Goal: Task Accomplishment & Management: Complete application form

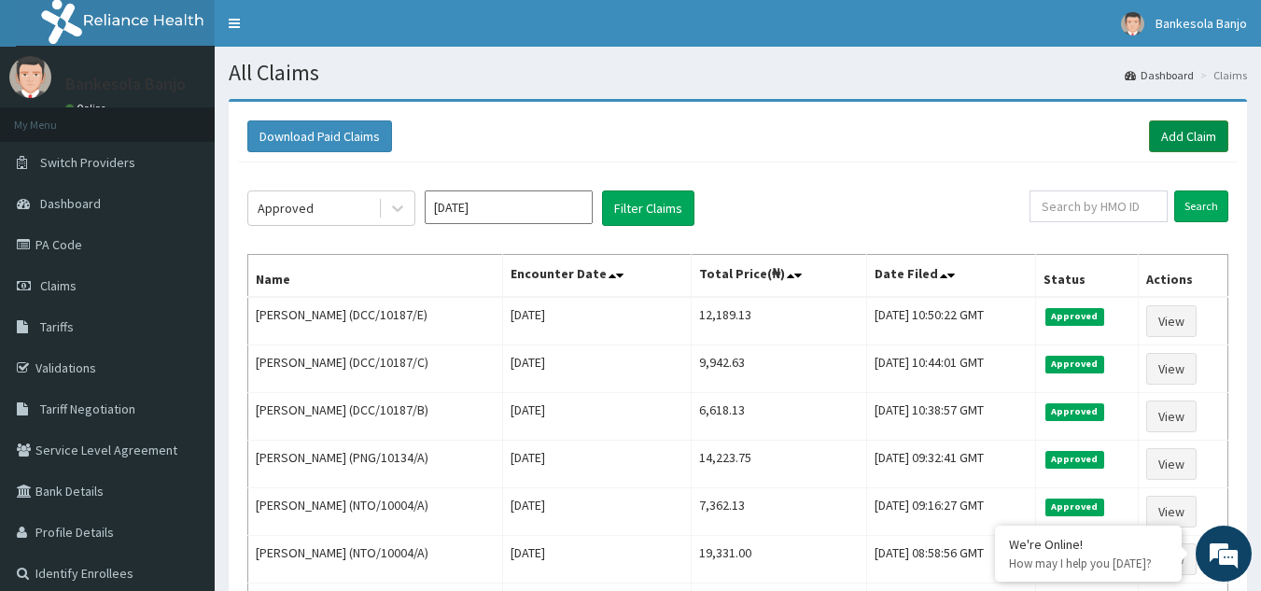
click at [1183, 129] on link "Add Claim" at bounding box center [1188, 136] width 79 height 32
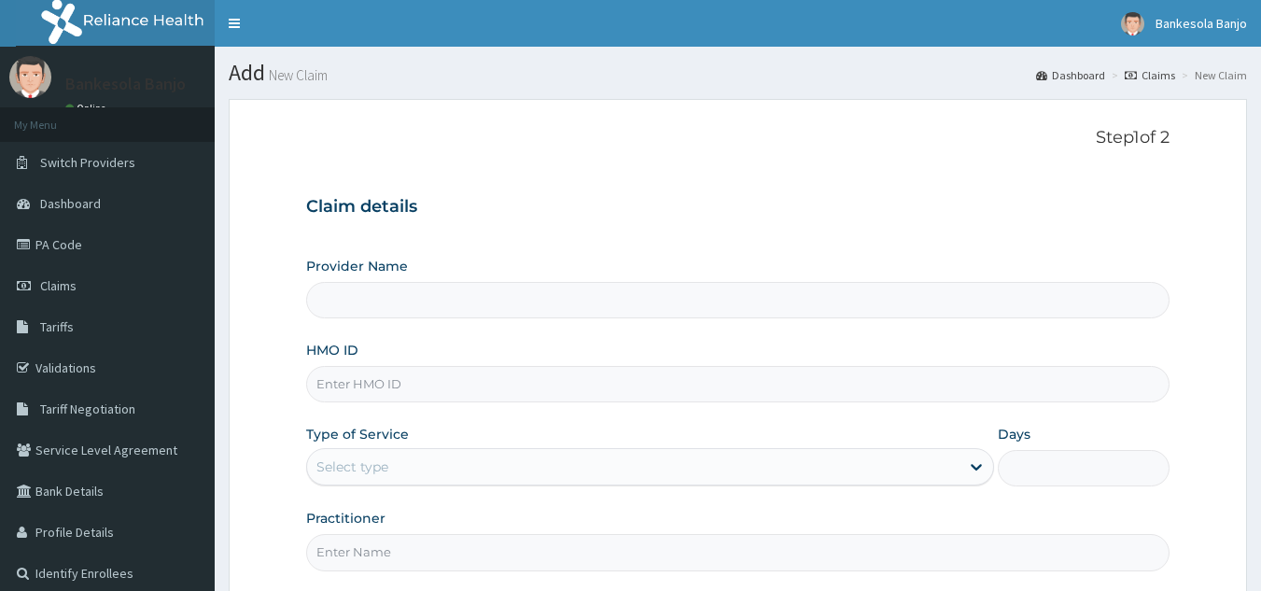
click at [439, 384] on input "HMO ID" at bounding box center [738, 384] width 865 height 36
paste input "REL/10508/A"
type input "REL/10508/A"
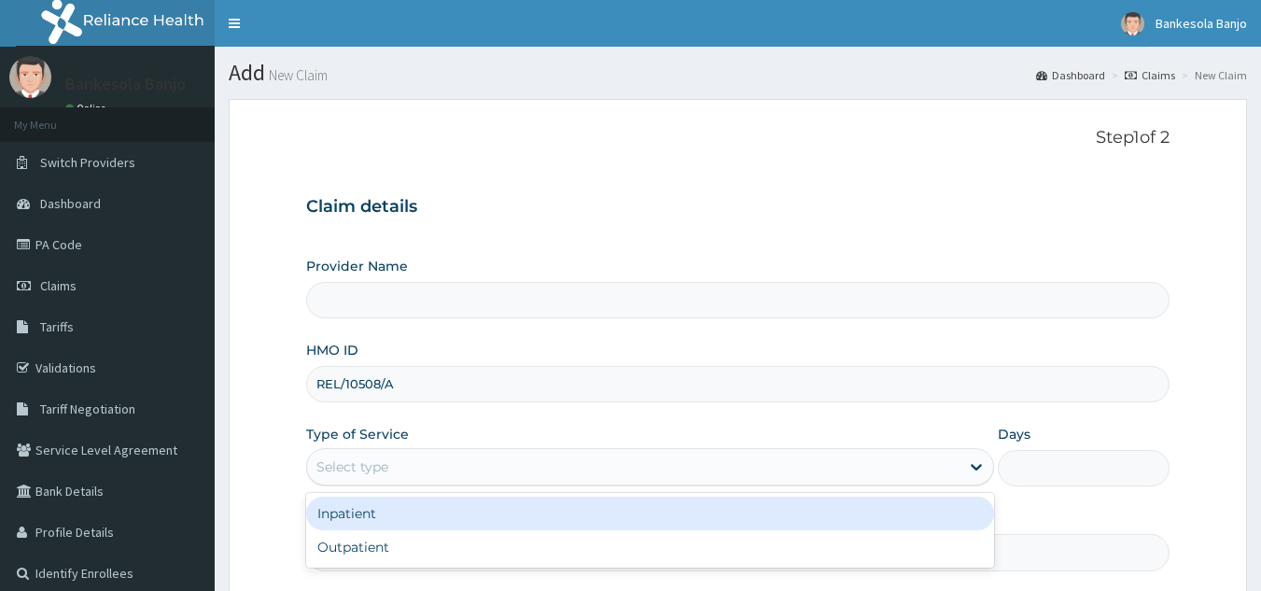
drag, startPoint x: 403, startPoint y: 456, endPoint x: 383, endPoint y: 554, distance: 100.2
click at [383, 486] on div "option Inpatient focused, 1 of 2. 2 results available. Use Up and Down to choos…" at bounding box center [650, 466] width 688 height 37
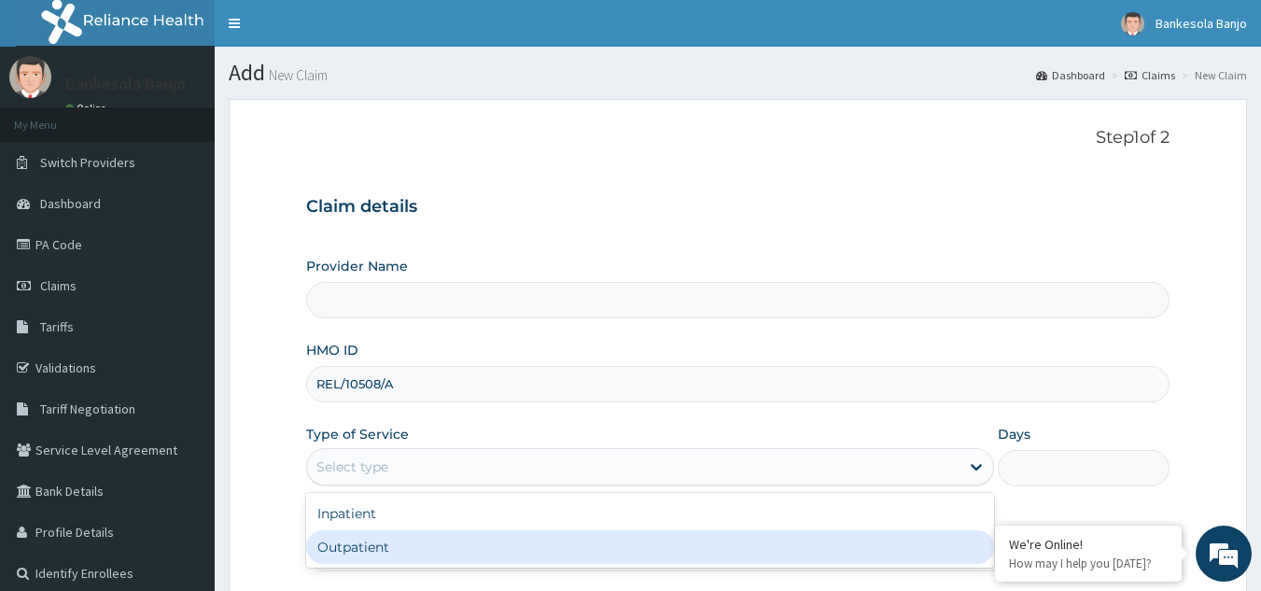
click at [383, 554] on div "Outpatient" at bounding box center [650, 547] width 688 height 34
type input "1"
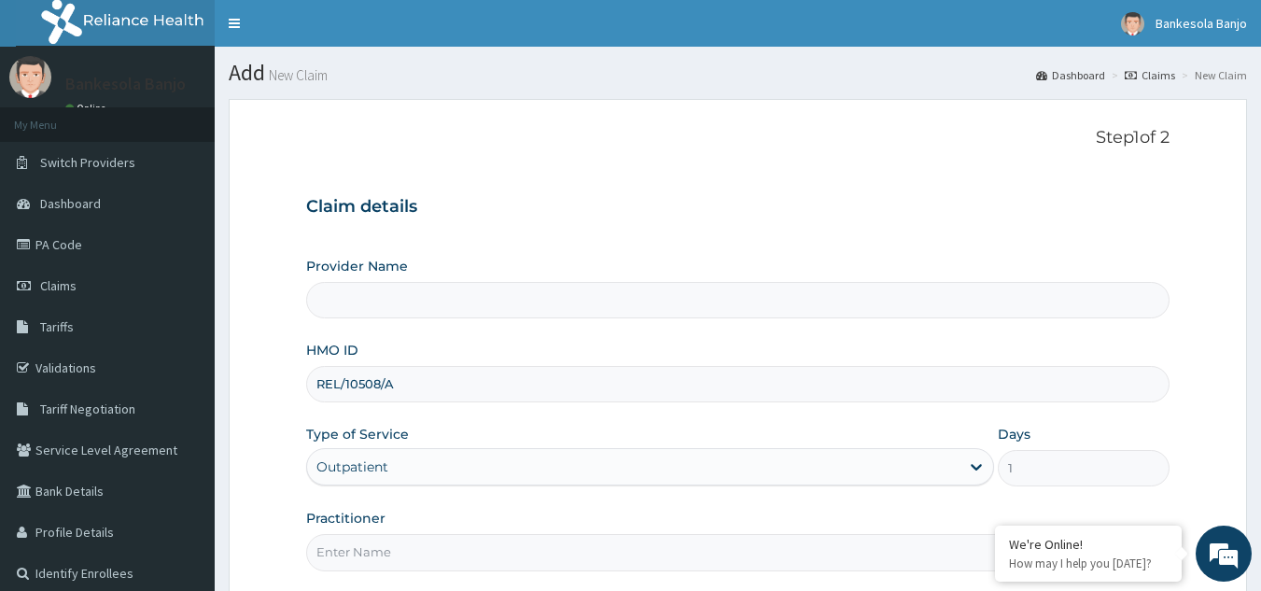
click at [383, 554] on input "Practitioner" at bounding box center [738, 552] width 865 height 36
type input "Reliance Family Clinics (RFC) - Gbagada"
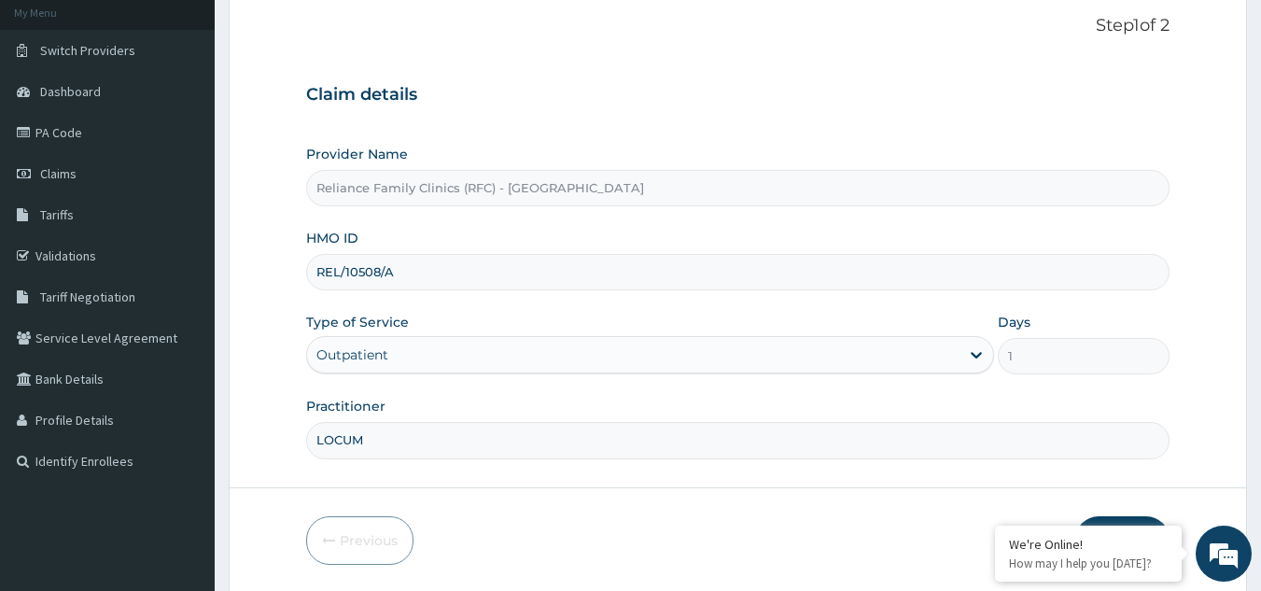
scroll to position [176, 0]
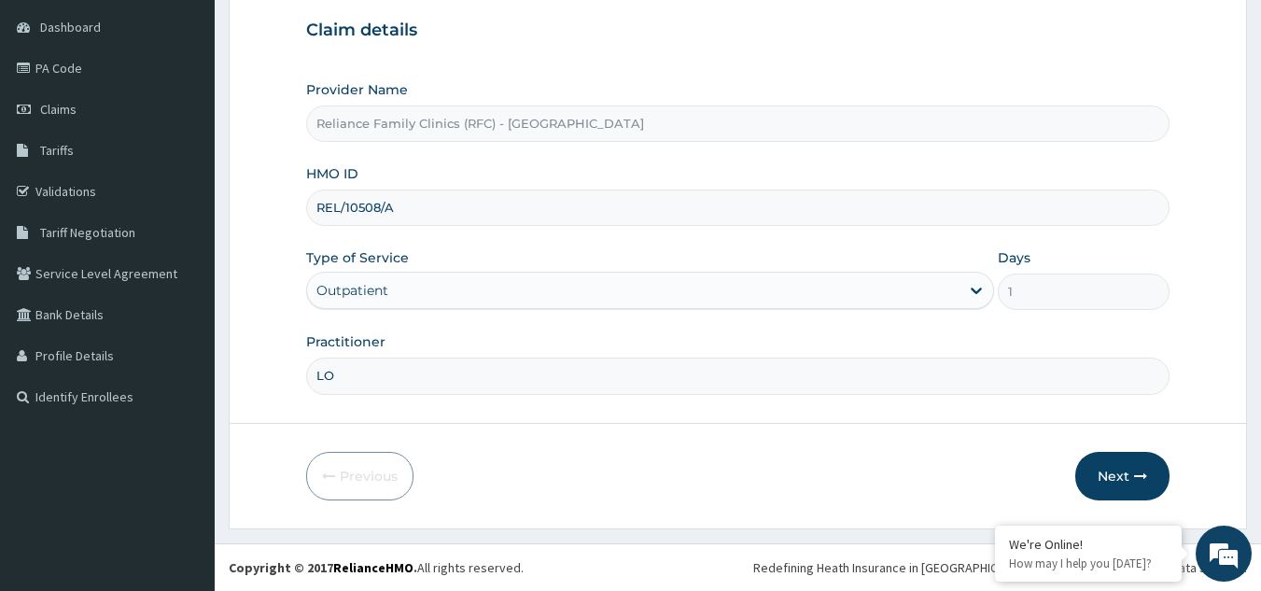
type input "L"
type input "Dr Farida"
click at [1120, 482] on button "Next" at bounding box center [1123, 476] width 94 height 49
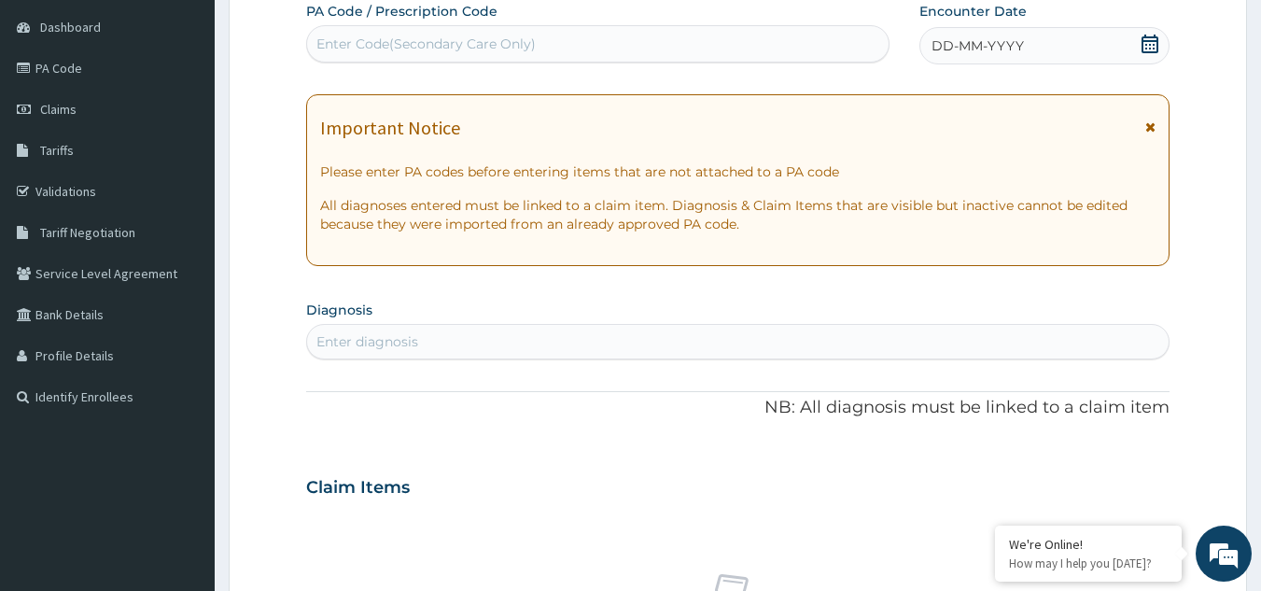
click at [1161, 42] on div "DD-MM-YYYY" at bounding box center [1045, 45] width 250 height 37
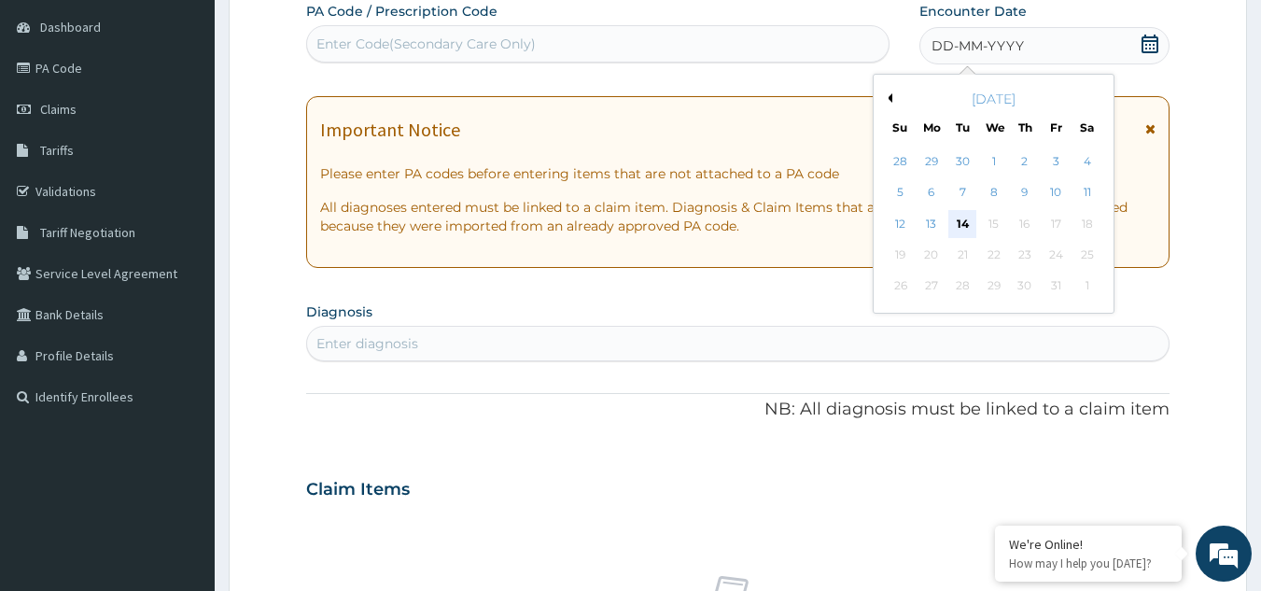
click at [967, 229] on div "14" at bounding box center [964, 224] width 28 height 28
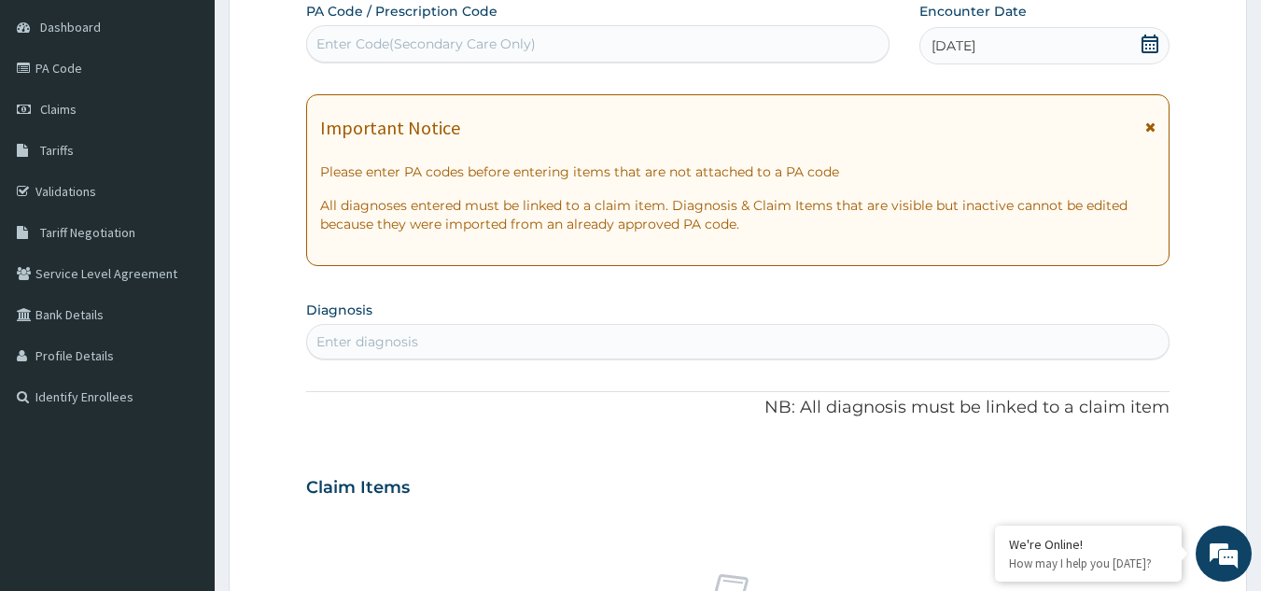
click at [457, 334] on div "Enter diagnosis" at bounding box center [738, 342] width 863 height 30
type input "upper"
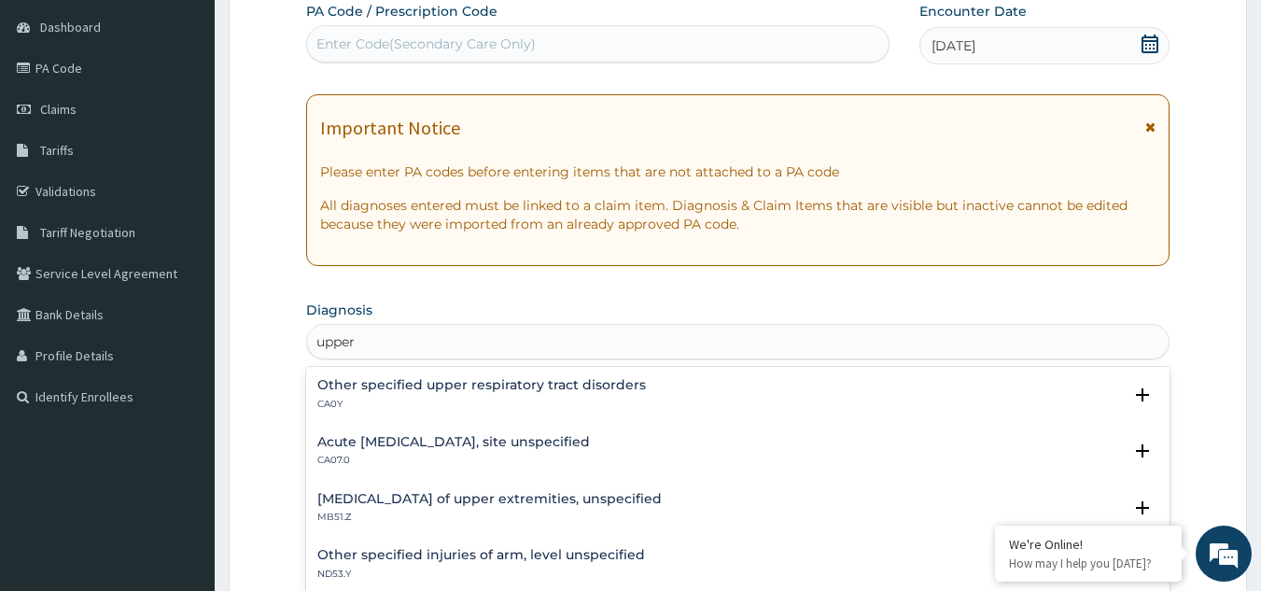
click at [436, 435] on h4 "Acute upper respiratory infection, site unspecified" at bounding box center [453, 442] width 273 height 14
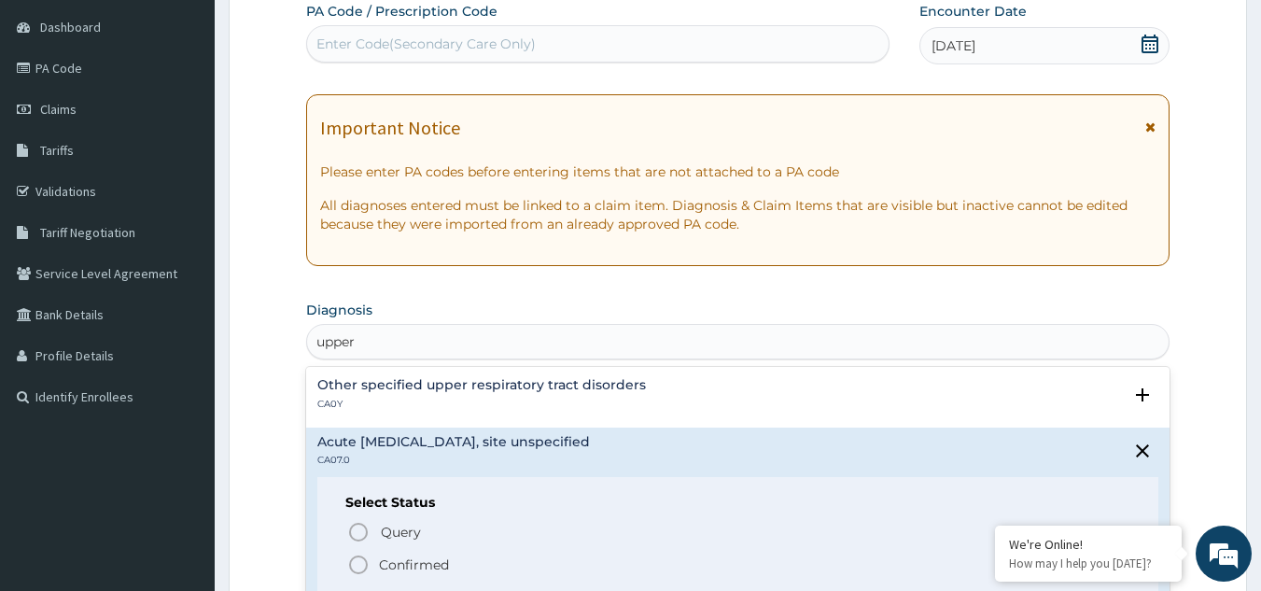
click at [362, 561] on icon "status option filled" at bounding box center [358, 565] width 22 height 22
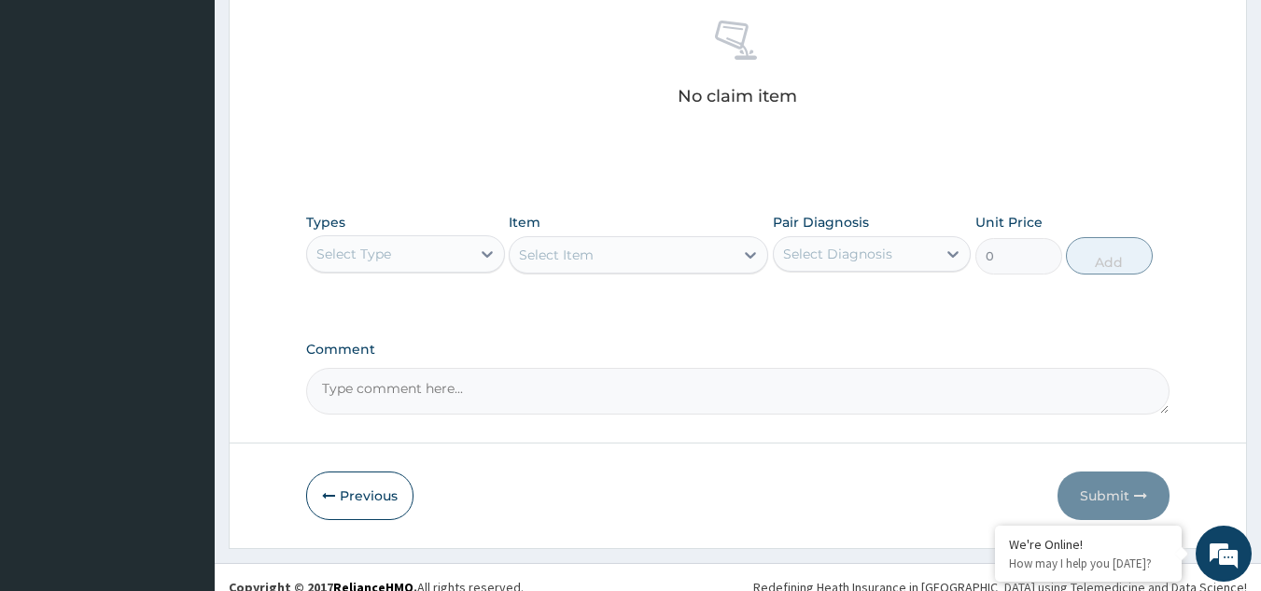
scroll to position [755, 0]
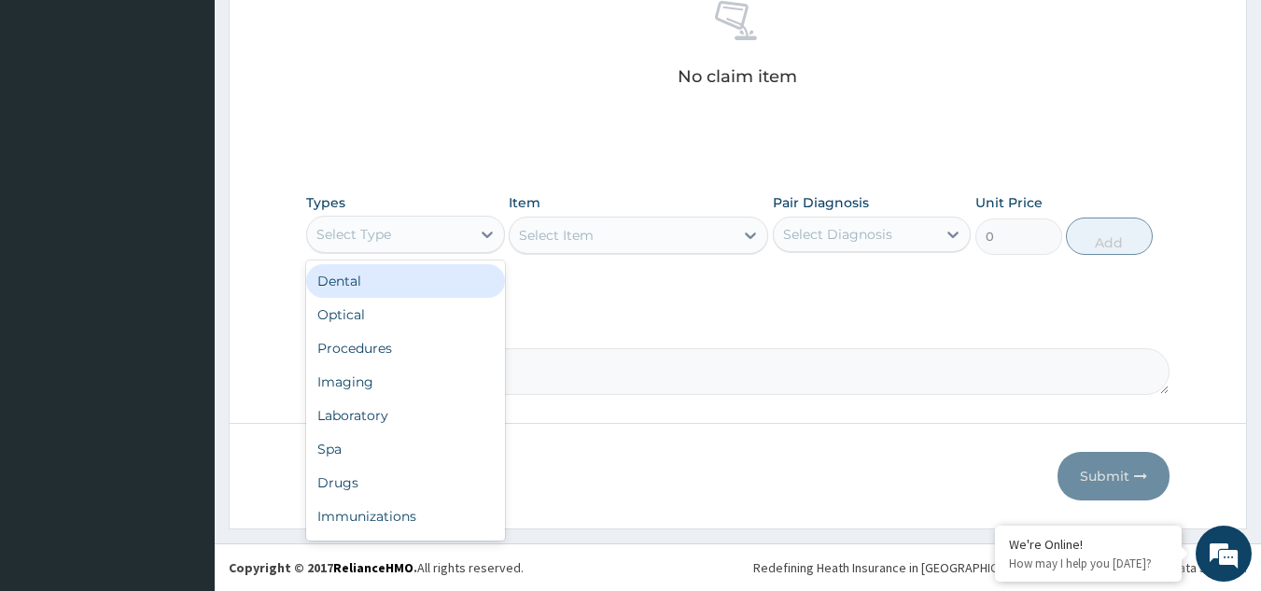
click at [422, 226] on div "Select Type" at bounding box center [388, 234] width 163 height 30
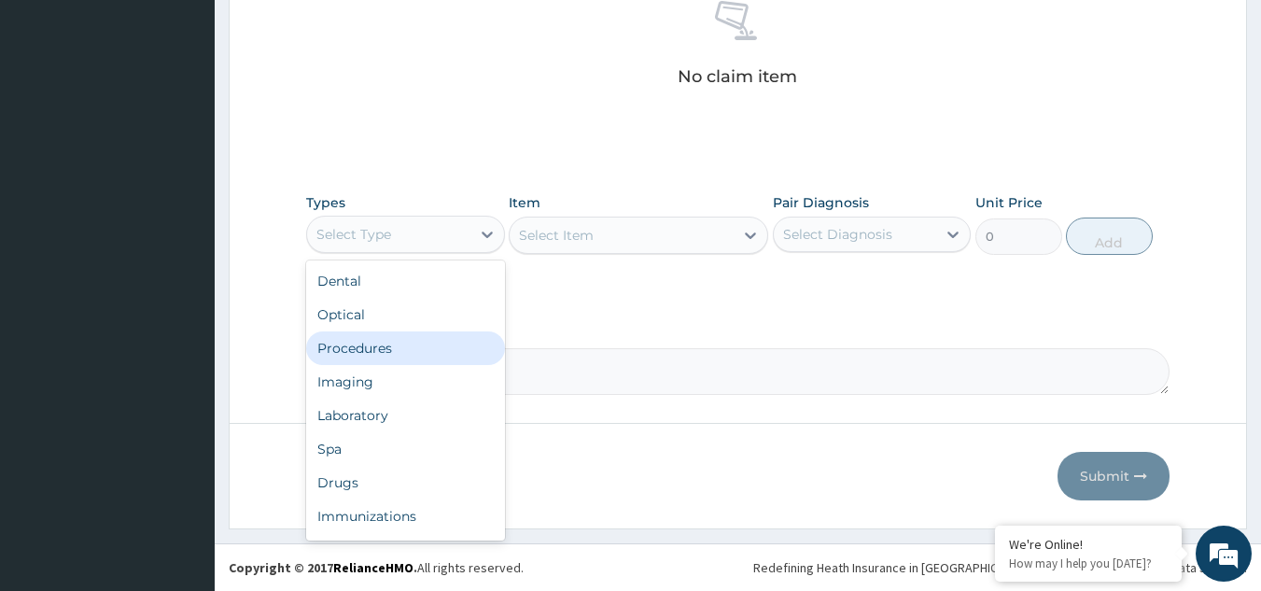
click at [403, 345] on div "Procedures" at bounding box center [405, 348] width 199 height 34
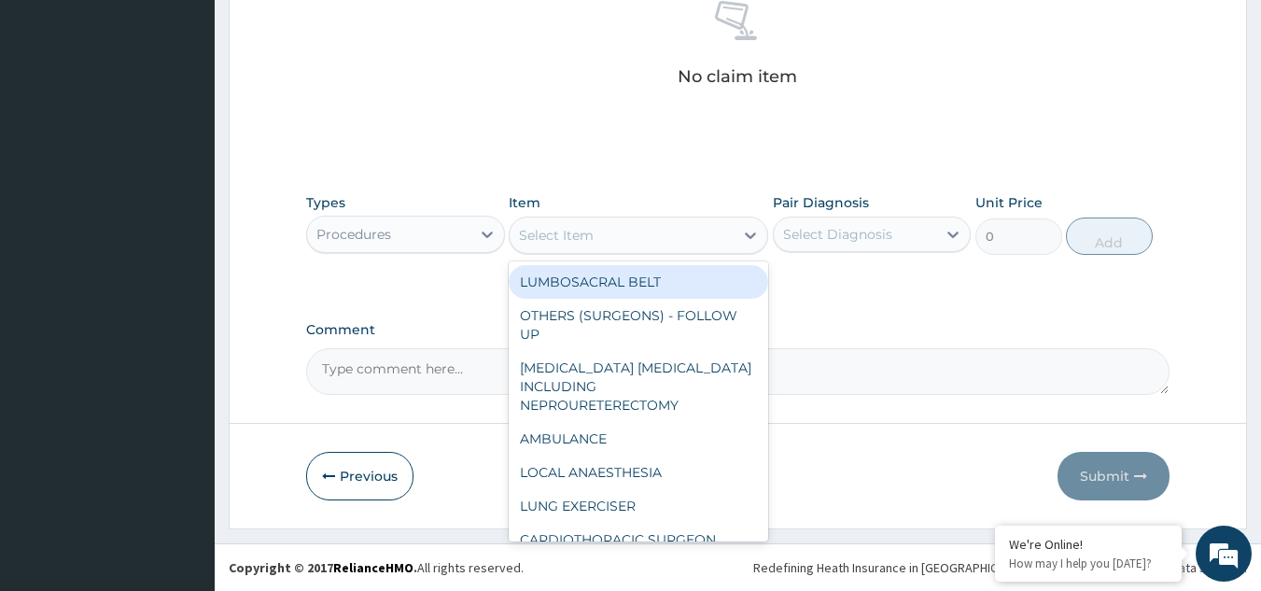
click at [627, 227] on div "Select Item" at bounding box center [622, 235] width 224 height 30
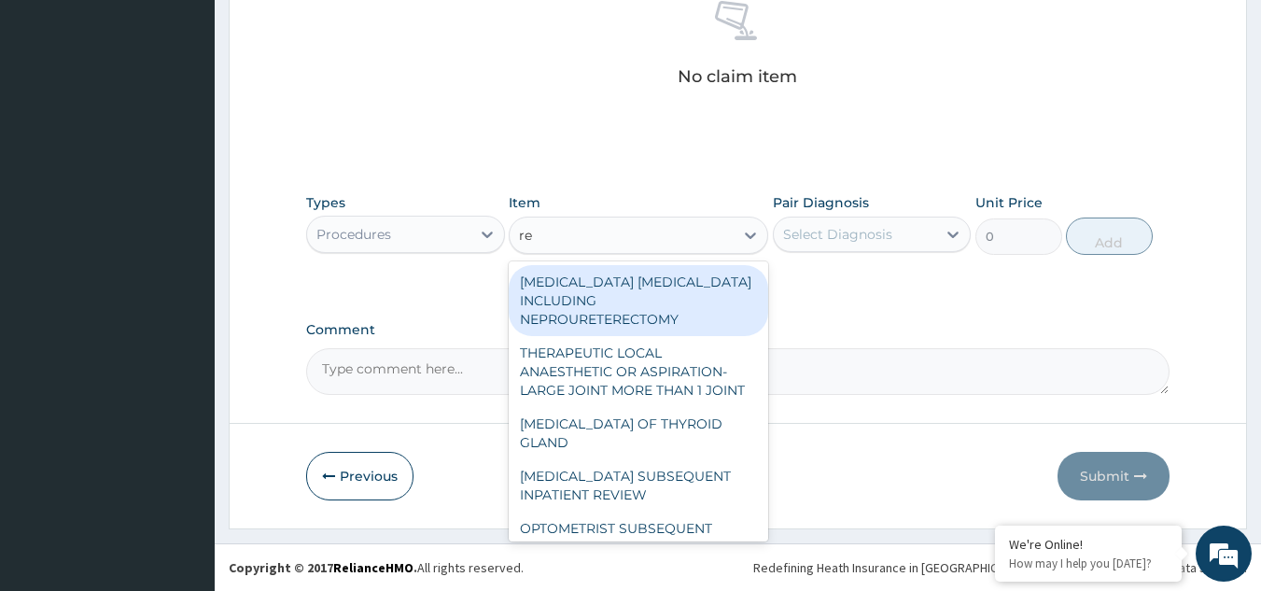
type input "r"
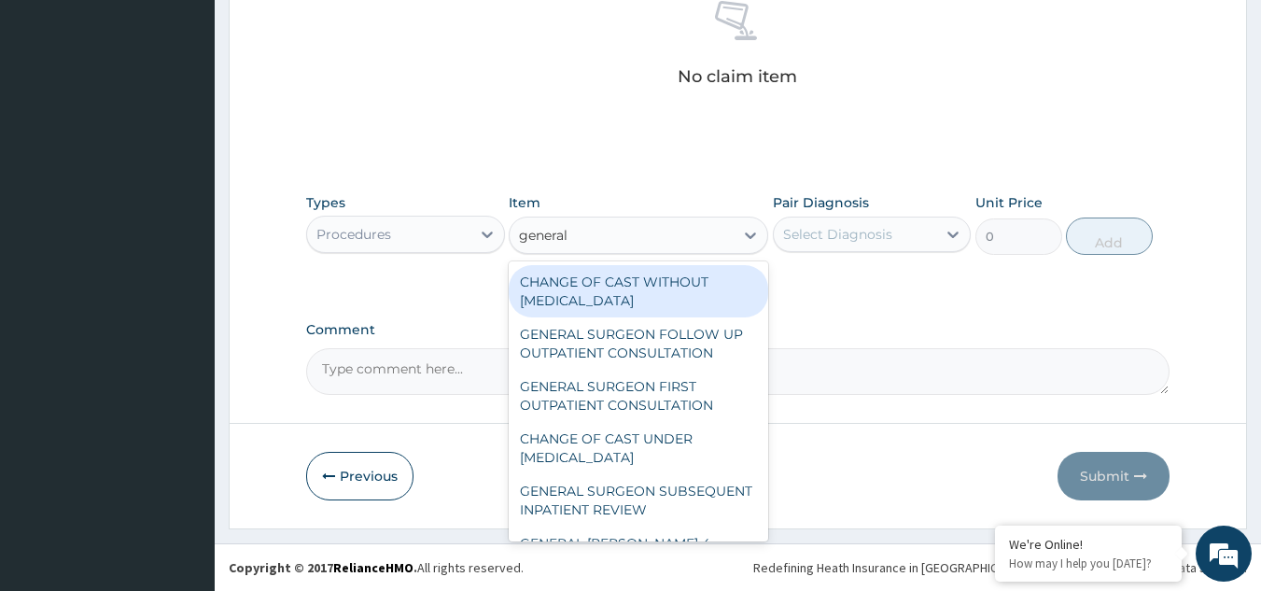
type input "general p"
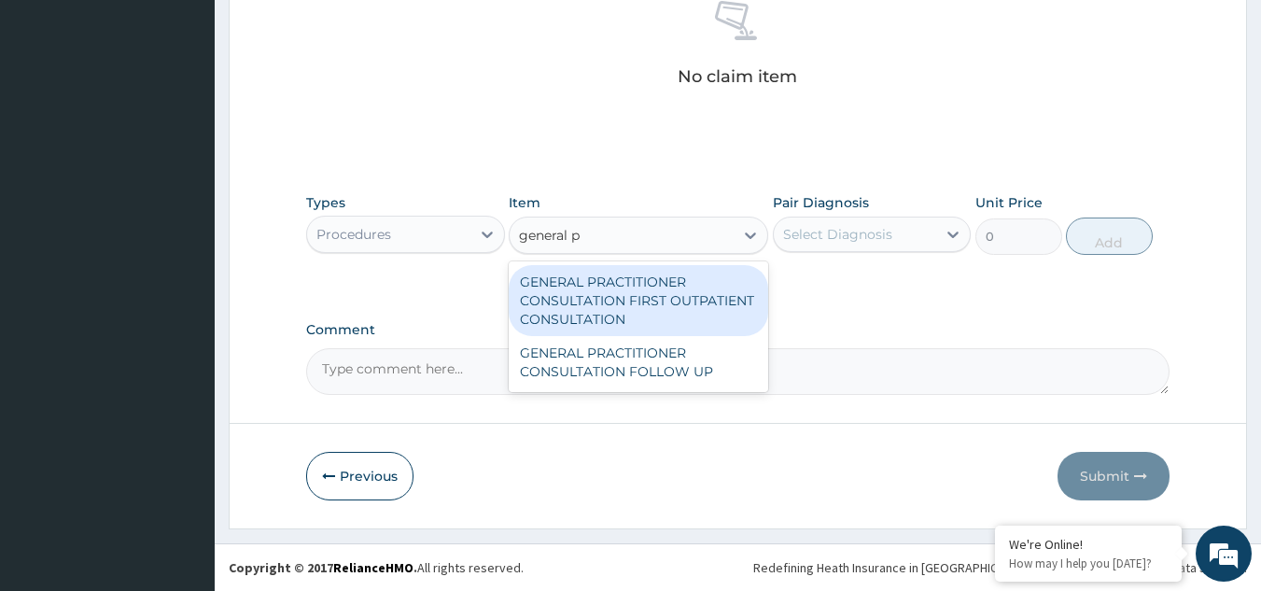
click at [639, 289] on div "GENERAL PRACTITIONER CONSULTATION FIRST OUTPATIENT CONSULTATION" at bounding box center [639, 300] width 260 height 71
type input "3370.125"
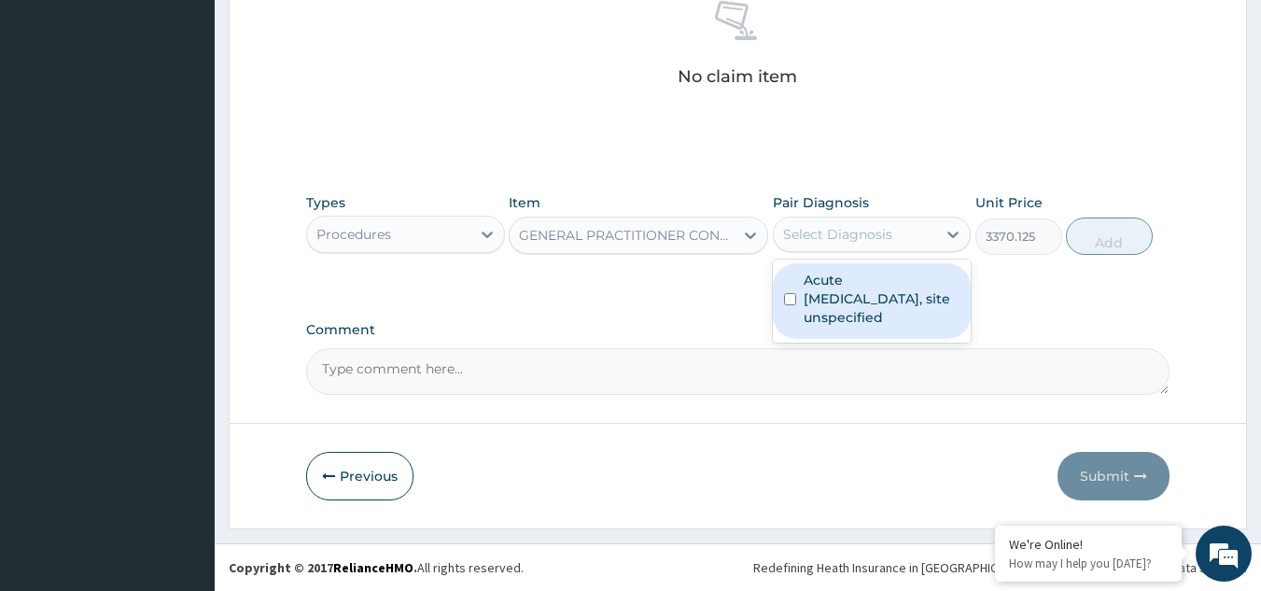
drag, startPoint x: 860, startPoint y: 233, endPoint x: 872, endPoint y: 323, distance: 90.5
click at [872, 252] on div "option Acute upper respiratory infection, site unspecified focused, 1 of 1. 1 r…" at bounding box center [872, 234] width 199 height 35
click at [872, 323] on label "Acute upper respiratory infection, site unspecified" at bounding box center [882, 299] width 157 height 56
checkbox input "true"
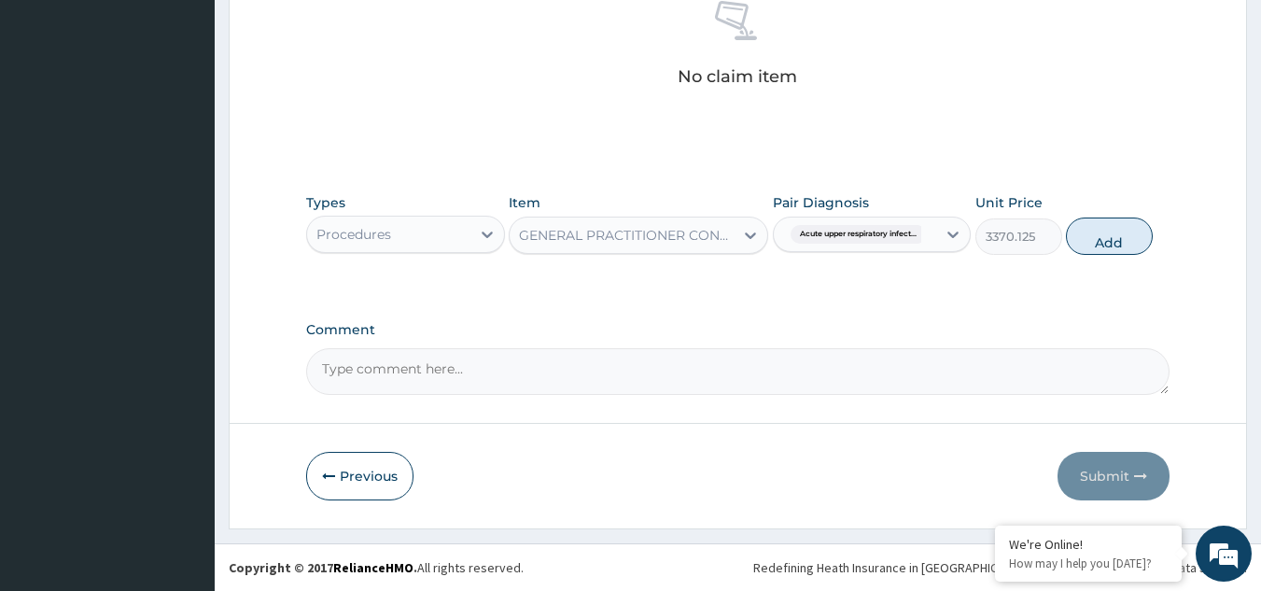
click at [1085, 256] on div "Types Procedures Item GENERAL PRACTITIONER CONSULTATION FIRST OUTPATIENT CONSUL…" at bounding box center [738, 224] width 865 height 80
click at [1086, 233] on button "Add" at bounding box center [1109, 236] width 87 height 37
type input "0"
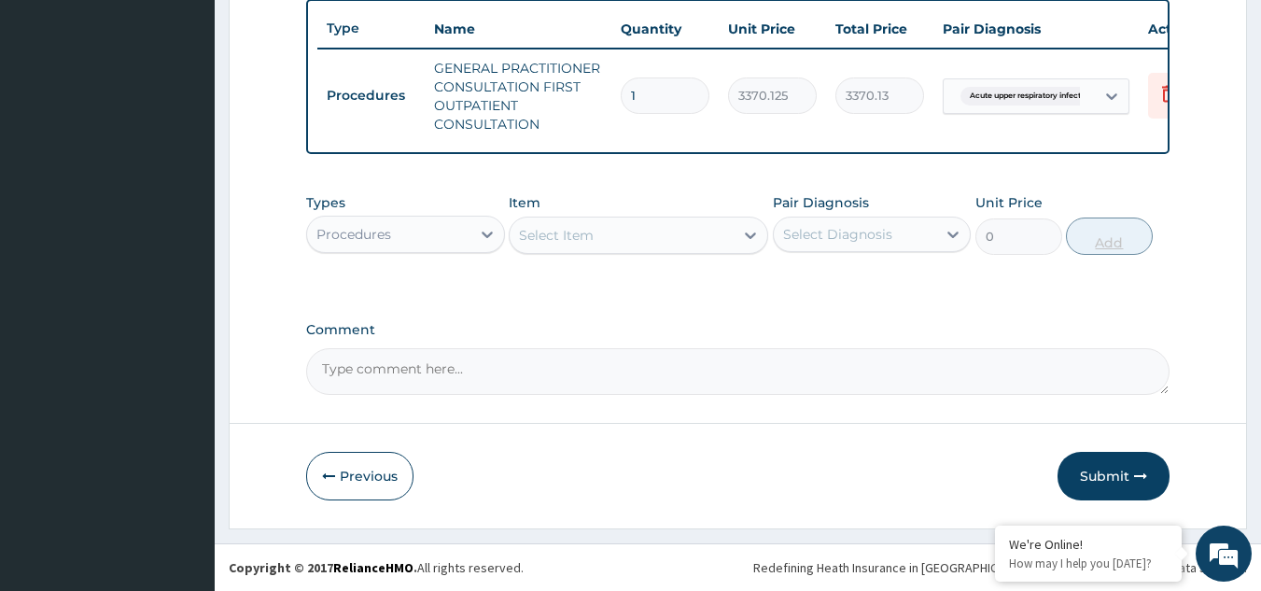
scroll to position [710, 0]
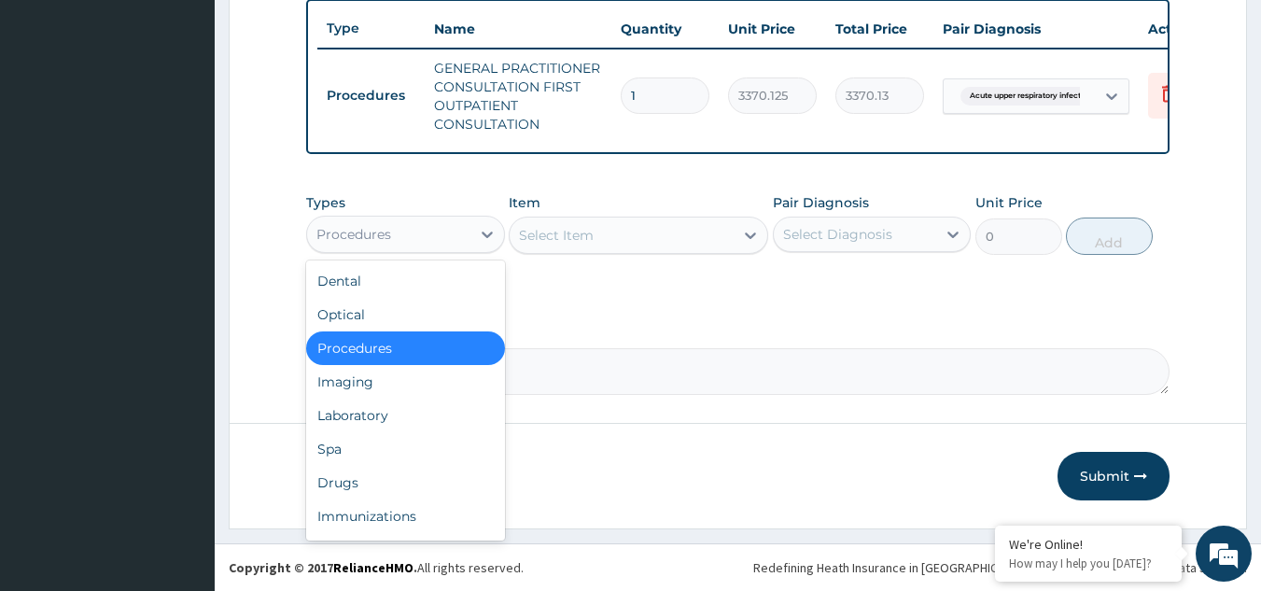
click at [361, 226] on div "Procedures" at bounding box center [354, 234] width 75 height 19
click at [375, 483] on div "Drugs" at bounding box center [405, 483] width 199 height 34
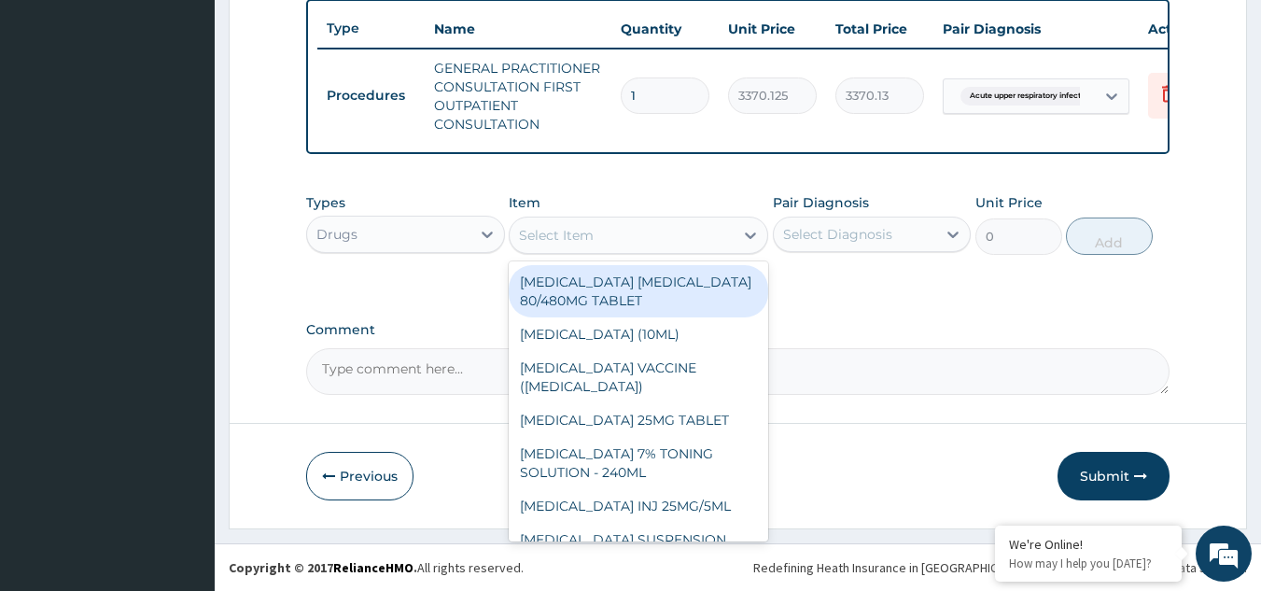
click at [661, 234] on div "Select Item" at bounding box center [622, 235] width 224 height 30
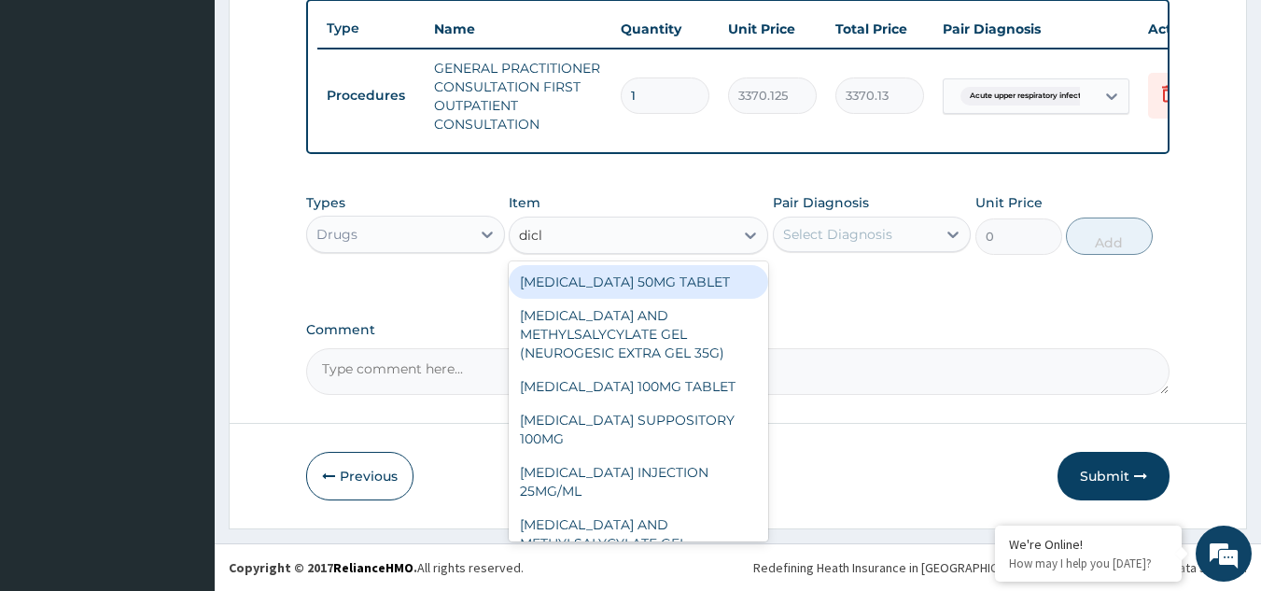
type input "diclo"
click at [675, 283] on div "DICLOFENAC 50MG TABLET" at bounding box center [639, 282] width 260 height 34
type input "80"
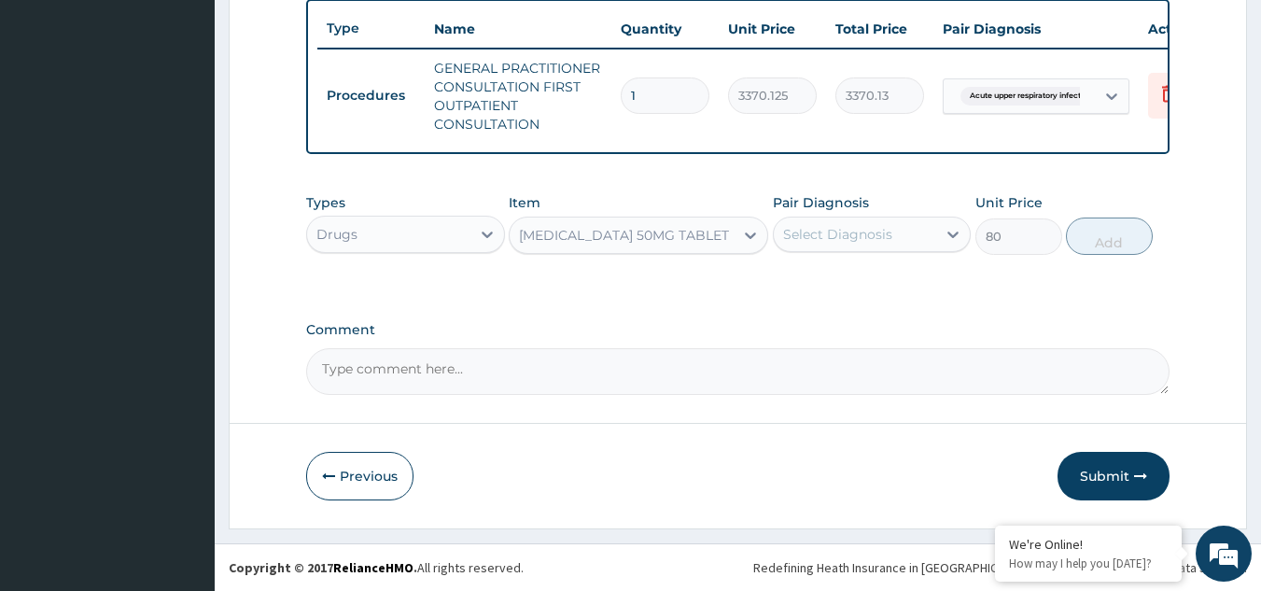
click at [838, 253] on div "Pair Diagnosis Select Diagnosis" at bounding box center [872, 224] width 199 height 62
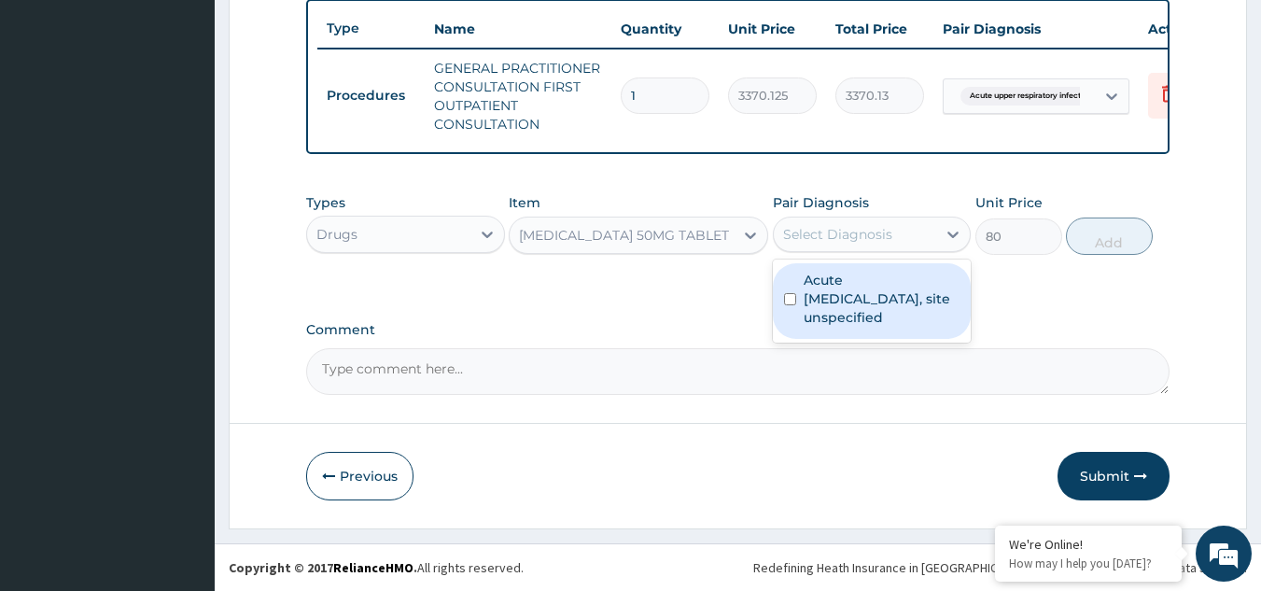
click at [852, 246] on div "Select Diagnosis" at bounding box center [855, 234] width 163 height 30
click at [874, 309] on label "Acute upper respiratory infection, site unspecified" at bounding box center [882, 299] width 157 height 56
checkbox input "true"
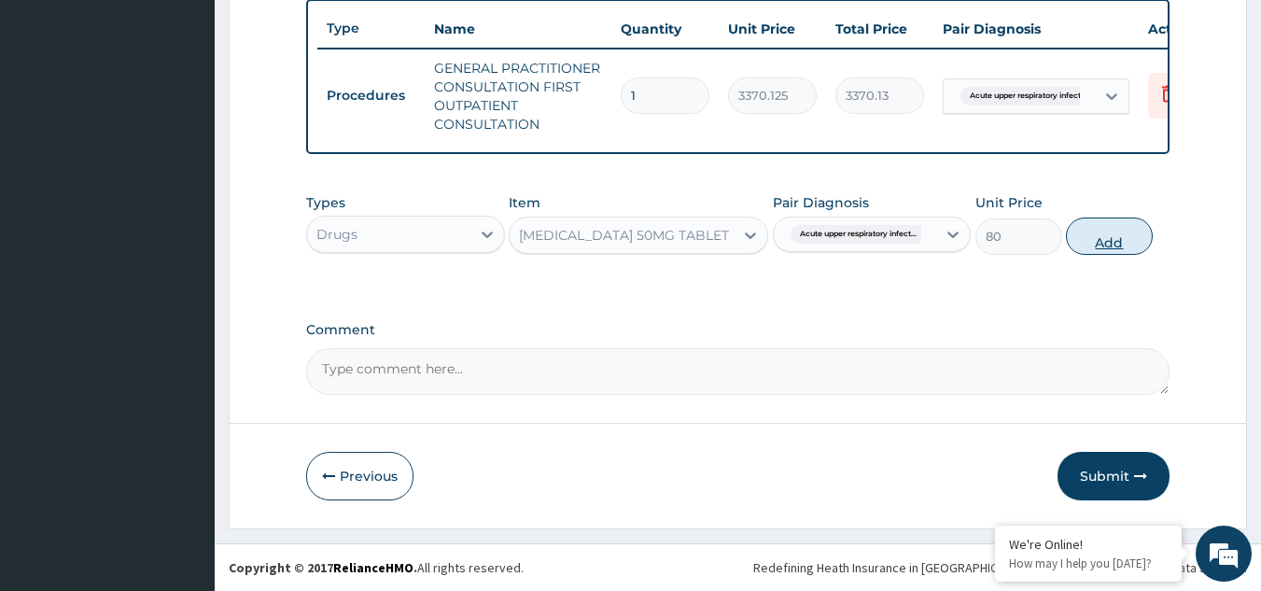
click at [1091, 247] on button "Add" at bounding box center [1109, 236] width 87 height 37
type input "0"
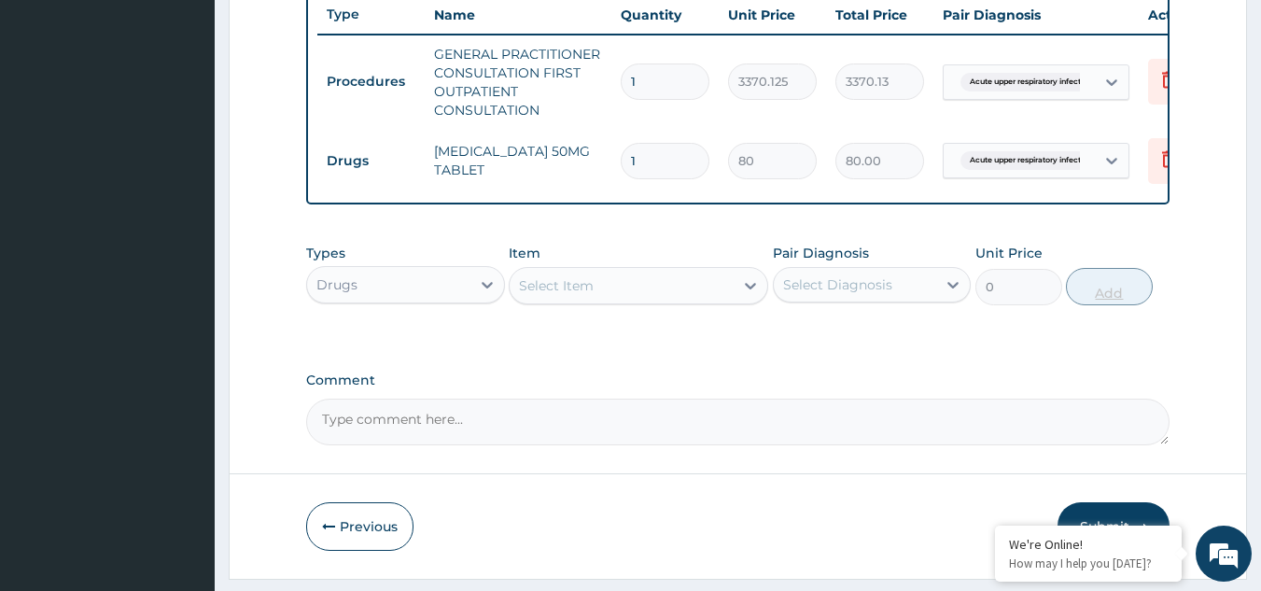
type input "10"
type input "800.00"
type input "10"
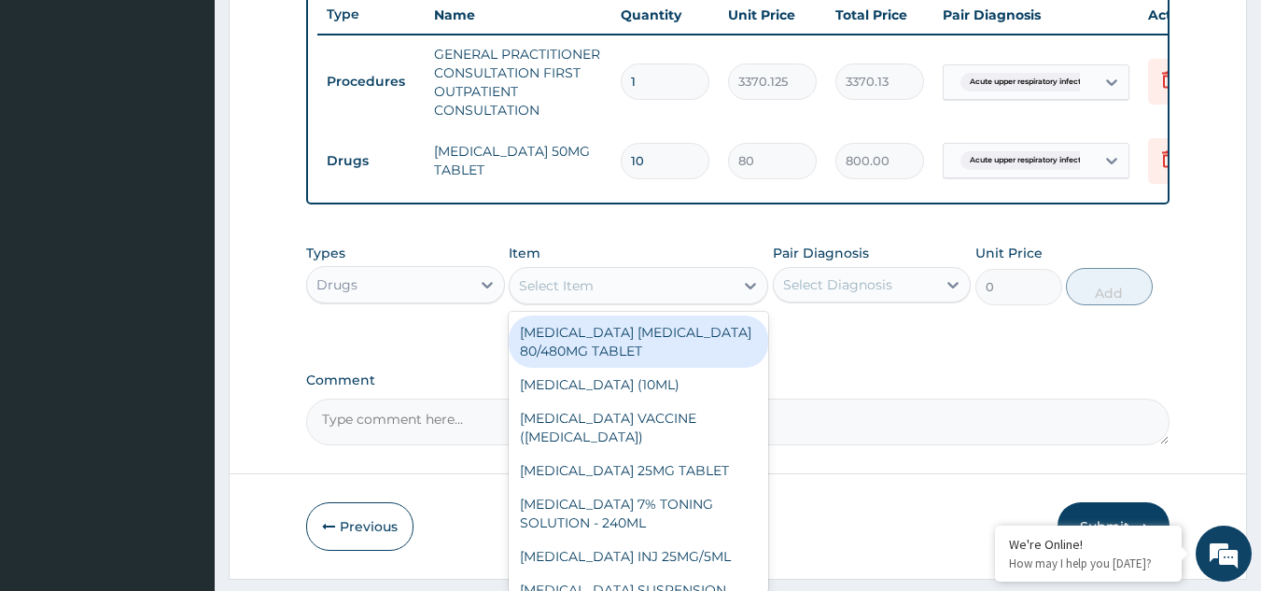
click at [715, 294] on div "Select Item" at bounding box center [622, 286] width 224 height 30
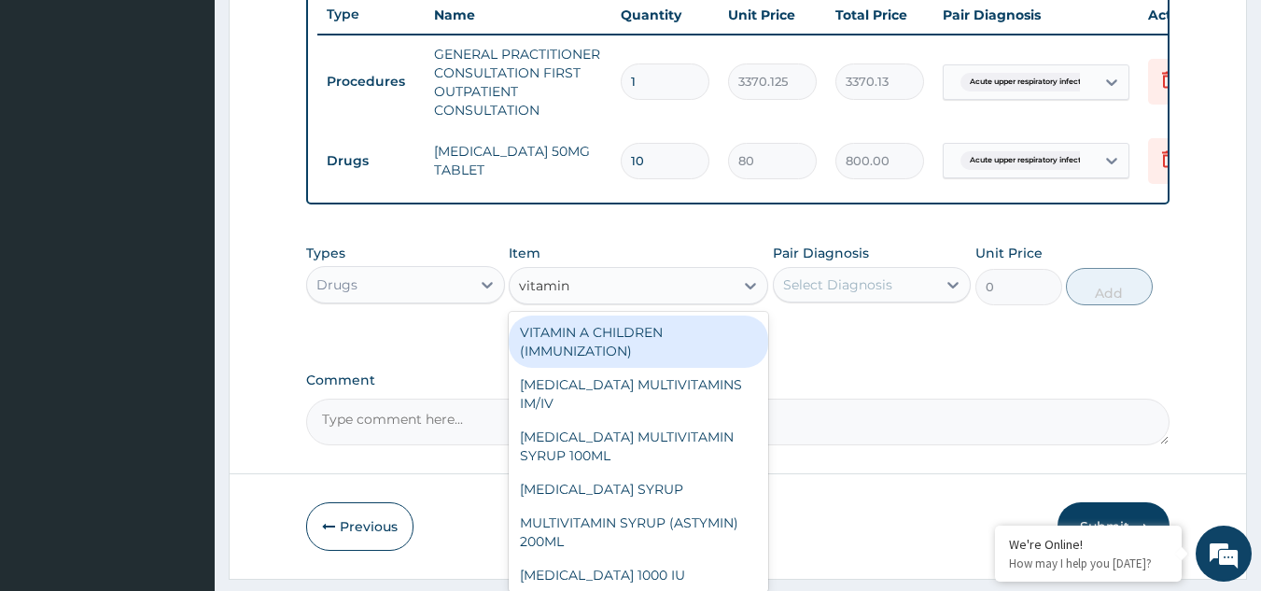
type input "vitamin c"
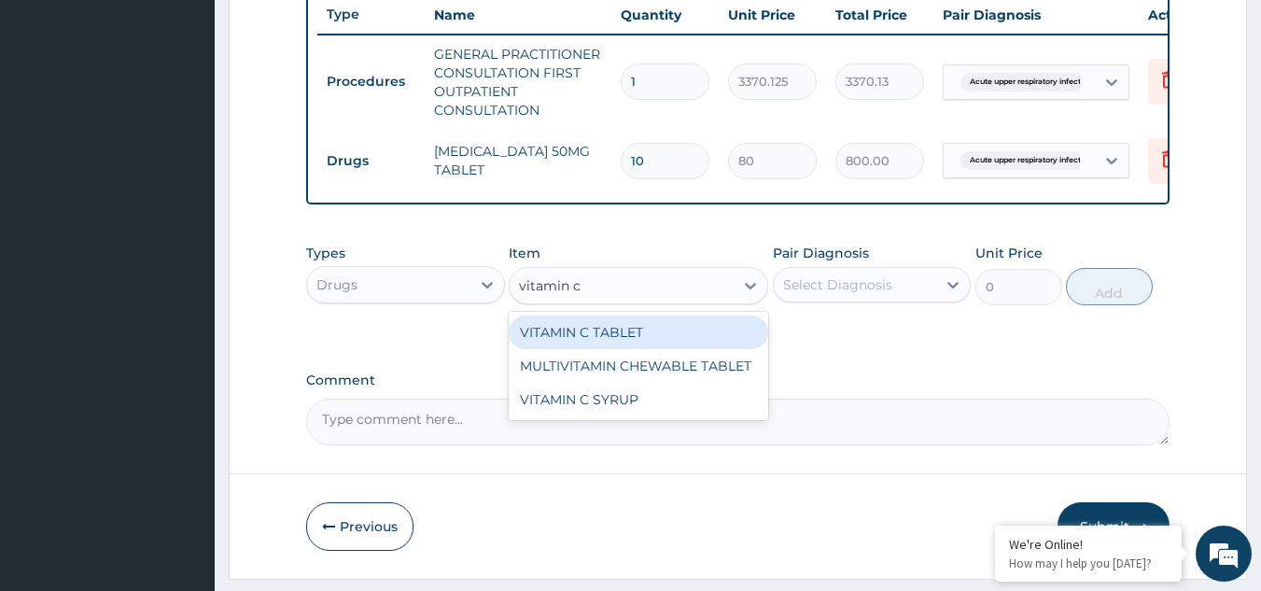
click at [678, 337] on div "VITAMIN C TABLET" at bounding box center [639, 333] width 260 height 34
type input "20"
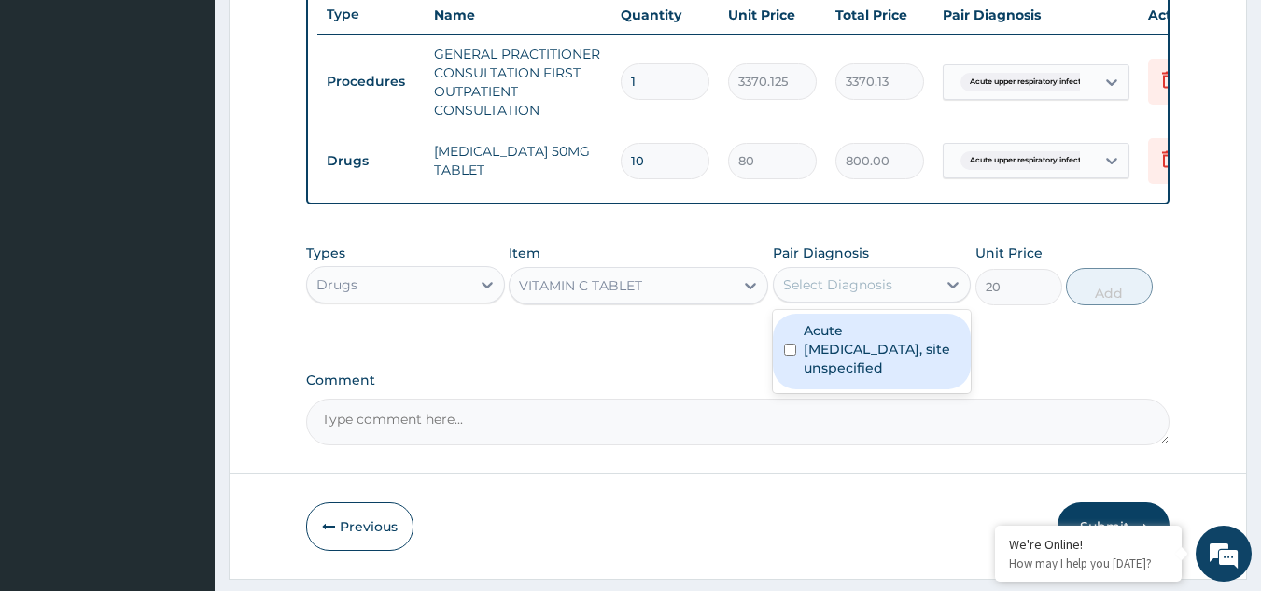
click at [881, 300] on div "Select Diagnosis" at bounding box center [855, 285] width 163 height 30
click at [880, 350] on label "Acute upper respiratory infection, site unspecified" at bounding box center [882, 349] width 157 height 56
checkbox input "true"
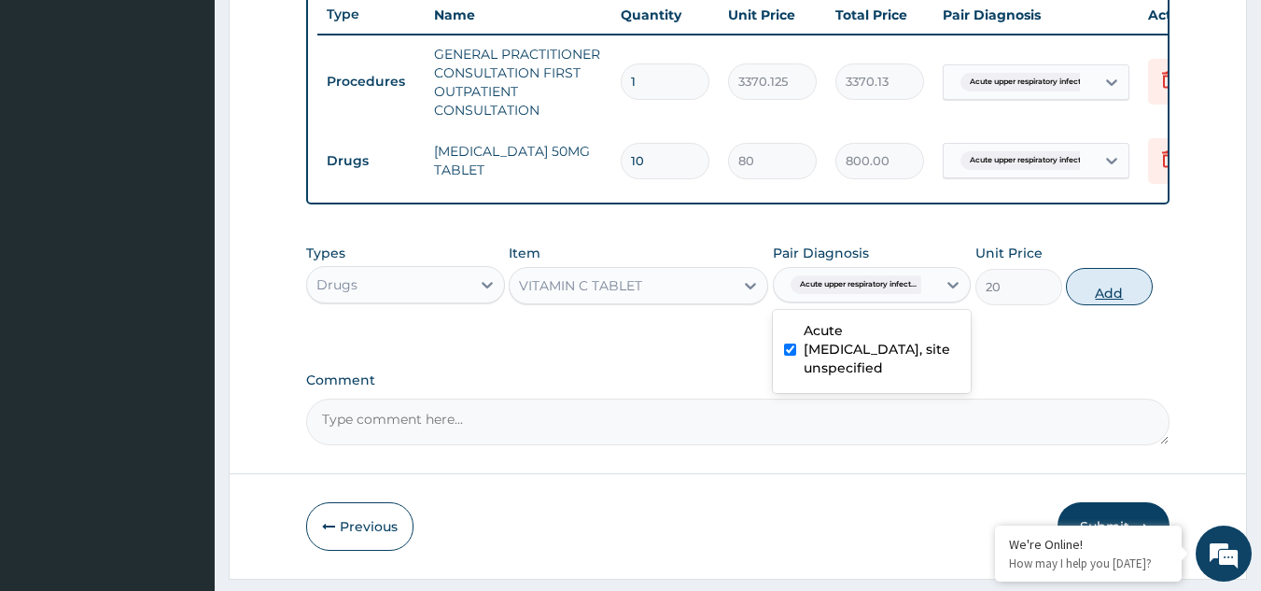
click at [1071, 294] on button "Add" at bounding box center [1109, 286] width 87 height 37
type input "0"
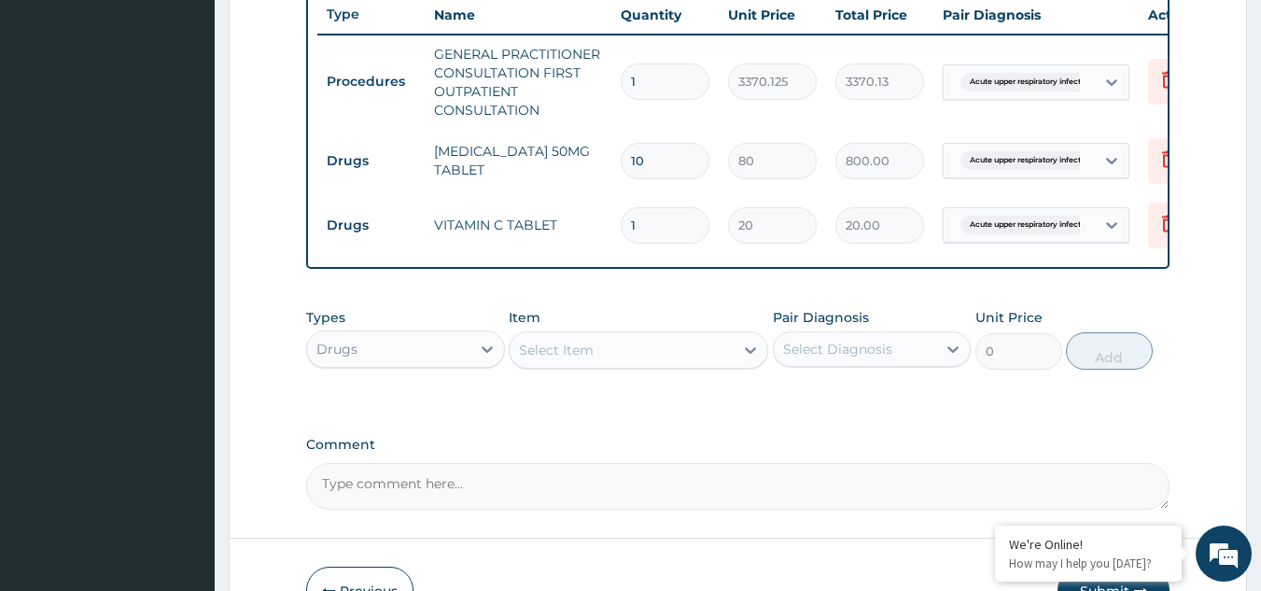
type input "0.00"
type input "3"
type input "60.00"
type input "30"
type input "600.00"
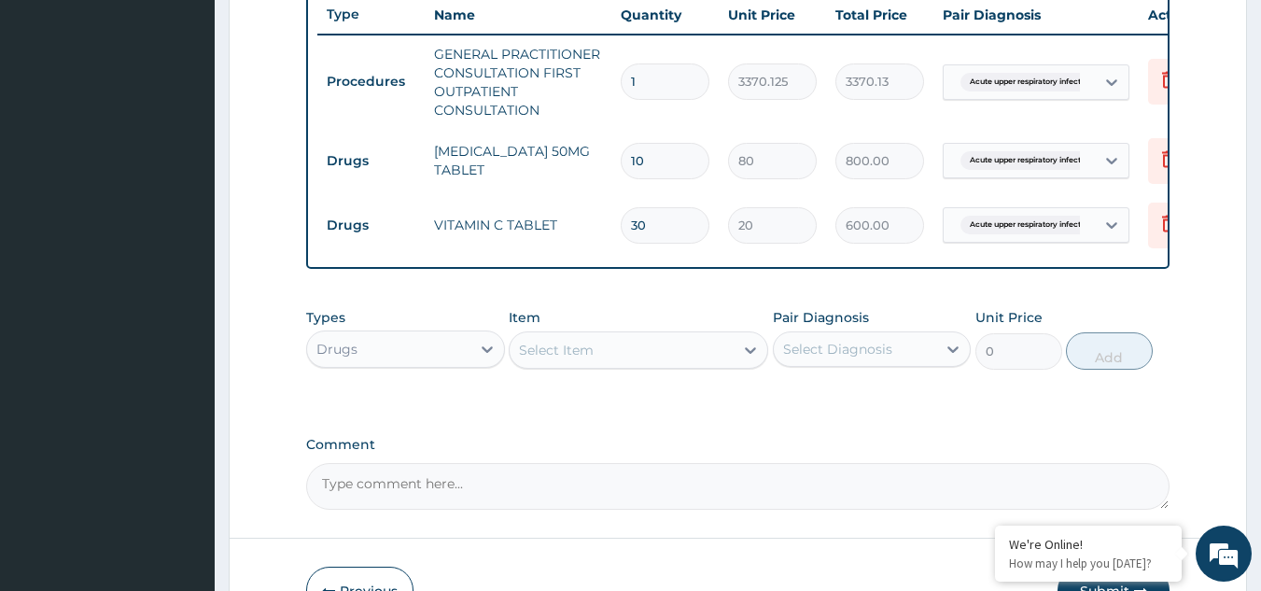
type input "30"
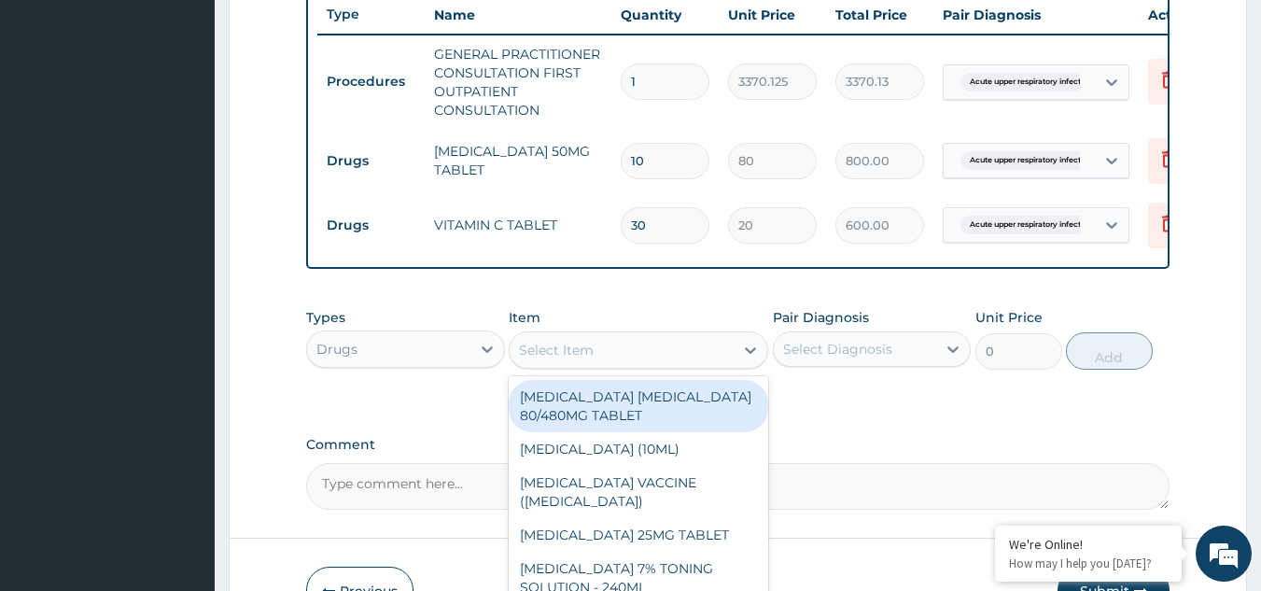
click at [574, 365] on div "Select Item" at bounding box center [622, 350] width 224 height 30
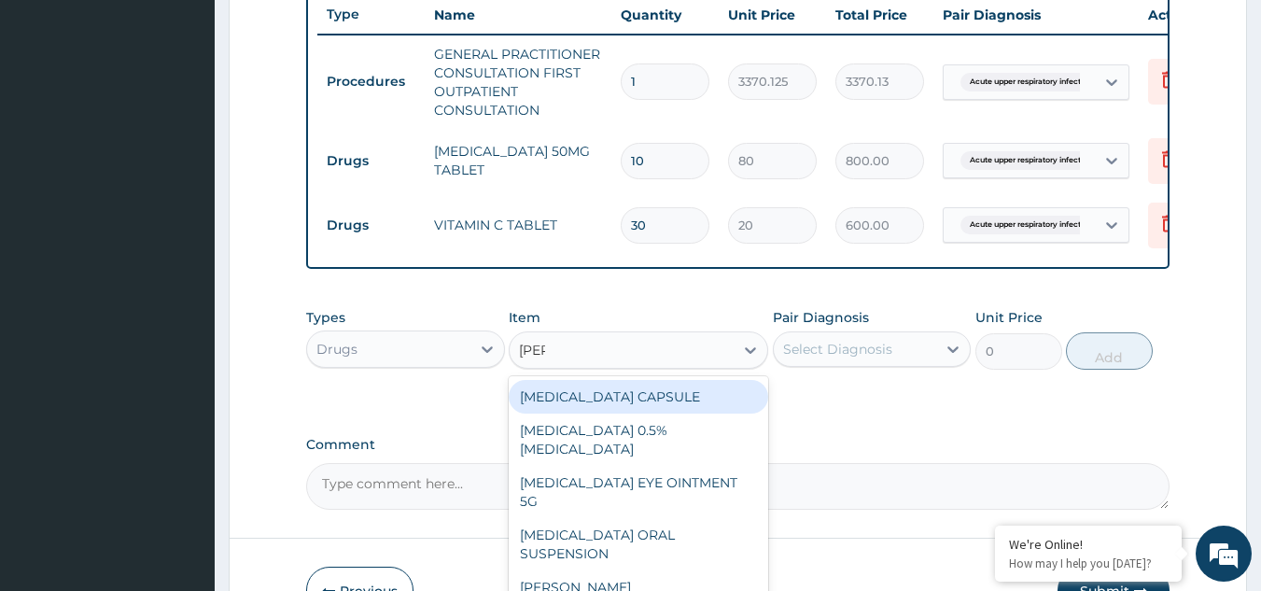
type input "lorat"
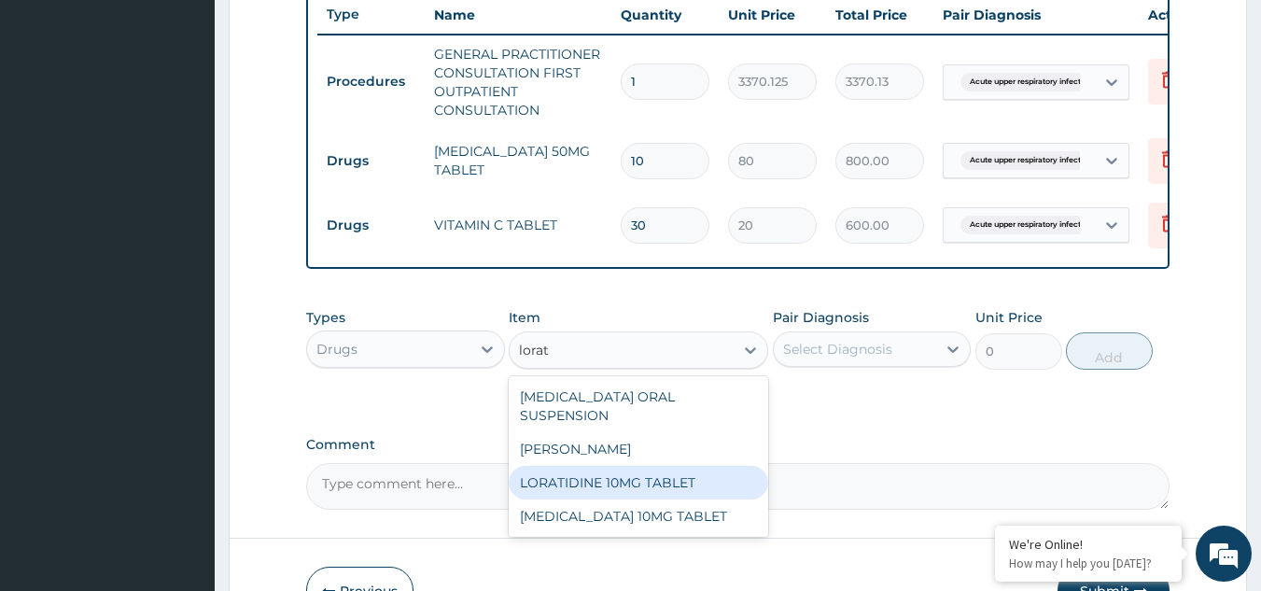
click at [594, 486] on div "LORATIDINE 10MG TABLET" at bounding box center [639, 483] width 260 height 34
type input "96"
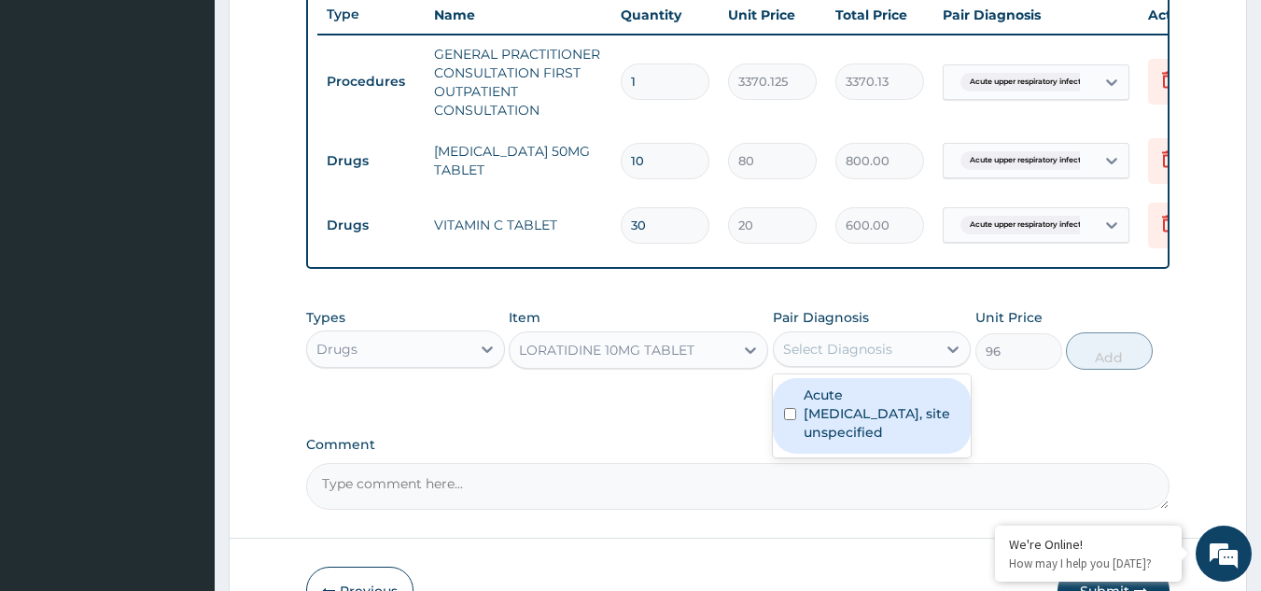
click at [835, 356] on div "Select Diagnosis" at bounding box center [837, 349] width 109 height 19
click at [849, 411] on label "Acute upper respiratory infection, site unspecified" at bounding box center [882, 414] width 157 height 56
checkbox input "true"
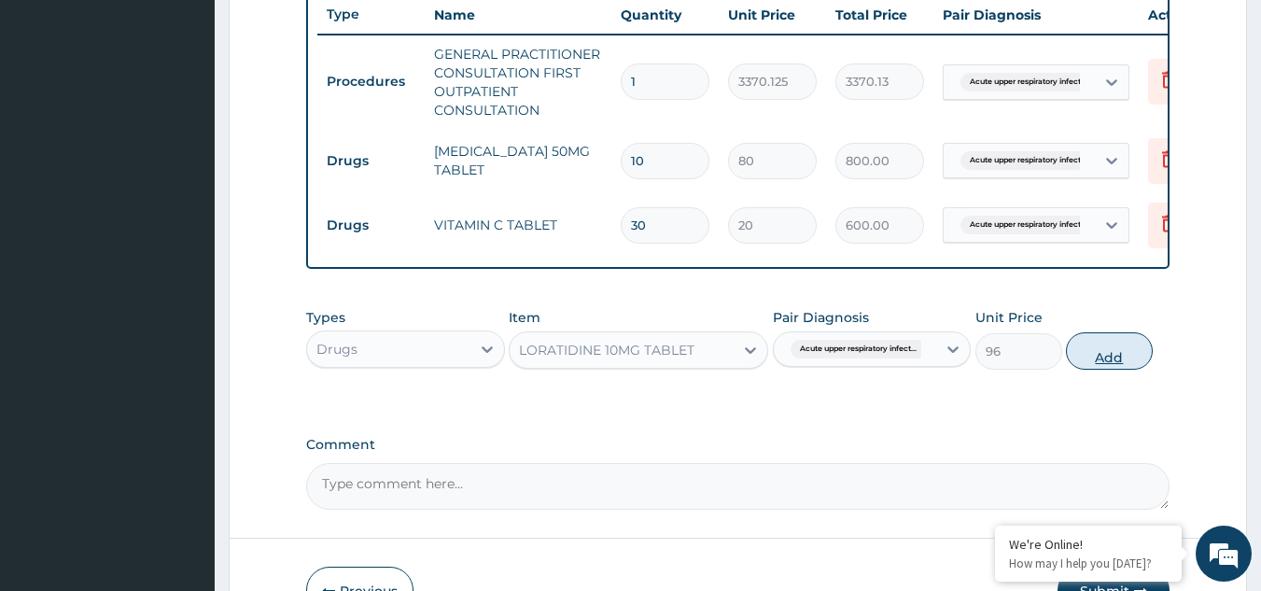
click at [1113, 358] on button "Add" at bounding box center [1109, 350] width 87 height 37
type input "0"
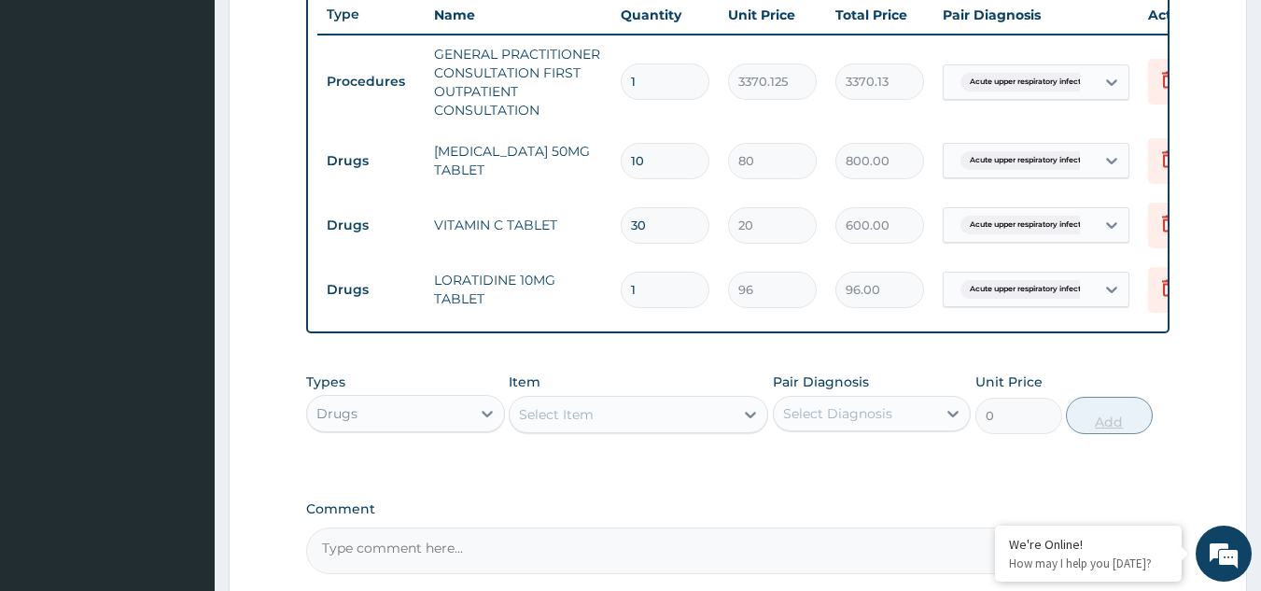
type input "0.00"
type input "5"
type input "480.00"
type input "5"
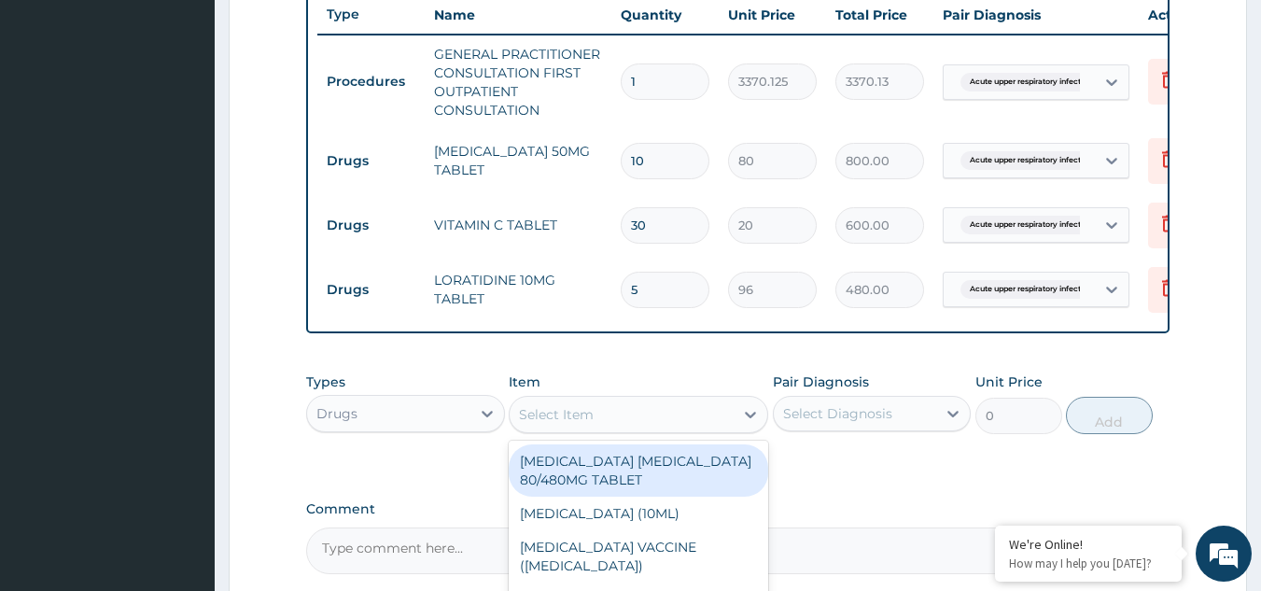
click at [618, 423] on div "Select Item" at bounding box center [622, 415] width 224 height 30
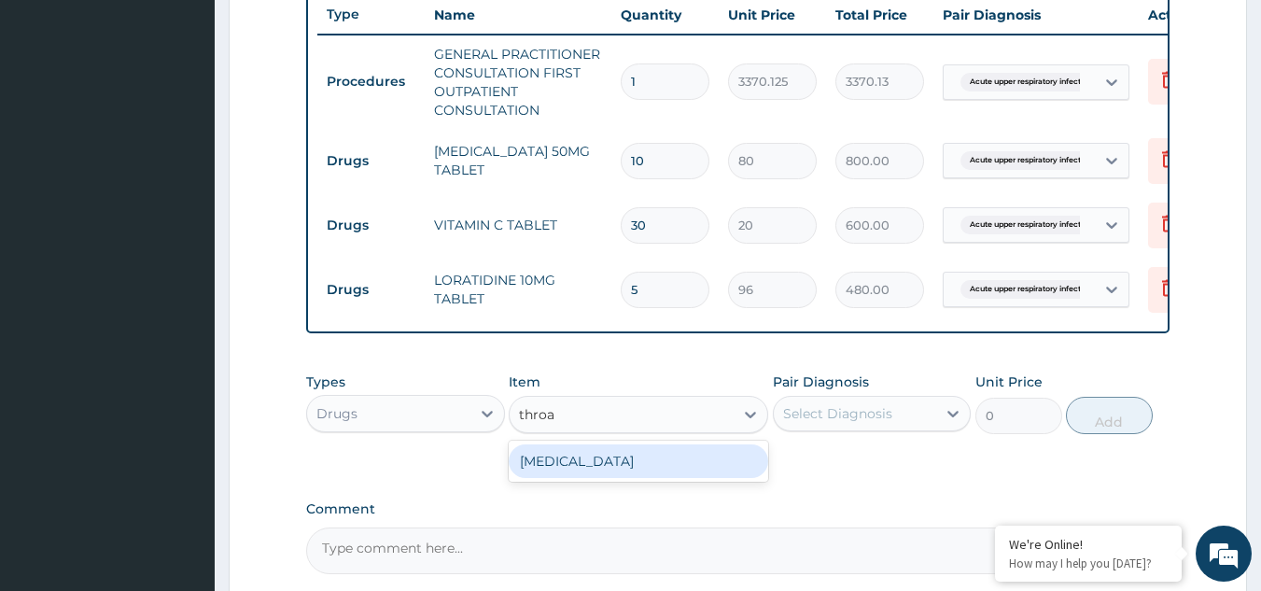
type input "throat"
click at [642, 466] on div "THROAT LOZENGE" at bounding box center [639, 461] width 260 height 34
type input "96"
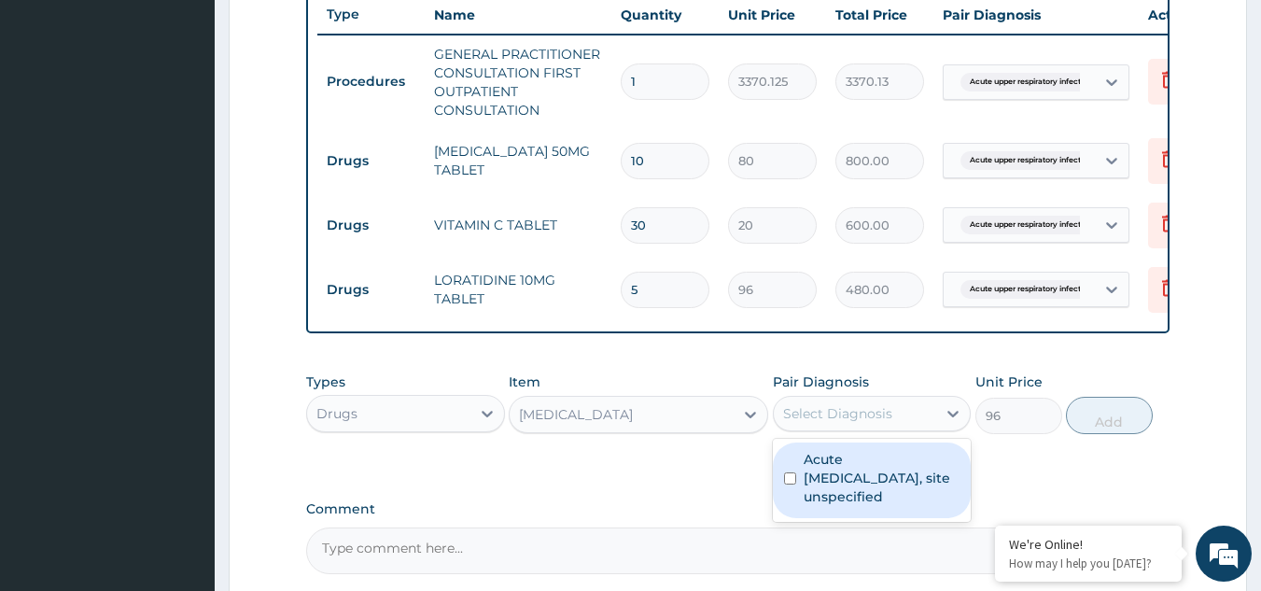
click at [874, 414] on div "Select Diagnosis" at bounding box center [855, 414] width 163 height 30
click at [879, 491] on label "Acute upper respiratory infection, site unspecified" at bounding box center [882, 478] width 157 height 56
checkbox input "true"
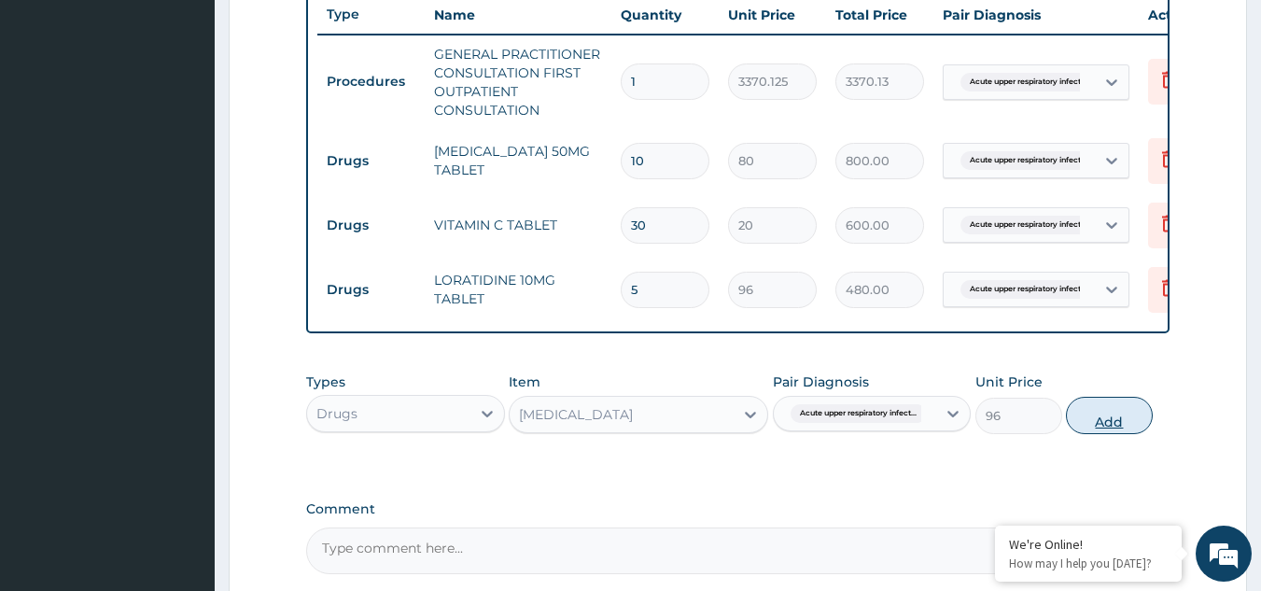
click at [1117, 418] on button "Add" at bounding box center [1109, 415] width 87 height 37
type input "0"
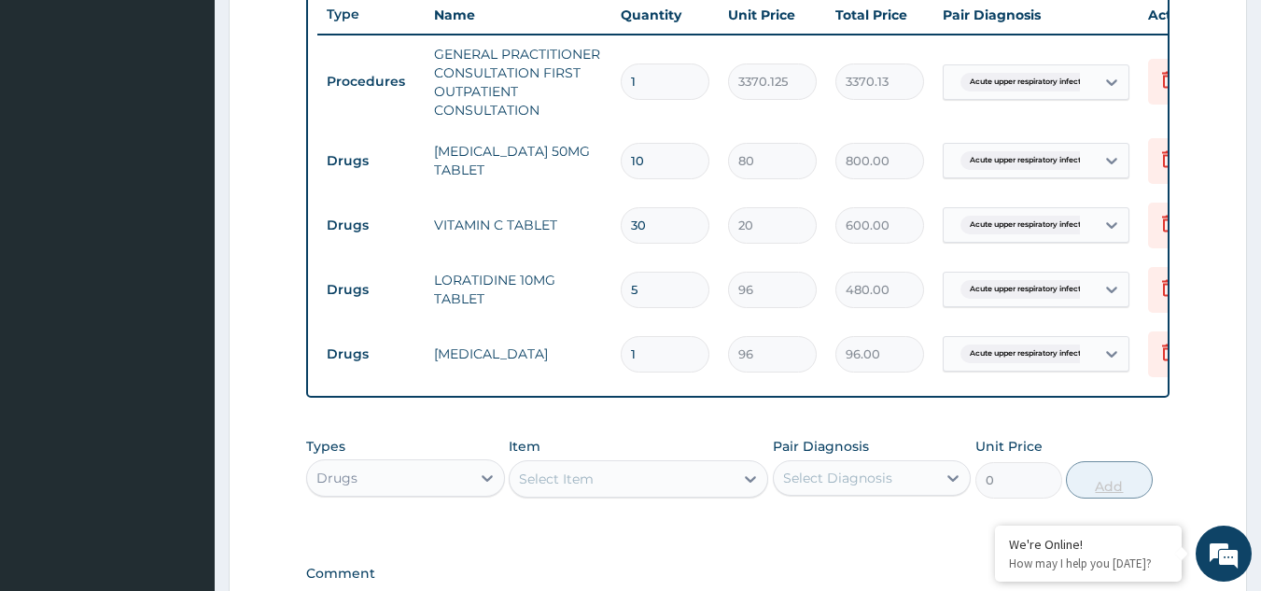
type input "12"
type input "1152.00"
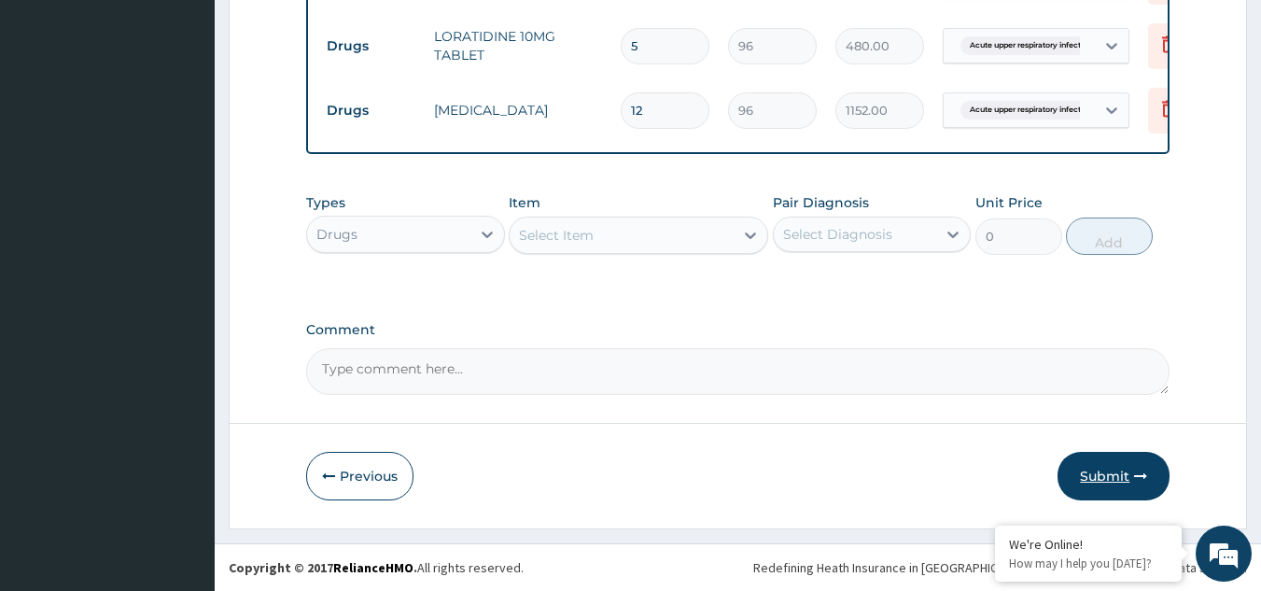
type input "12"
click at [1123, 473] on button "Submit" at bounding box center [1114, 476] width 112 height 49
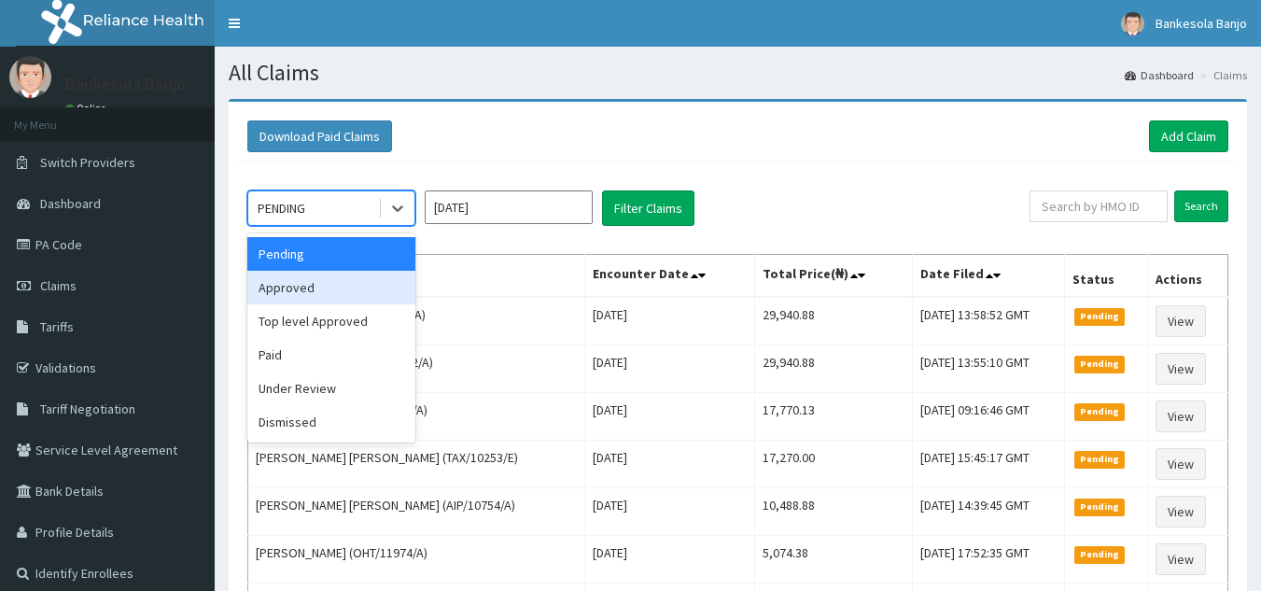
click at [359, 301] on div "Approved" at bounding box center [331, 288] width 168 height 34
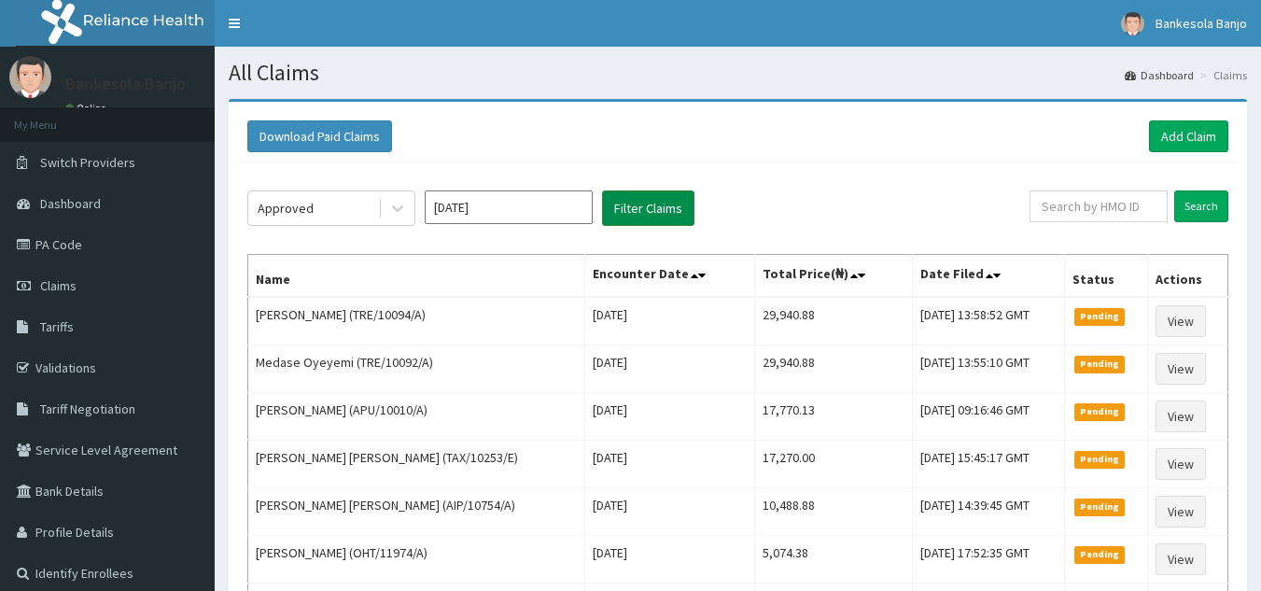
click at [641, 202] on button "Filter Claims" at bounding box center [648, 207] width 92 height 35
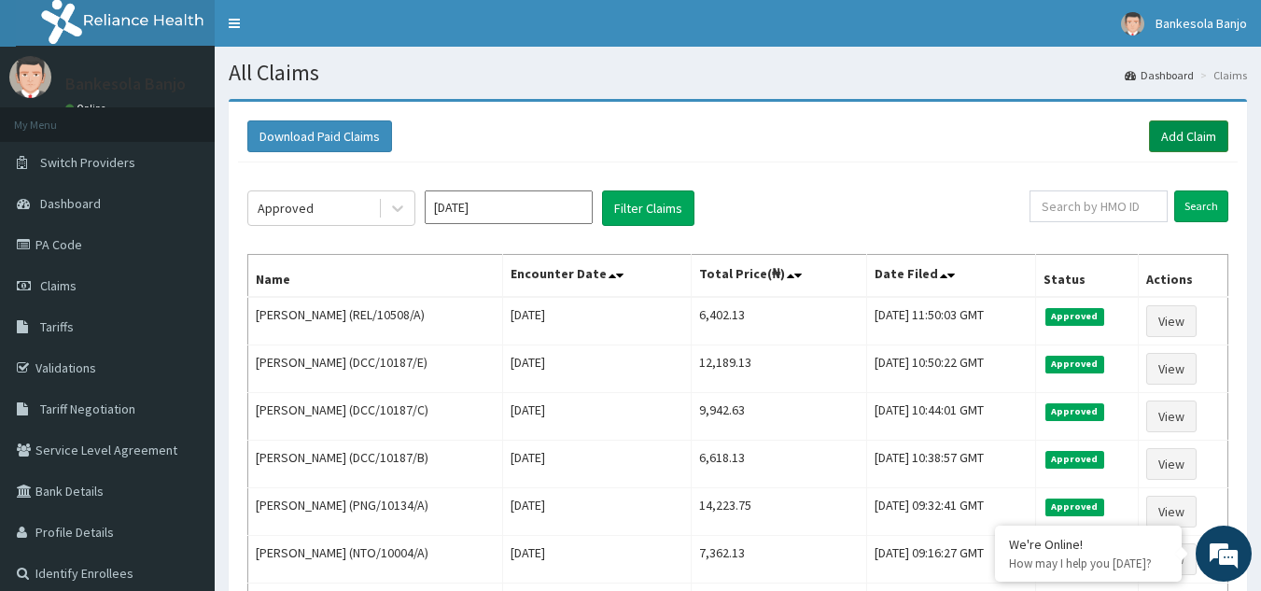
click at [1181, 135] on link "Add Claim" at bounding box center [1188, 136] width 79 height 32
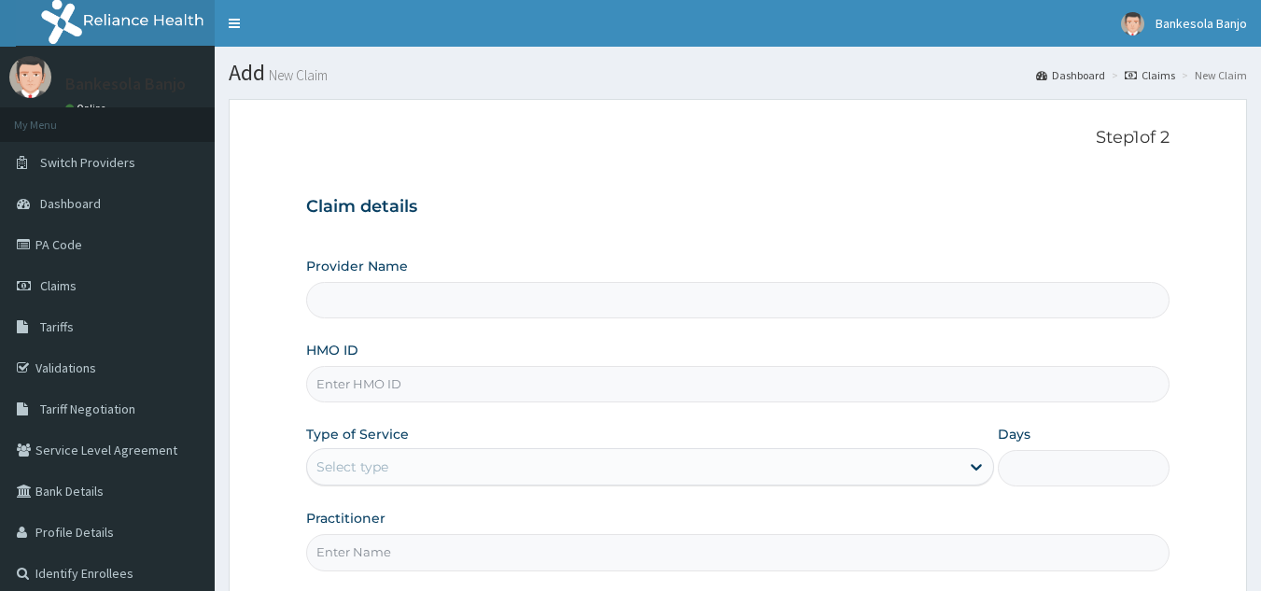
drag, startPoint x: 0, startPoint y: 0, endPoint x: 639, endPoint y: 371, distance: 738.5
click at [639, 371] on input "HMO ID" at bounding box center [738, 384] width 865 height 36
paste input "CWN/10125/A"
type input "CWN/10125/A"
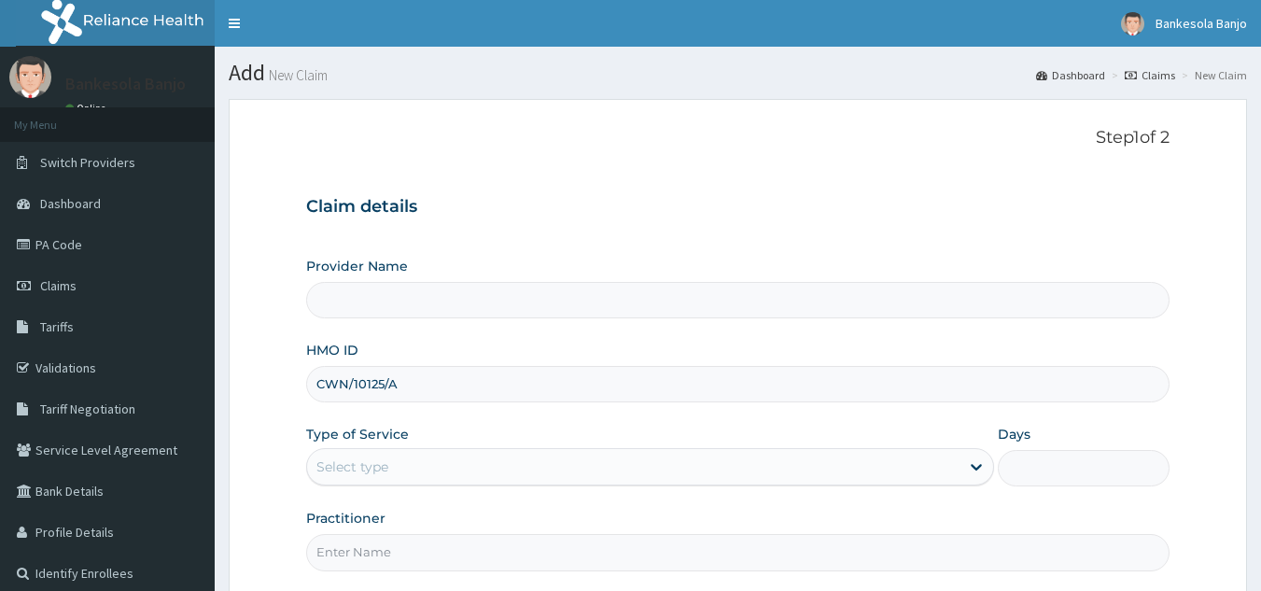
click at [538, 458] on div "Select type" at bounding box center [633, 467] width 653 height 30
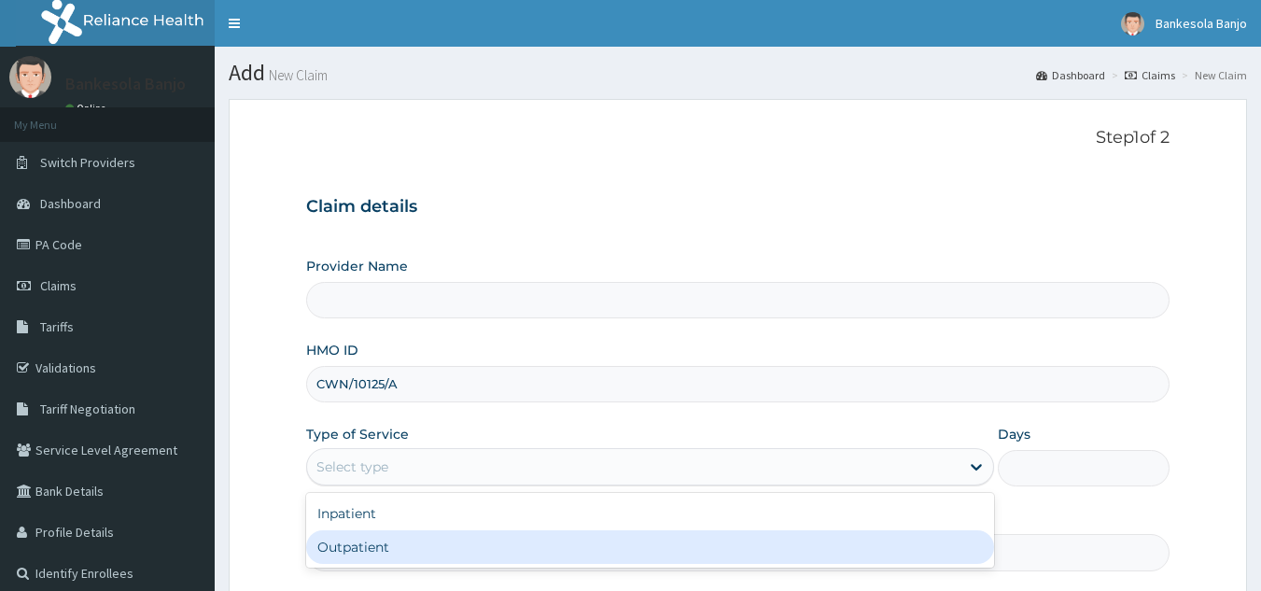
click at [459, 561] on div "Outpatient" at bounding box center [650, 547] width 688 height 34
type input "1"
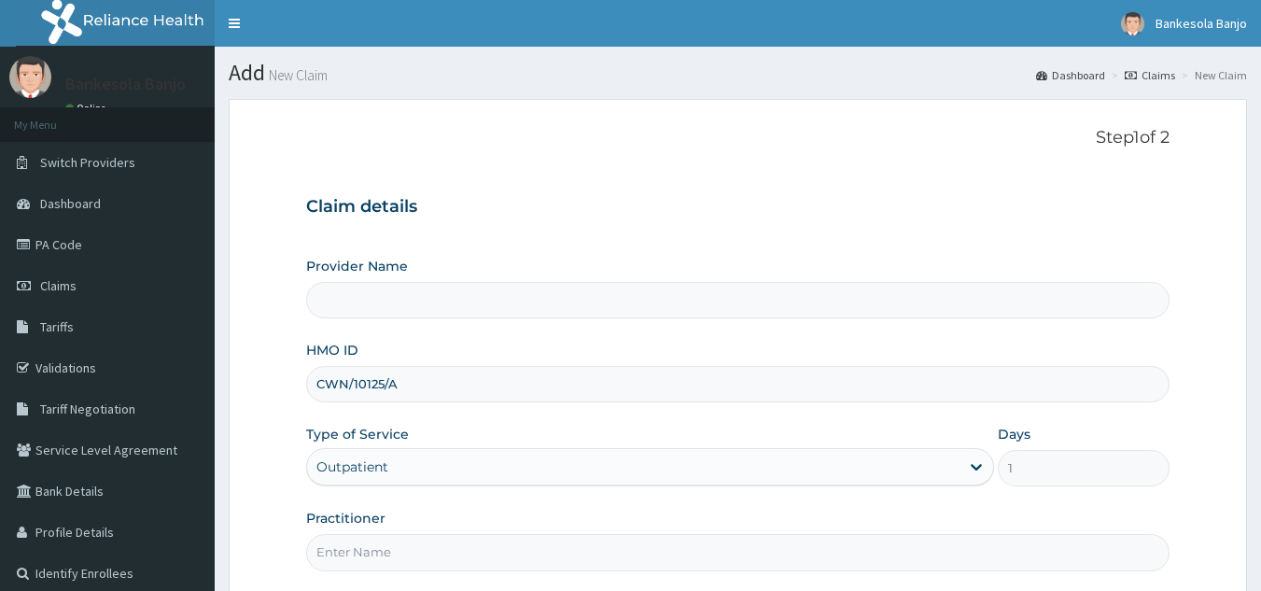
type input "Reliance Family Clinics (RFC) - [GEOGRAPHIC_DATA]"
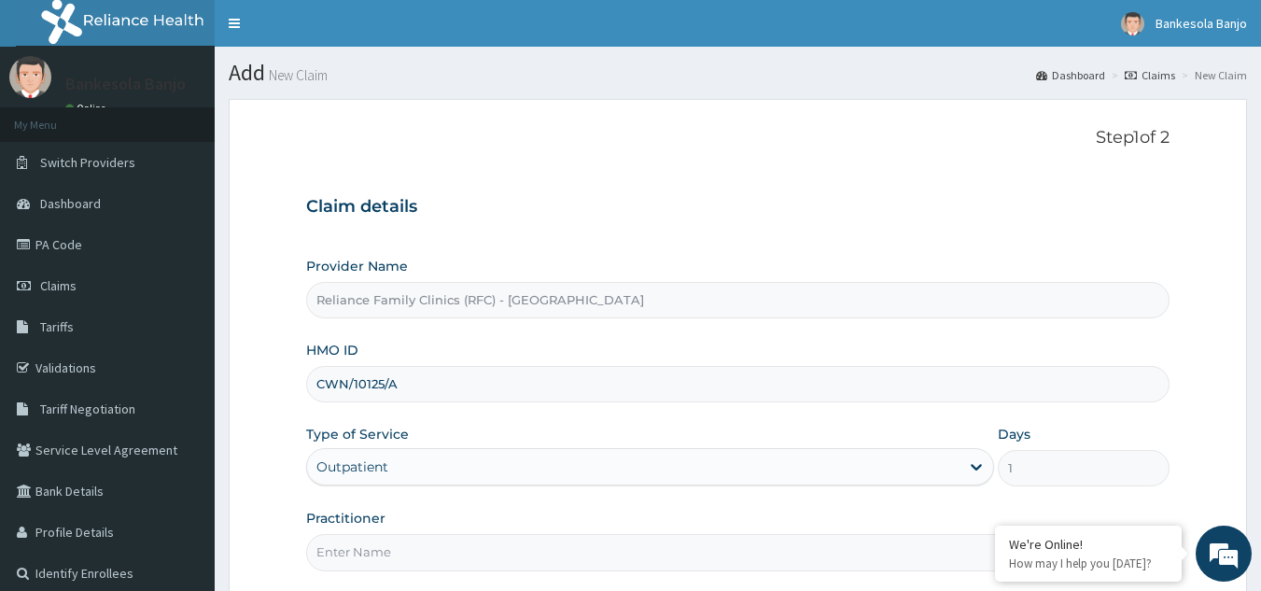
click at [451, 558] on input "Practitioner" at bounding box center [738, 552] width 865 height 36
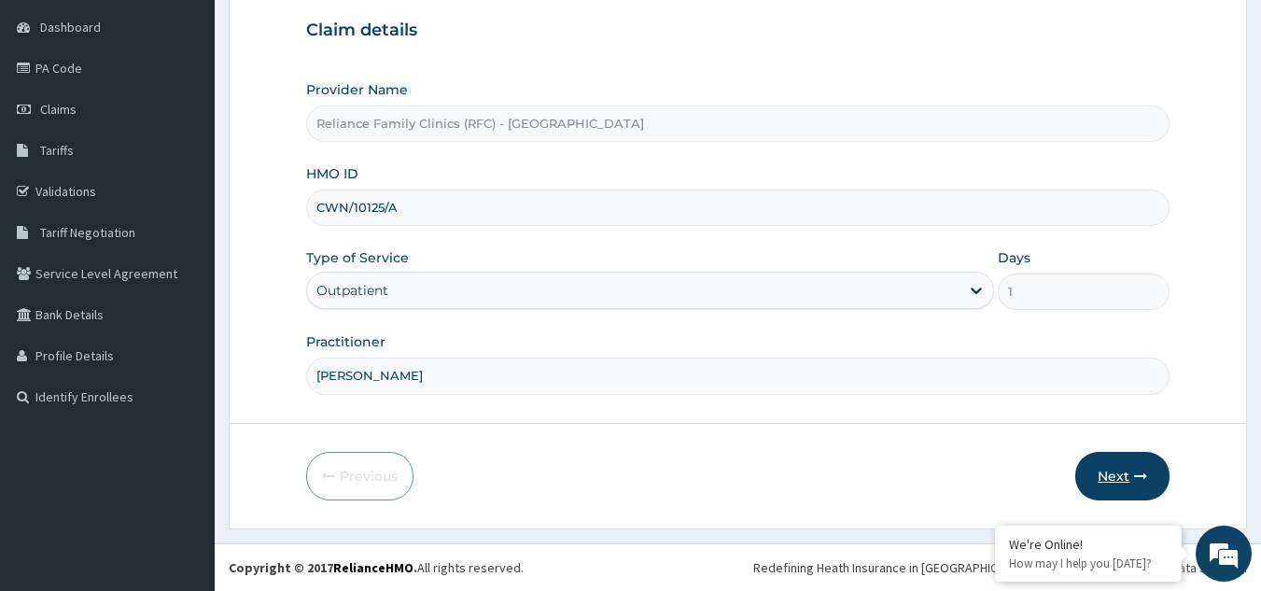
type input "[PERSON_NAME]"
click at [1134, 476] on button "Next" at bounding box center [1123, 476] width 94 height 49
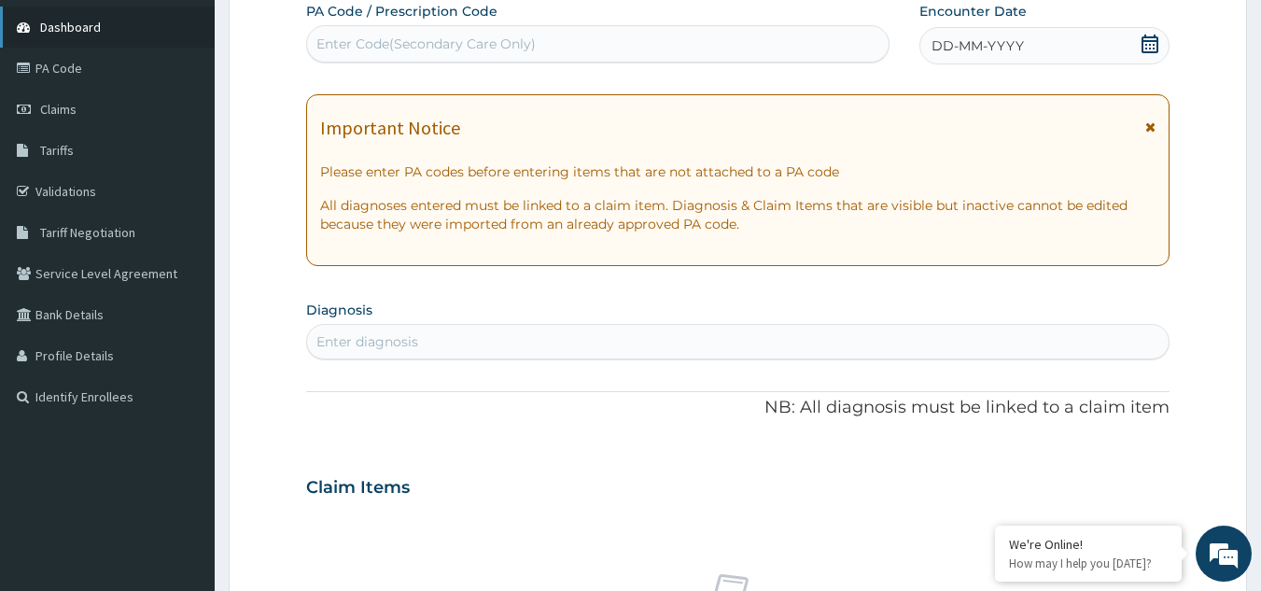
scroll to position [0, 0]
click at [1155, 44] on icon at bounding box center [1150, 44] width 17 height 19
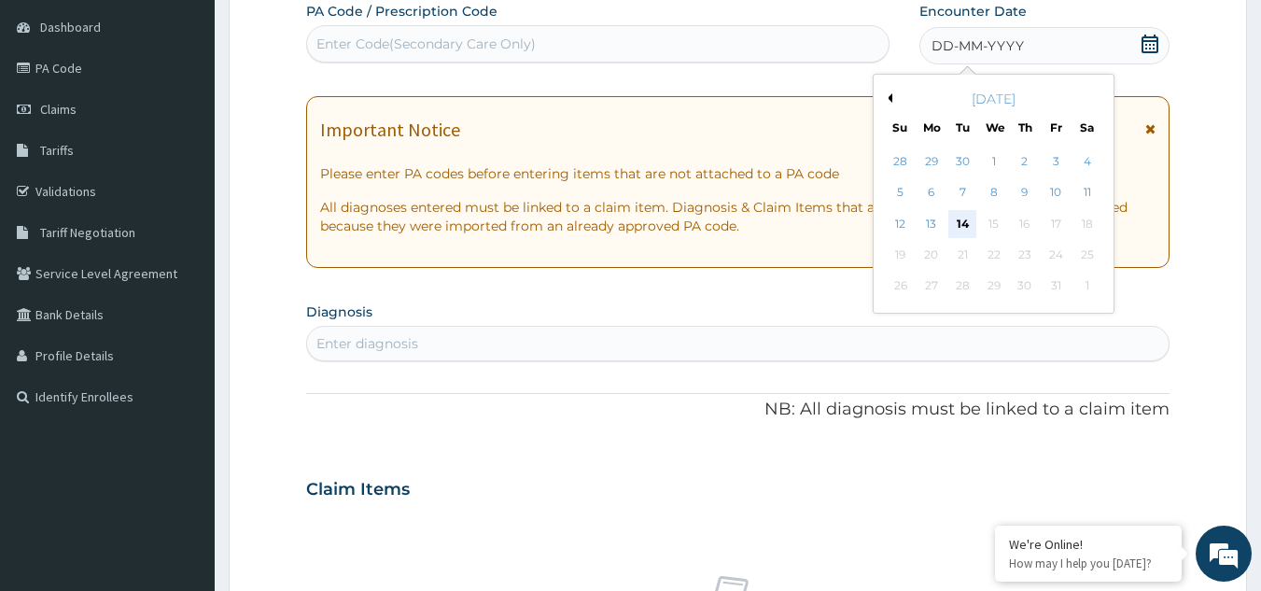
click at [957, 225] on div "14" at bounding box center [964, 224] width 28 height 28
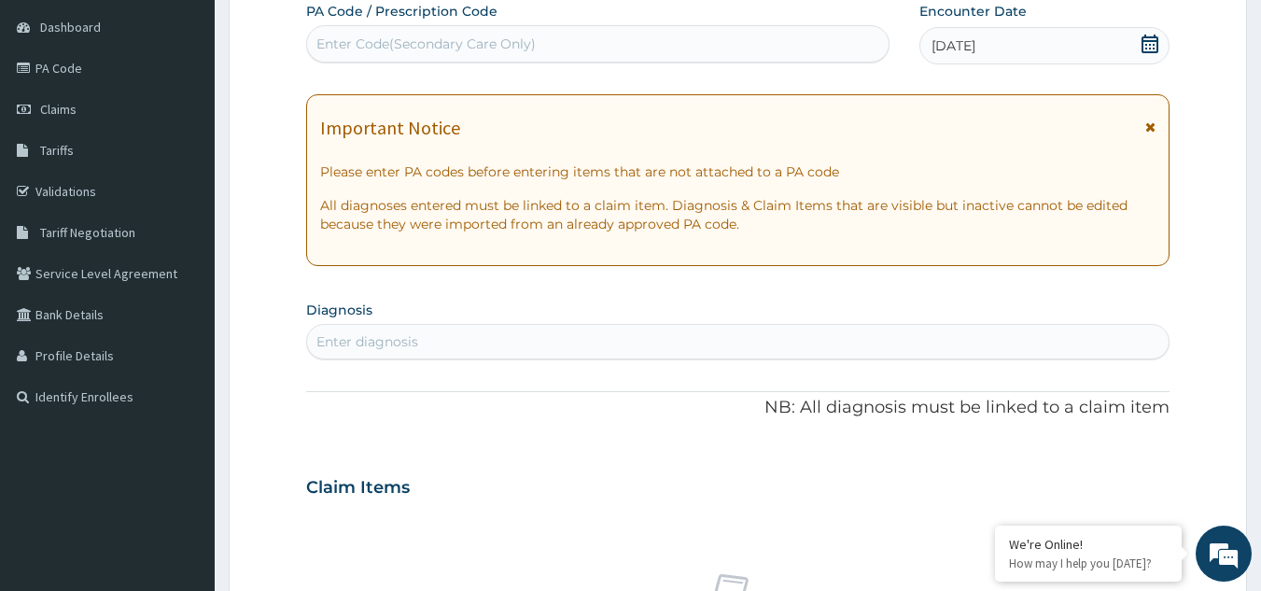
click at [764, 337] on div "Enter diagnosis" at bounding box center [738, 342] width 863 height 30
type input "htn"
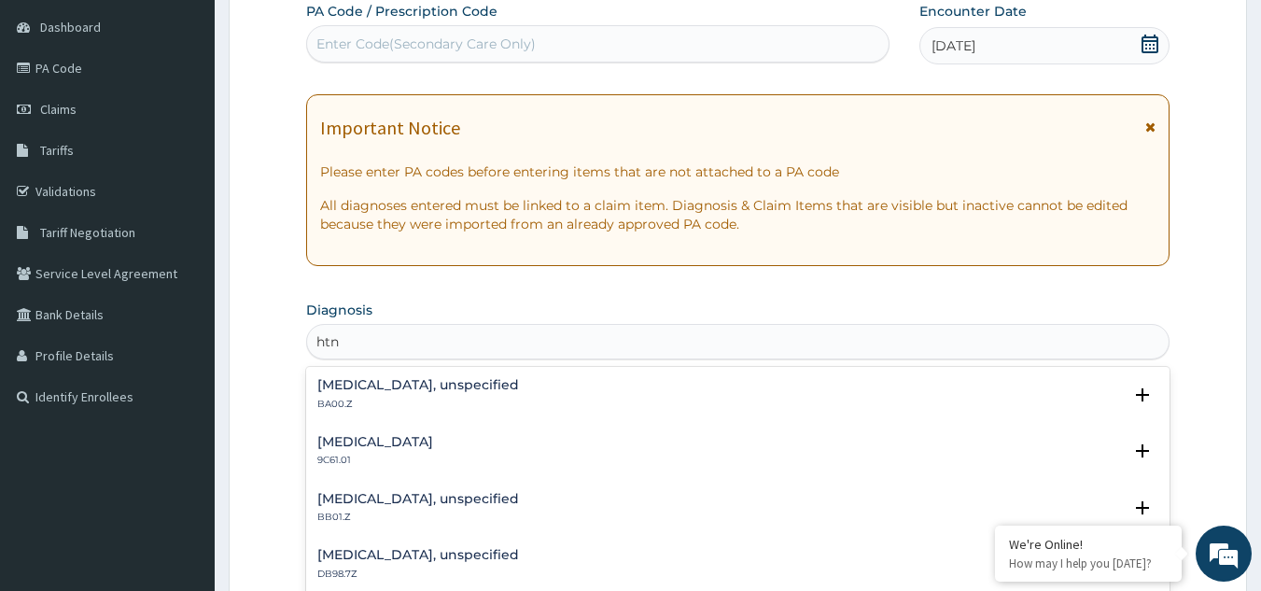
click at [425, 394] on div "Essential hypertension, unspecified BA00.Z" at bounding box center [418, 394] width 202 height 33
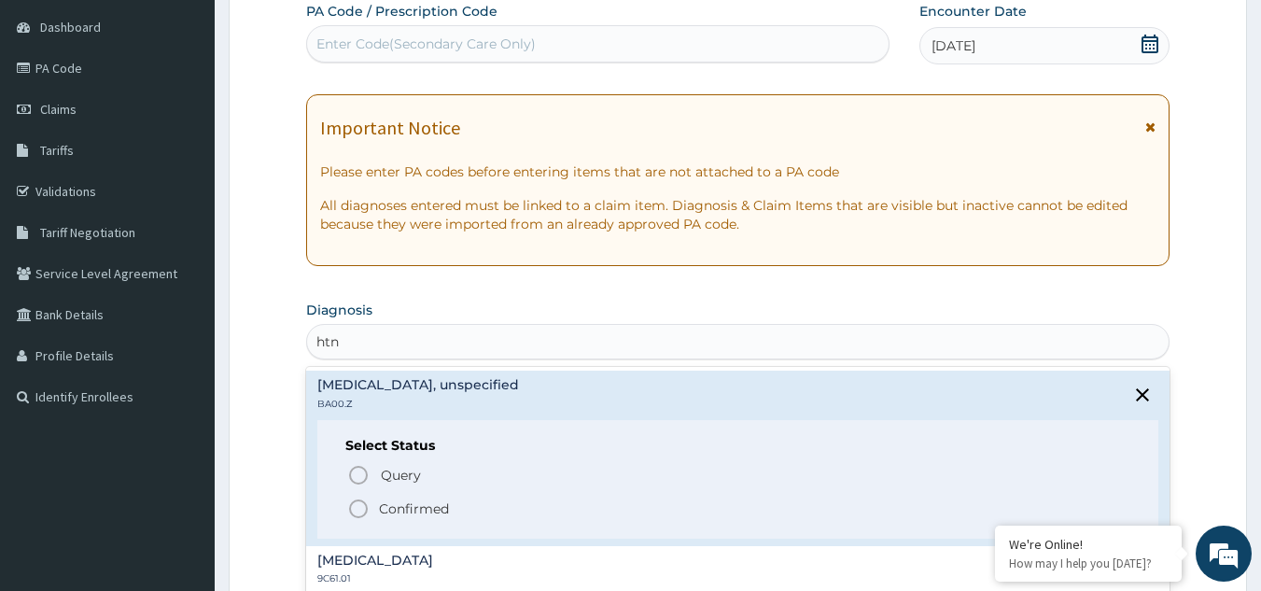
click at [357, 514] on icon "status option filled" at bounding box center [358, 509] width 22 height 22
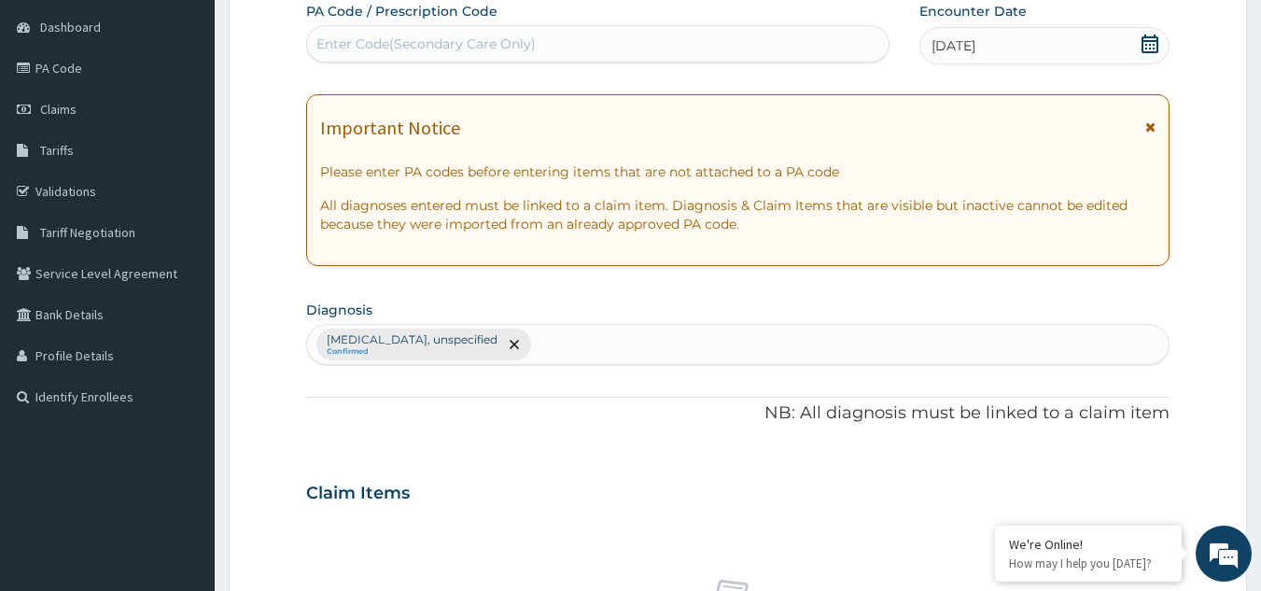
scroll to position [755, 0]
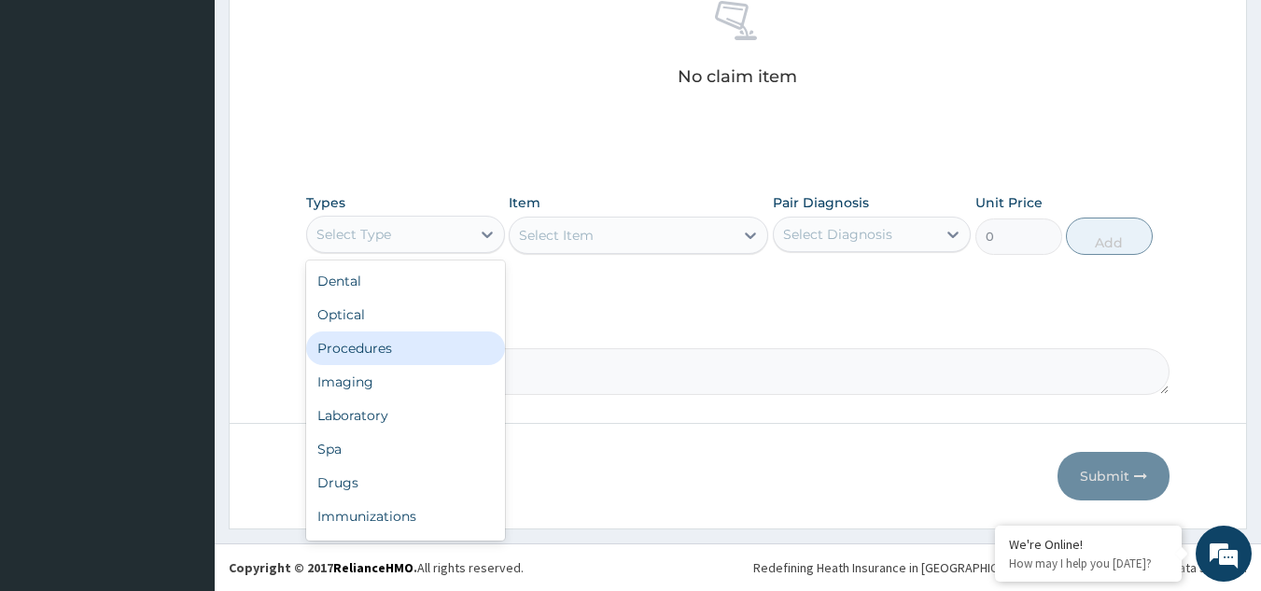
drag, startPoint x: 426, startPoint y: 233, endPoint x: 405, endPoint y: 352, distance: 120.4
click at [405, 253] on div "option Procedures focused, 3 of 10. 10 results available. Use Up and Down to ch…" at bounding box center [405, 234] width 199 height 37
click at [405, 352] on div "Procedures" at bounding box center [405, 348] width 199 height 34
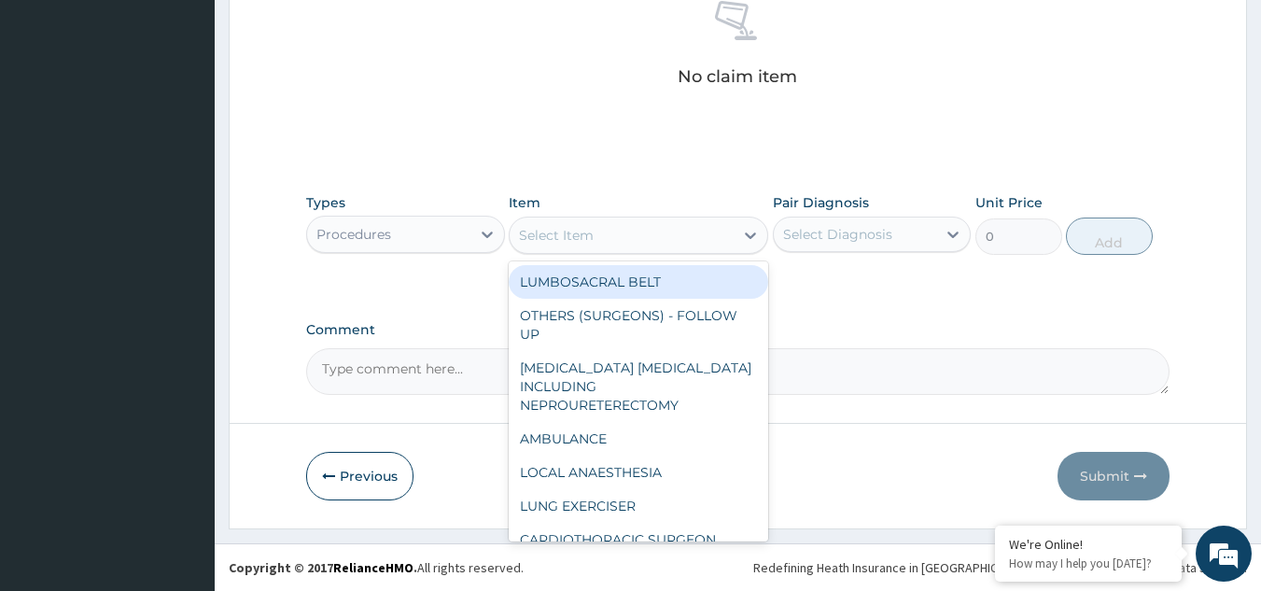
click at [606, 231] on div "Select Item" at bounding box center [622, 235] width 224 height 30
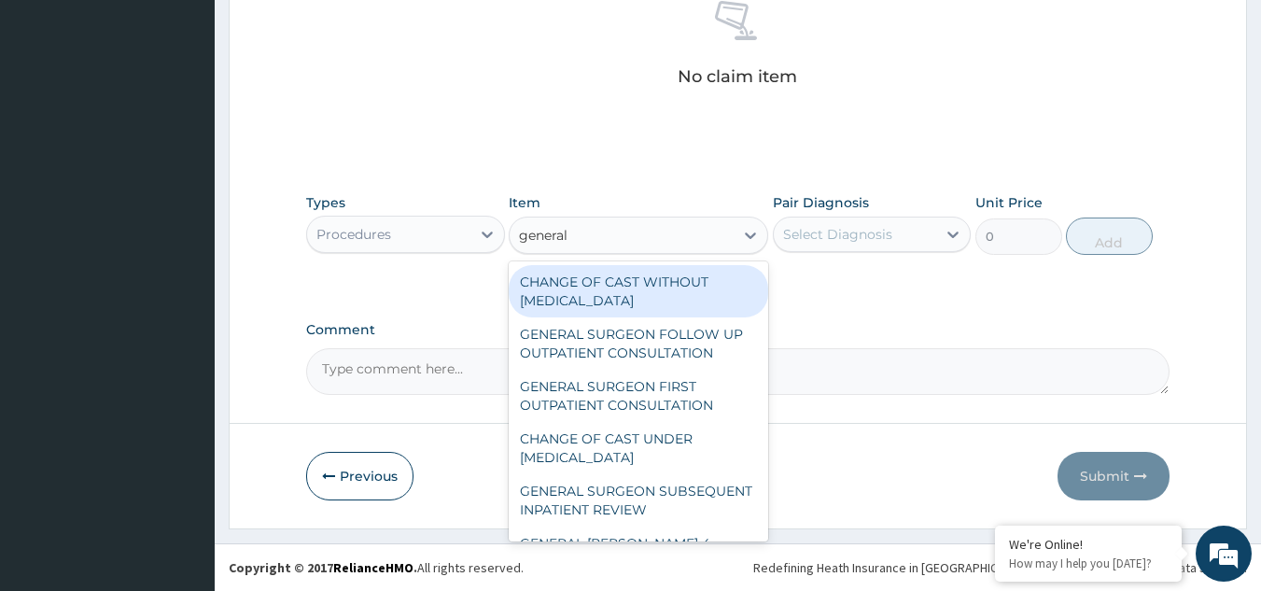
type input "general p"
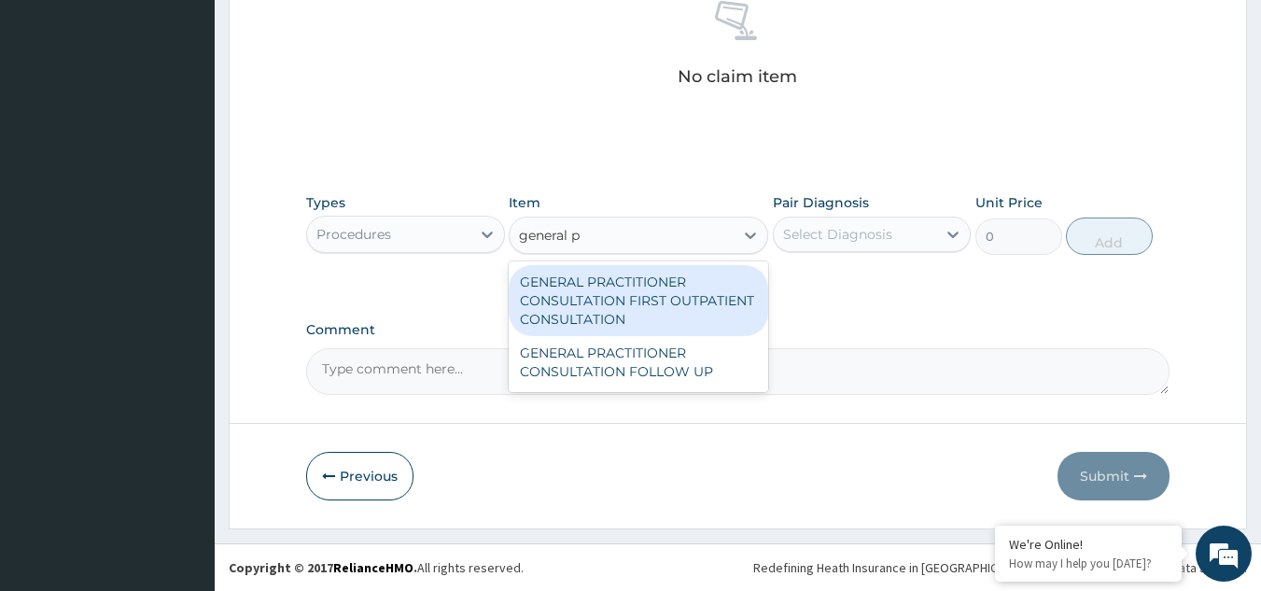
click at [627, 301] on div "GENERAL PRACTITIONER CONSULTATION FIRST OUTPATIENT CONSULTATION" at bounding box center [639, 300] width 260 height 71
type input "3370.125"
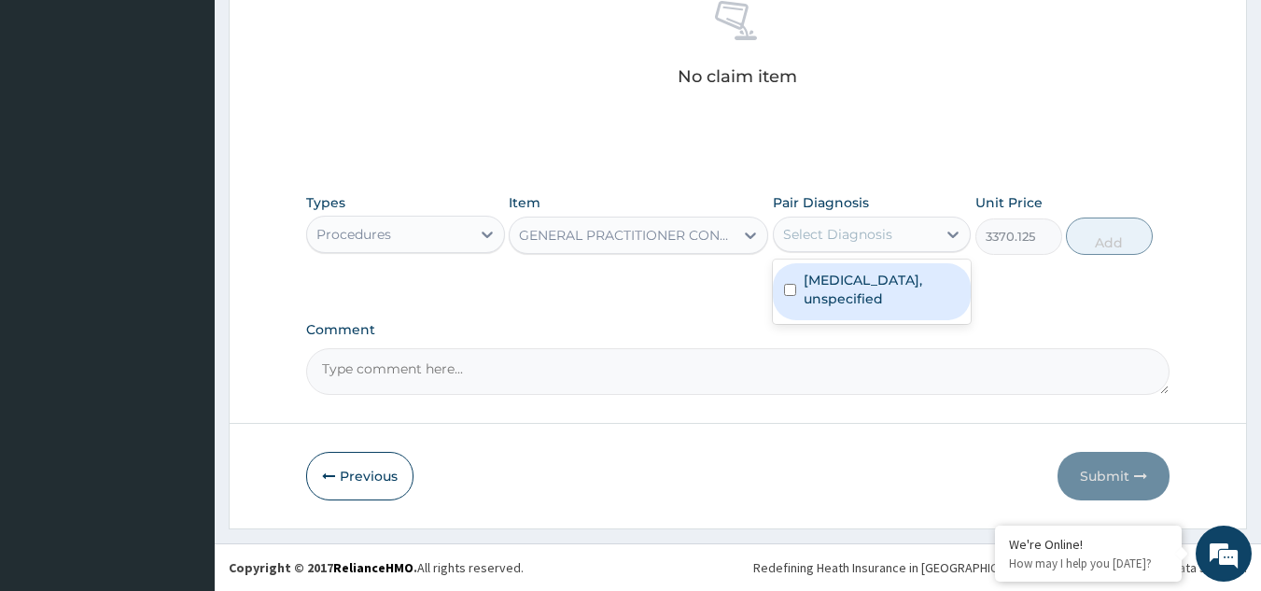
click at [858, 235] on div "Select Diagnosis" at bounding box center [837, 234] width 109 height 19
click at [862, 305] on label "Essential hypertension, unspecified" at bounding box center [882, 289] width 157 height 37
checkbox input "true"
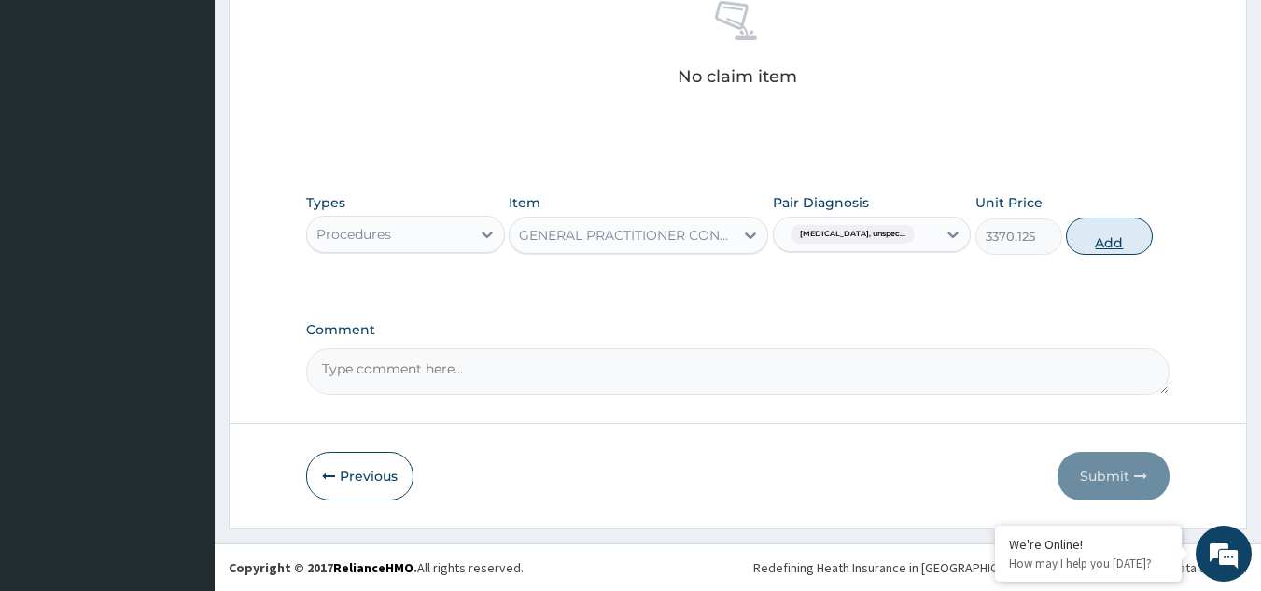
drag, startPoint x: 1121, startPoint y: 218, endPoint x: 1121, endPoint y: 232, distance: 13.1
click at [1121, 232] on button "Add" at bounding box center [1109, 236] width 87 height 37
type input "0"
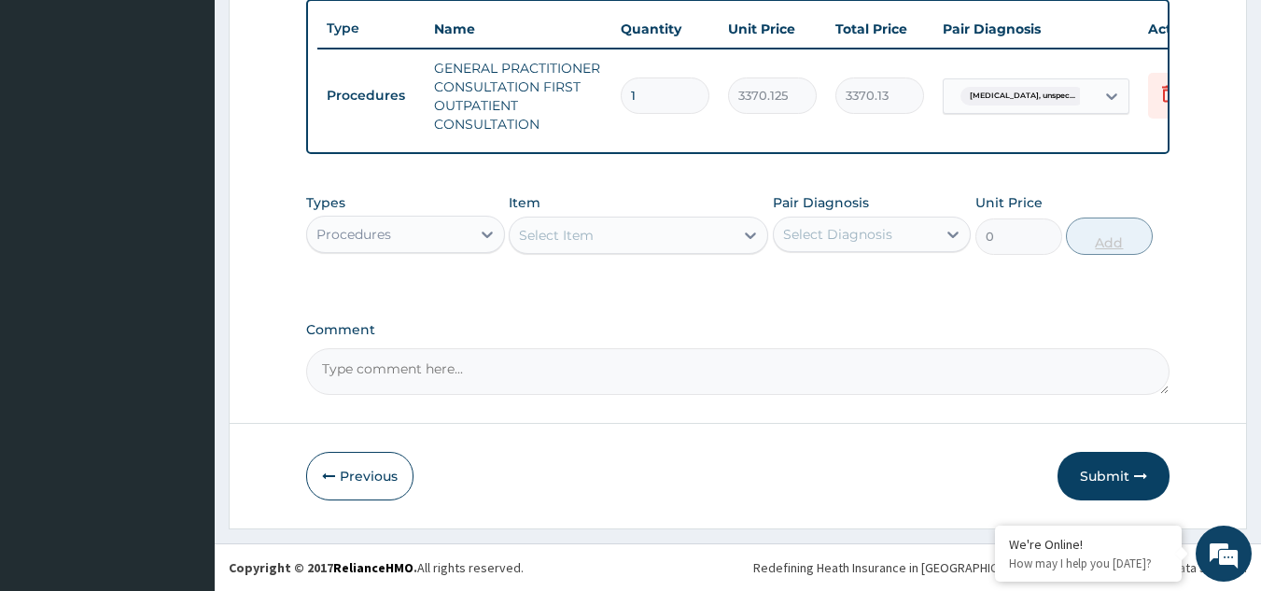
scroll to position [710, 0]
click at [1099, 466] on button "Submit" at bounding box center [1114, 476] width 112 height 49
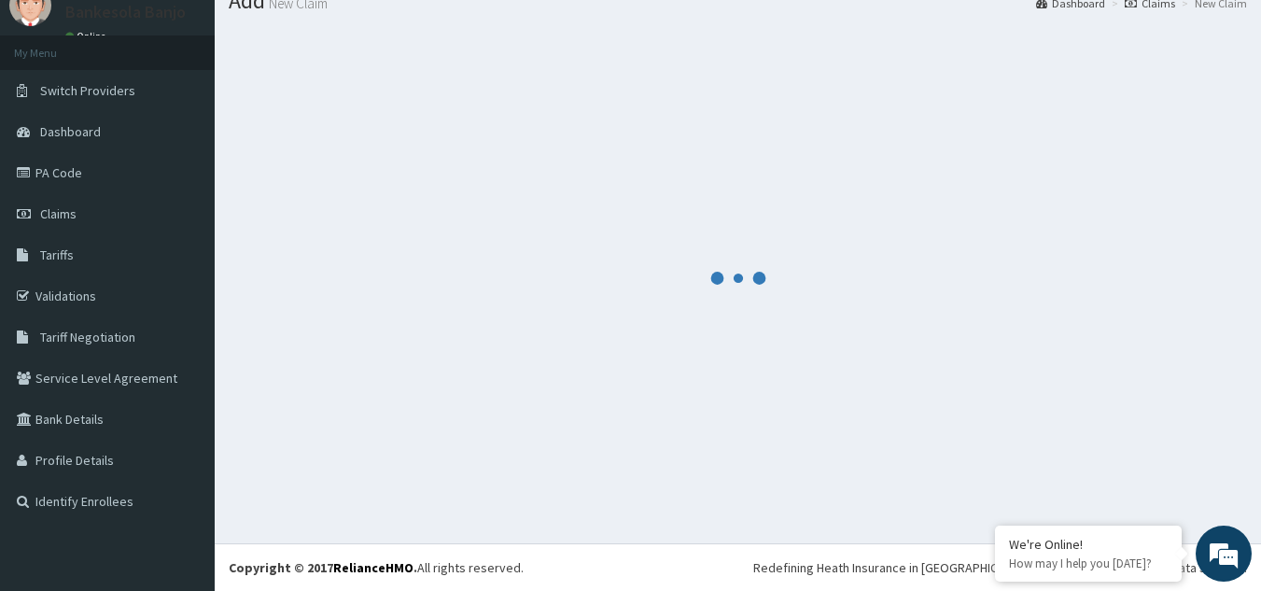
scroll to position [72, 0]
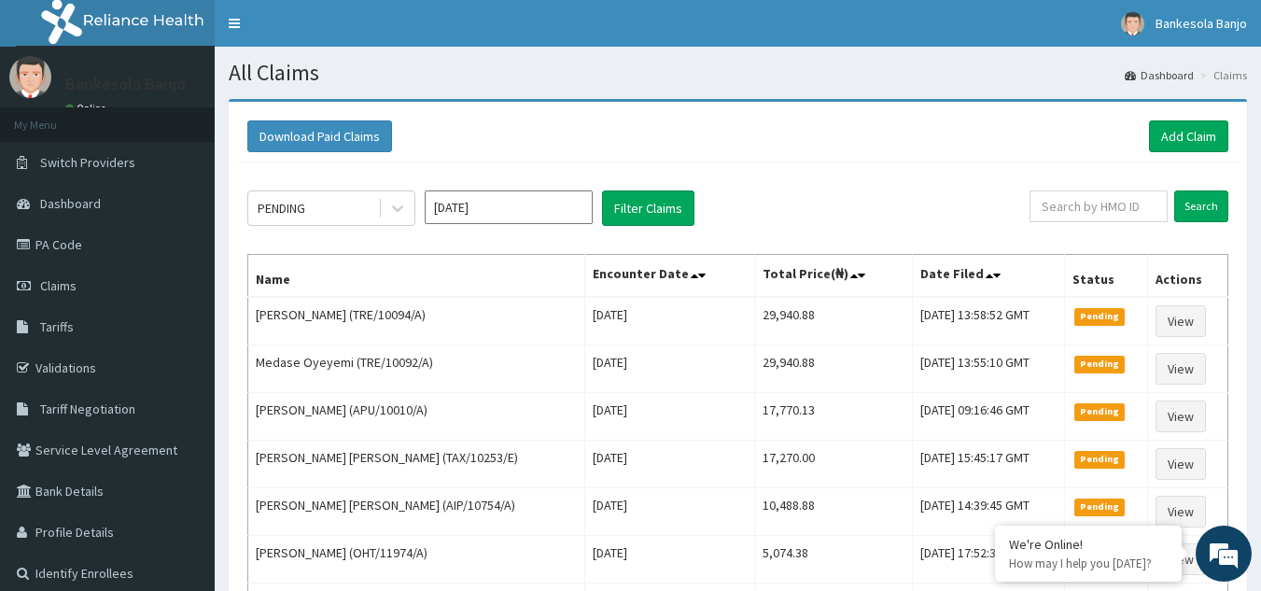
click at [1184, 120] on div "Download Paid Claims Add Claim" at bounding box center [738, 136] width 1000 height 51
click at [1170, 145] on link "Add Claim" at bounding box center [1188, 136] width 79 height 32
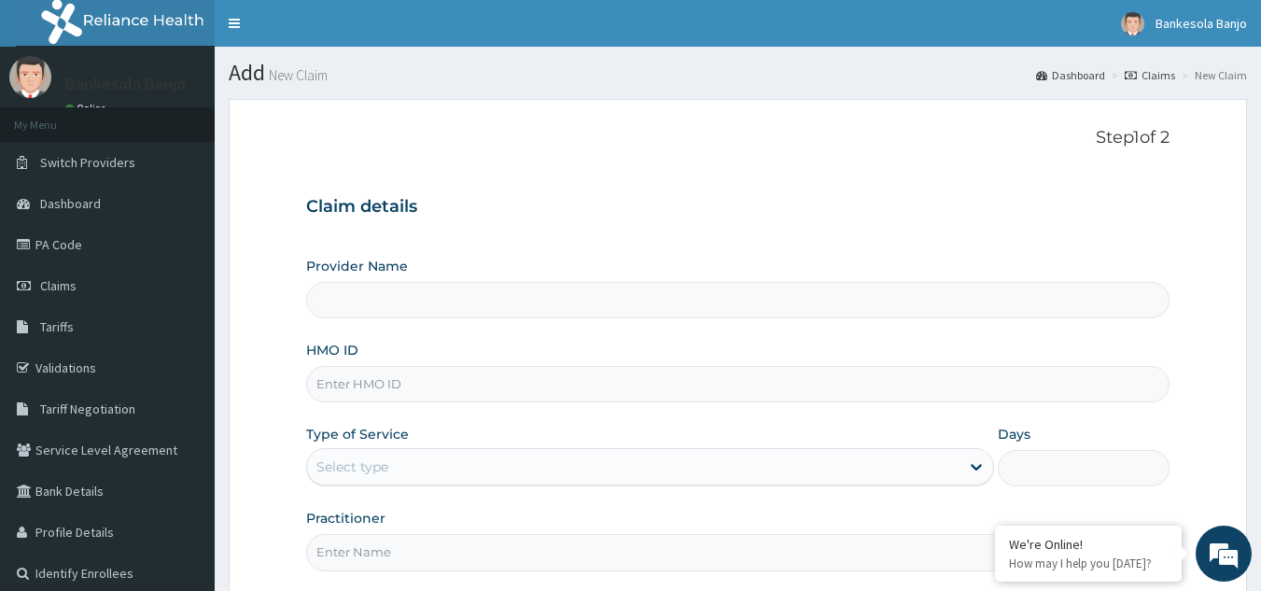
type input "Reliance Family Clinics (RFC) - Gbagada"
click at [799, 379] on input "HMO ID" at bounding box center [738, 384] width 865 height 36
paste input "2404548"
type input "2"
paste input "VCA/10028/A"
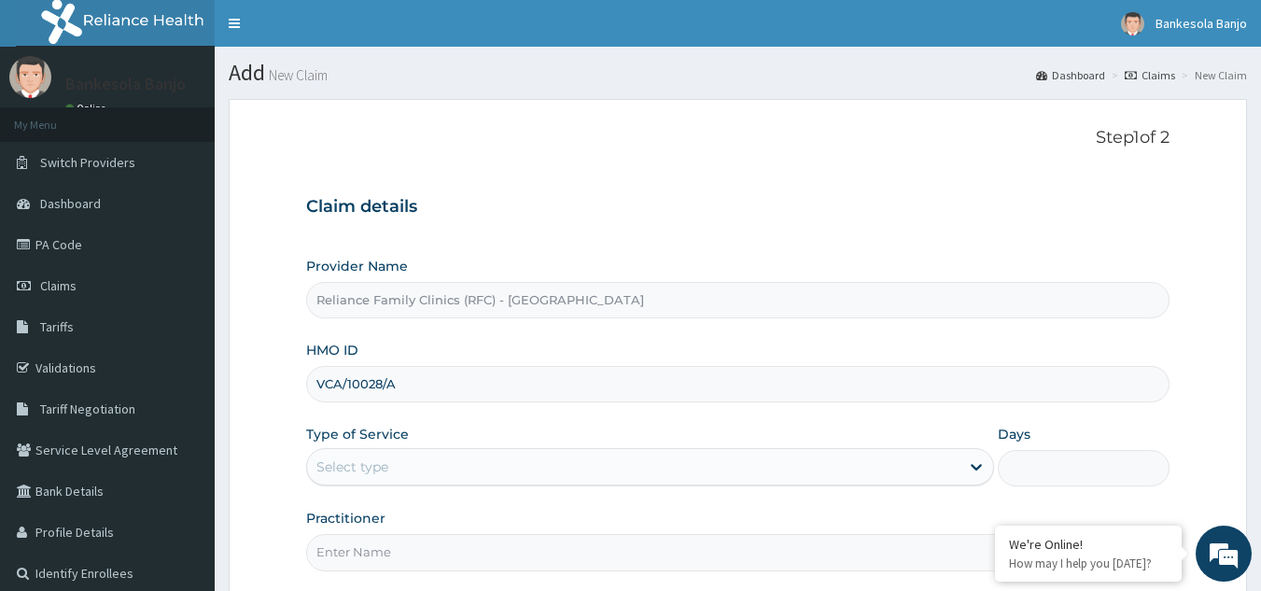
click at [327, 385] on input "VCA/10028/A" at bounding box center [738, 384] width 865 height 36
click at [343, 385] on input "VCA/10028/A" at bounding box center [738, 384] width 865 height 36
type input "VCA/10028/A"
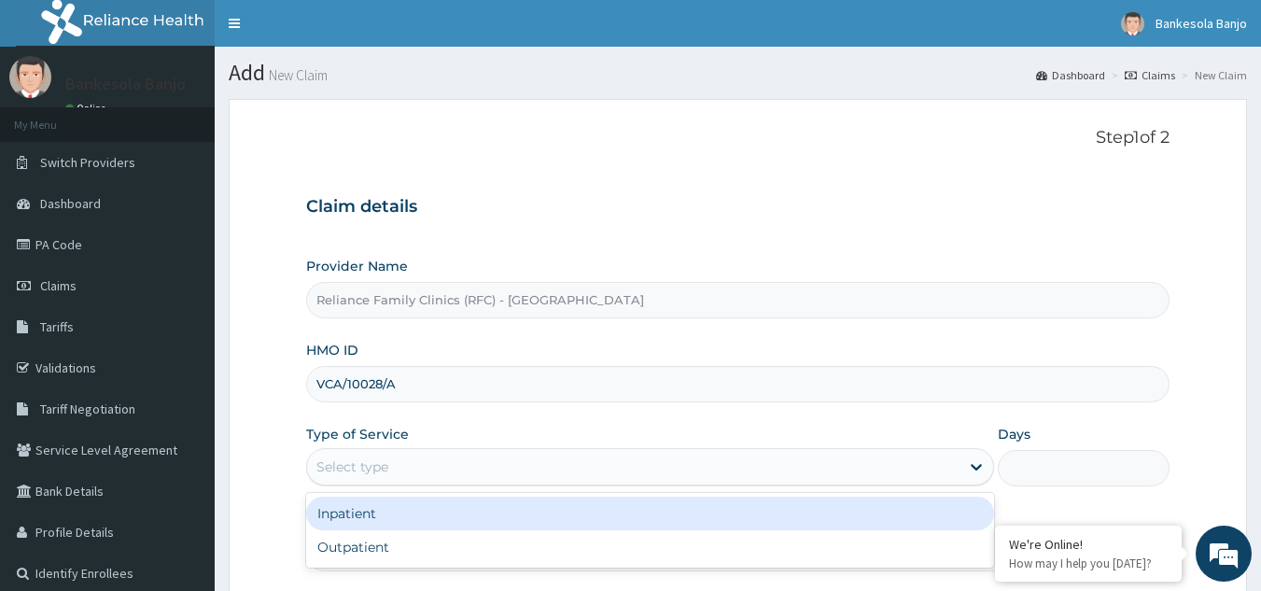
click at [376, 458] on div "Select type" at bounding box center [353, 467] width 72 height 19
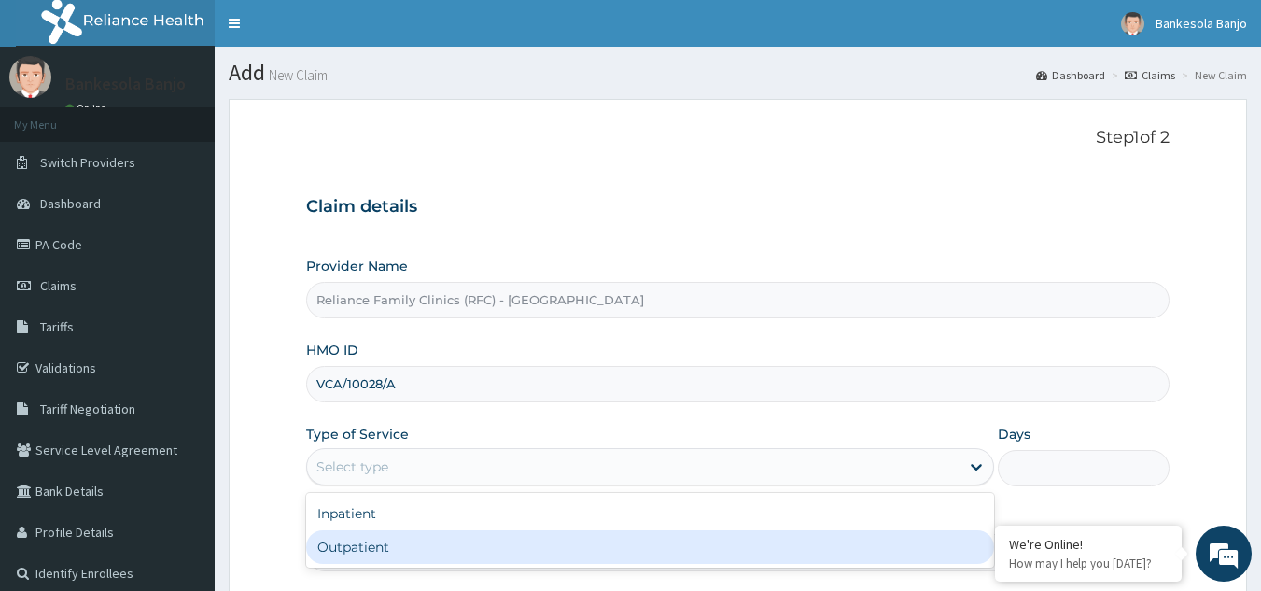
click at [369, 538] on div "Outpatient" at bounding box center [650, 547] width 688 height 34
type input "1"
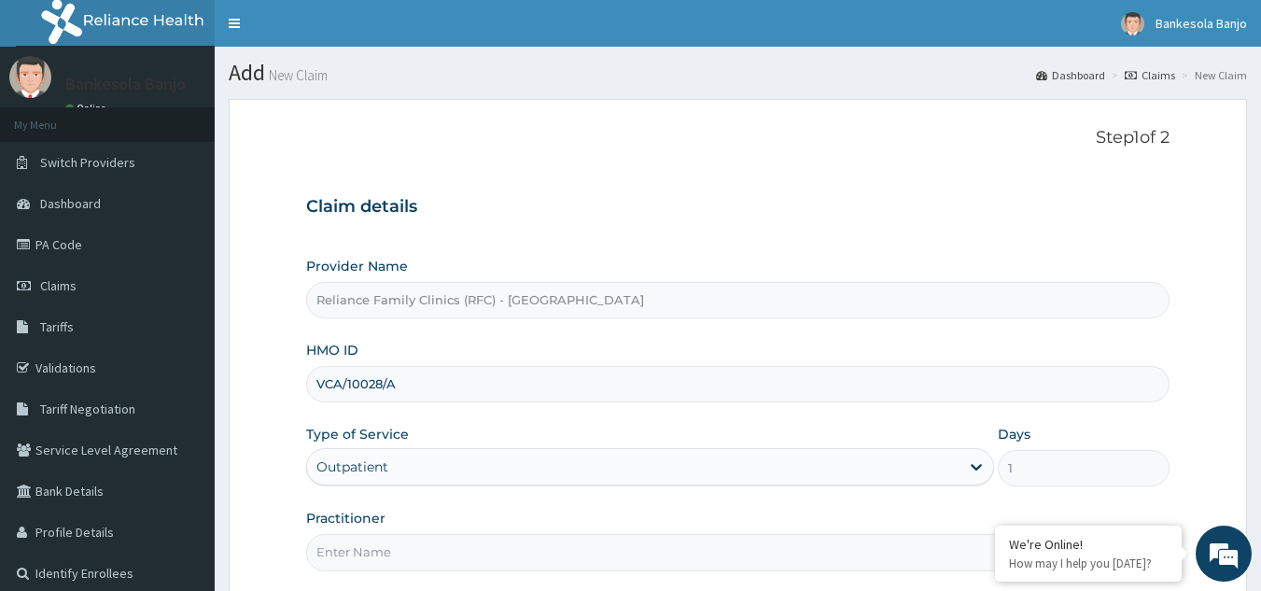
click at [369, 538] on input "Practitioner" at bounding box center [738, 552] width 865 height 36
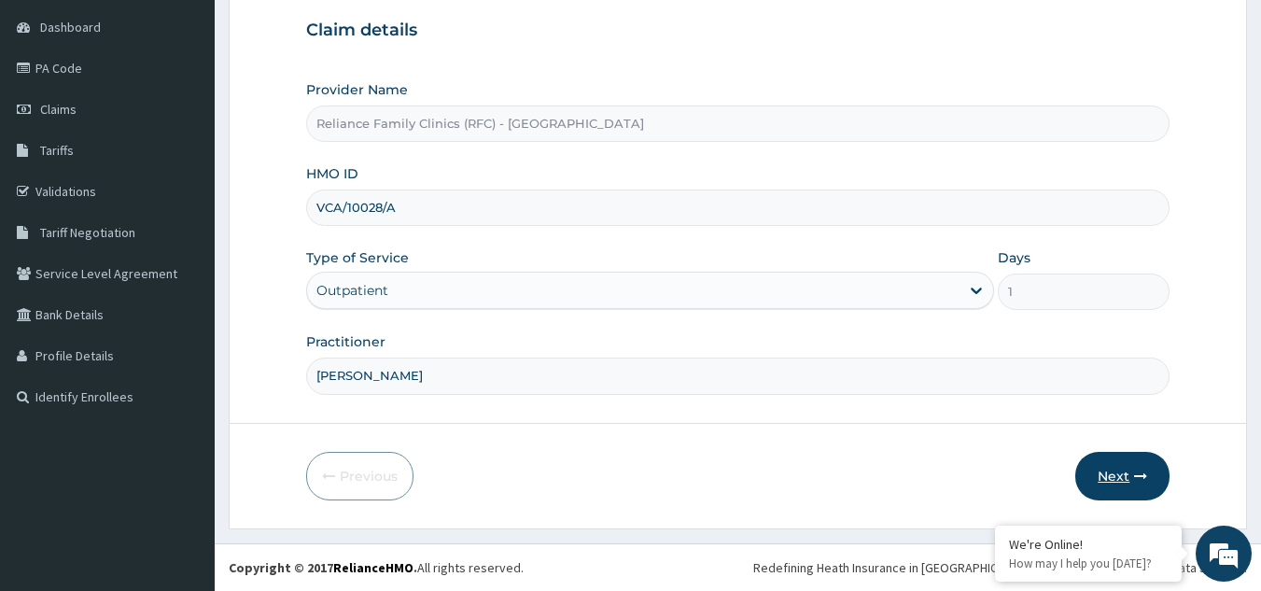
type input "Dr Farida"
click at [1151, 472] on button "Next" at bounding box center [1123, 476] width 94 height 49
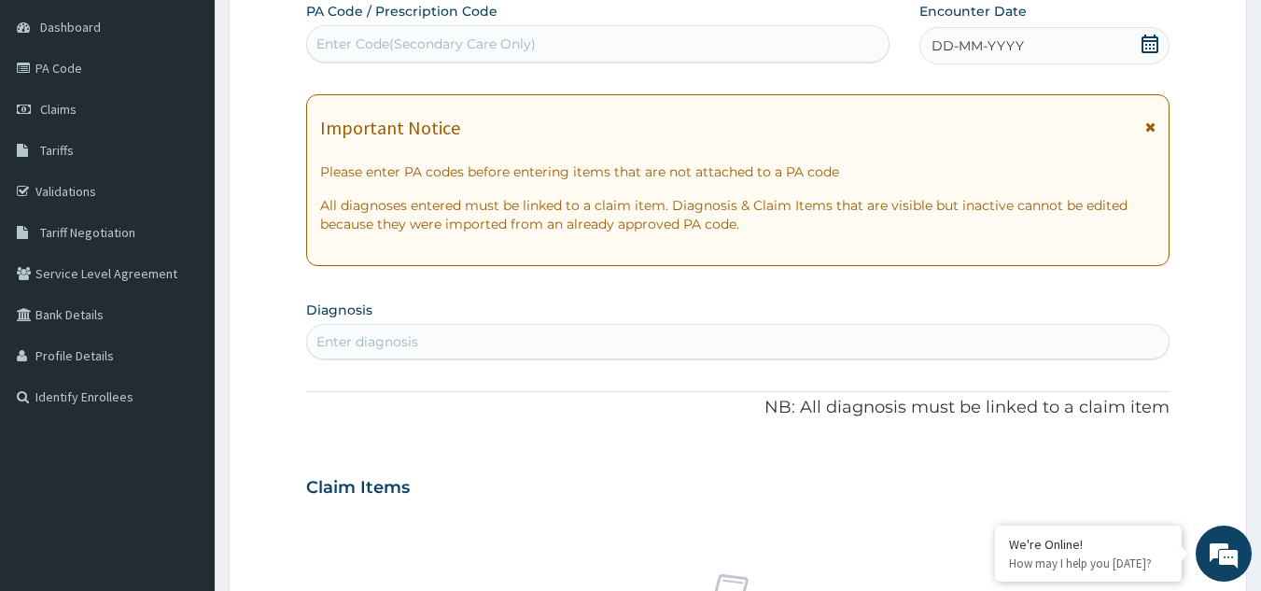
click at [1150, 46] on icon at bounding box center [1150, 44] width 19 height 19
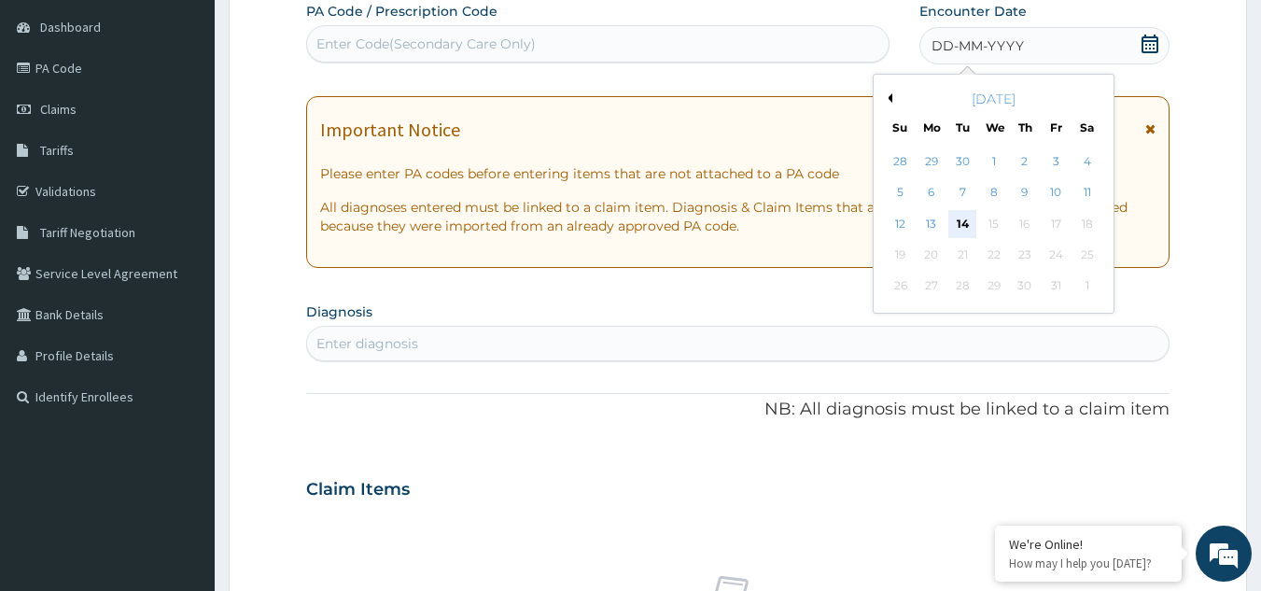
click at [957, 225] on div "14" at bounding box center [964, 224] width 28 height 28
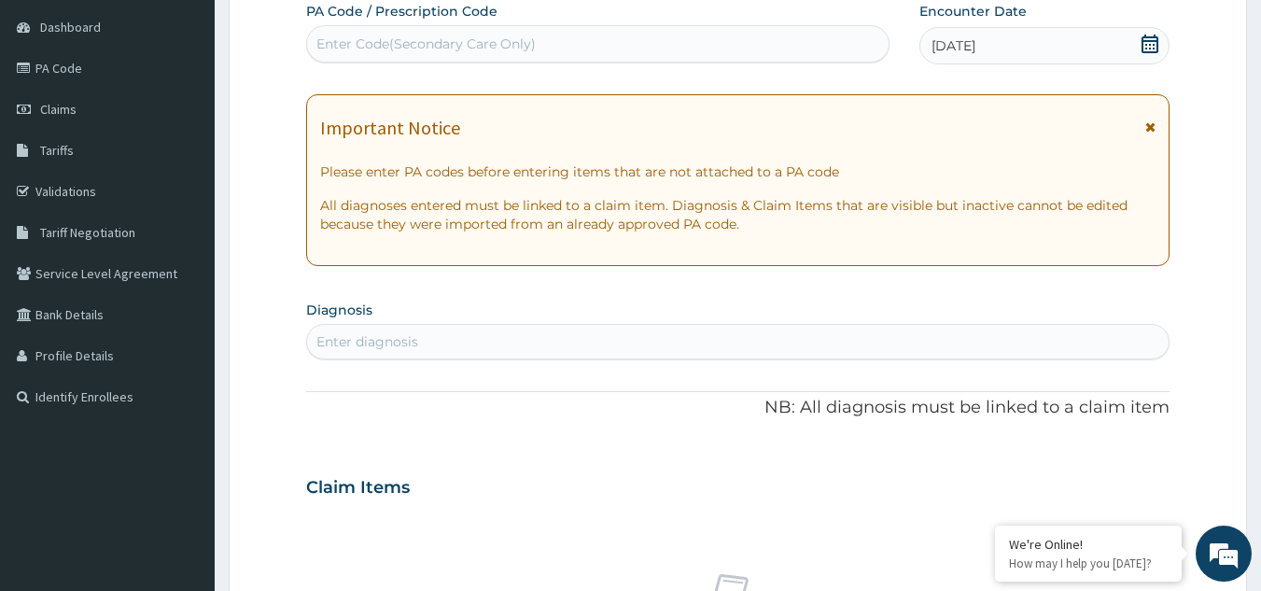
click at [553, 325] on div "Enter diagnosis" at bounding box center [738, 341] width 865 height 35
type input "upper"
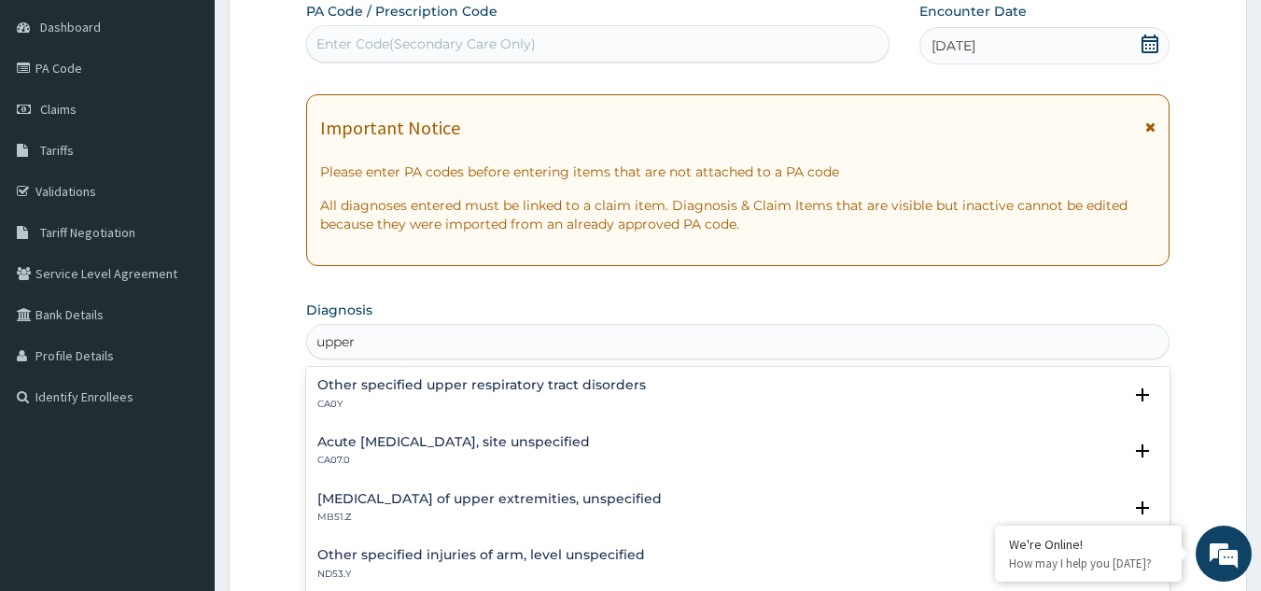
click at [476, 444] on h4 "Acute upper respiratory infection, site unspecified" at bounding box center [453, 442] width 273 height 14
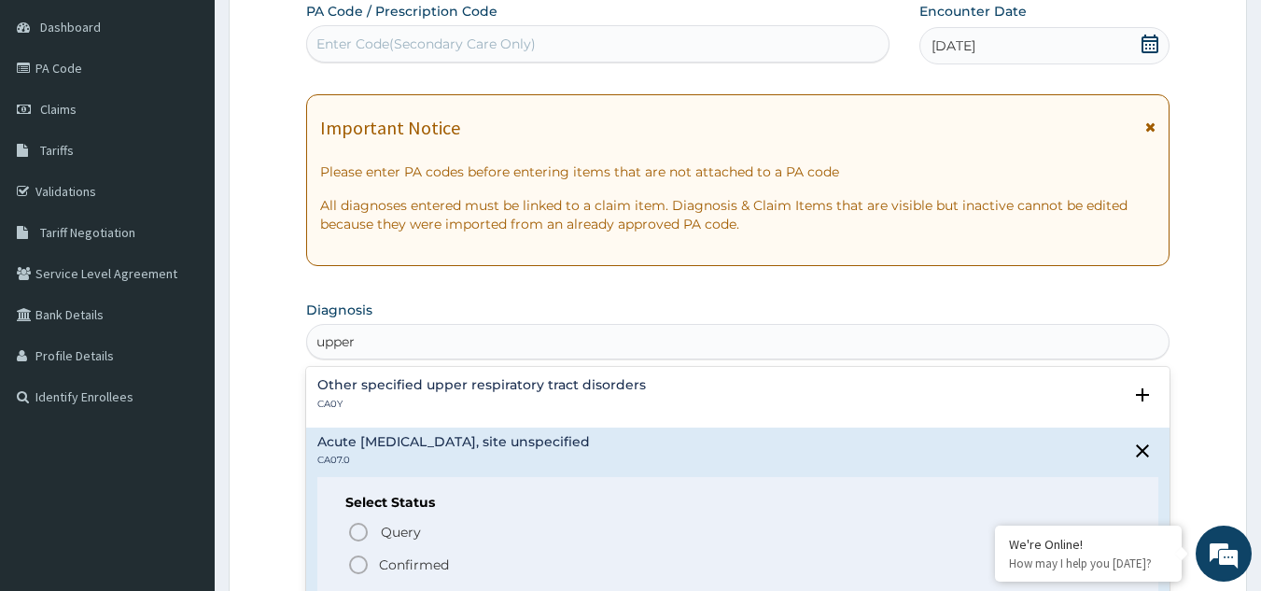
click at [347, 567] on icon "status option filled" at bounding box center [358, 565] width 22 height 22
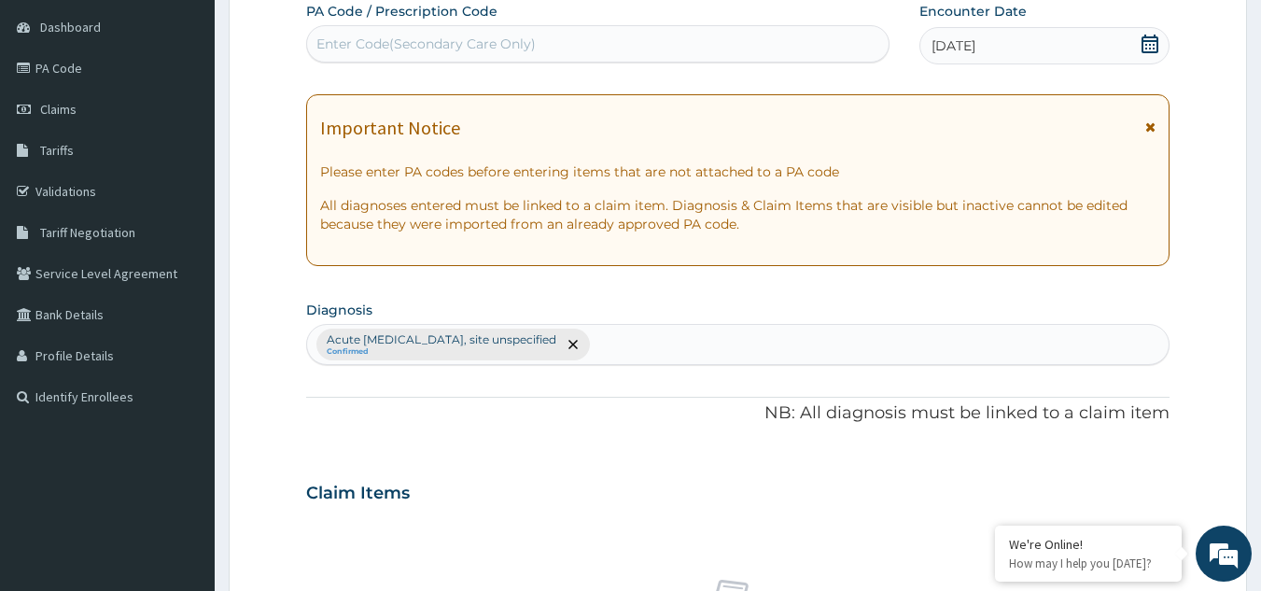
scroll to position [755, 0]
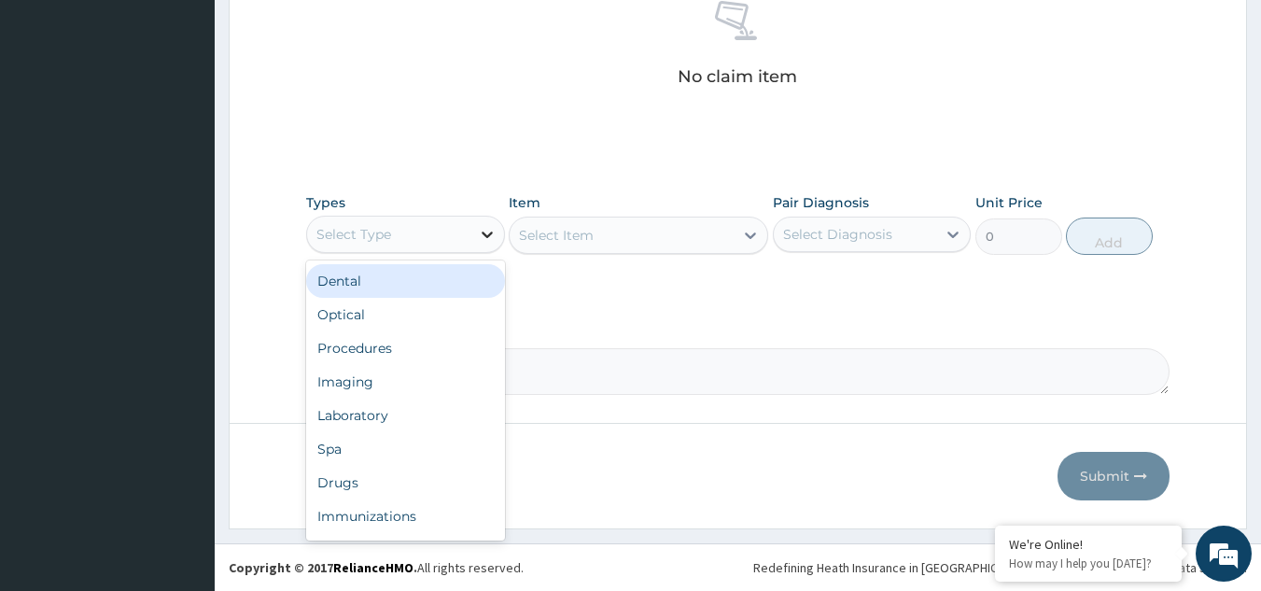
click at [479, 228] on icon at bounding box center [487, 234] width 19 height 19
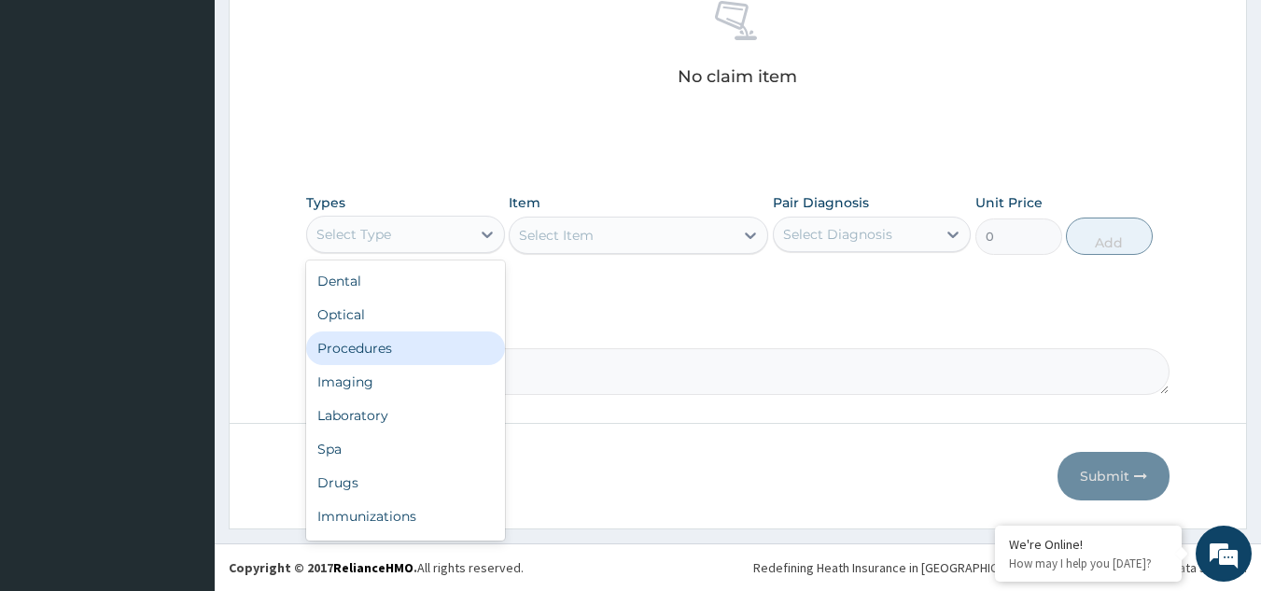
click at [416, 346] on div "Procedures" at bounding box center [405, 348] width 199 height 34
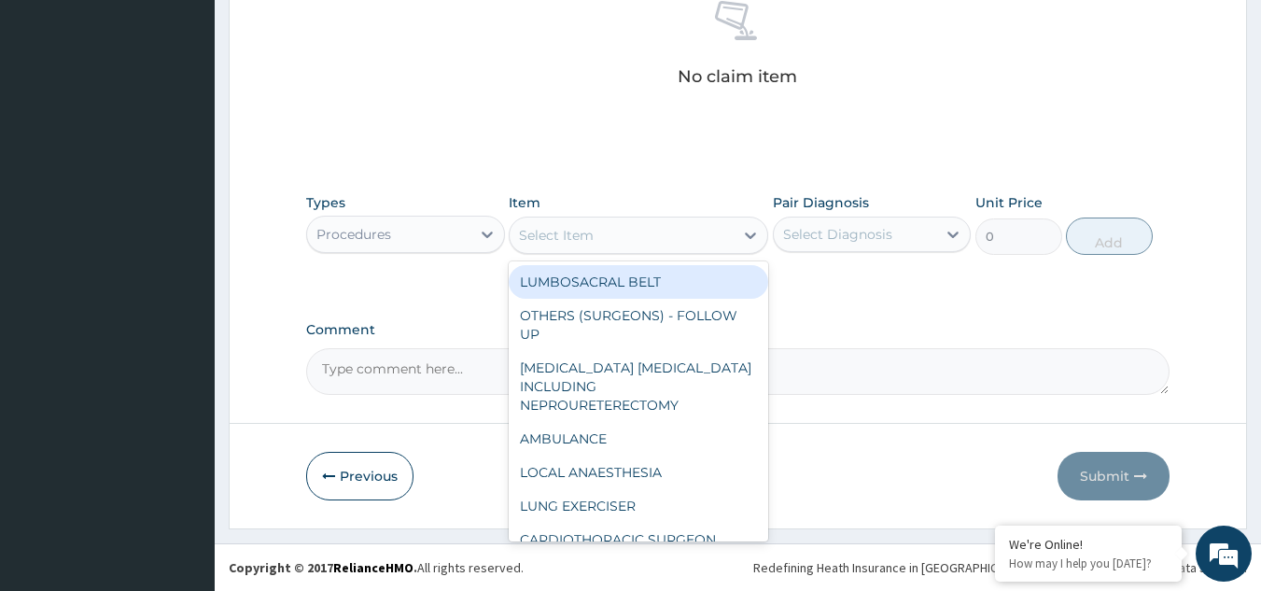
click at [638, 243] on div "Select Item" at bounding box center [622, 235] width 224 height 30
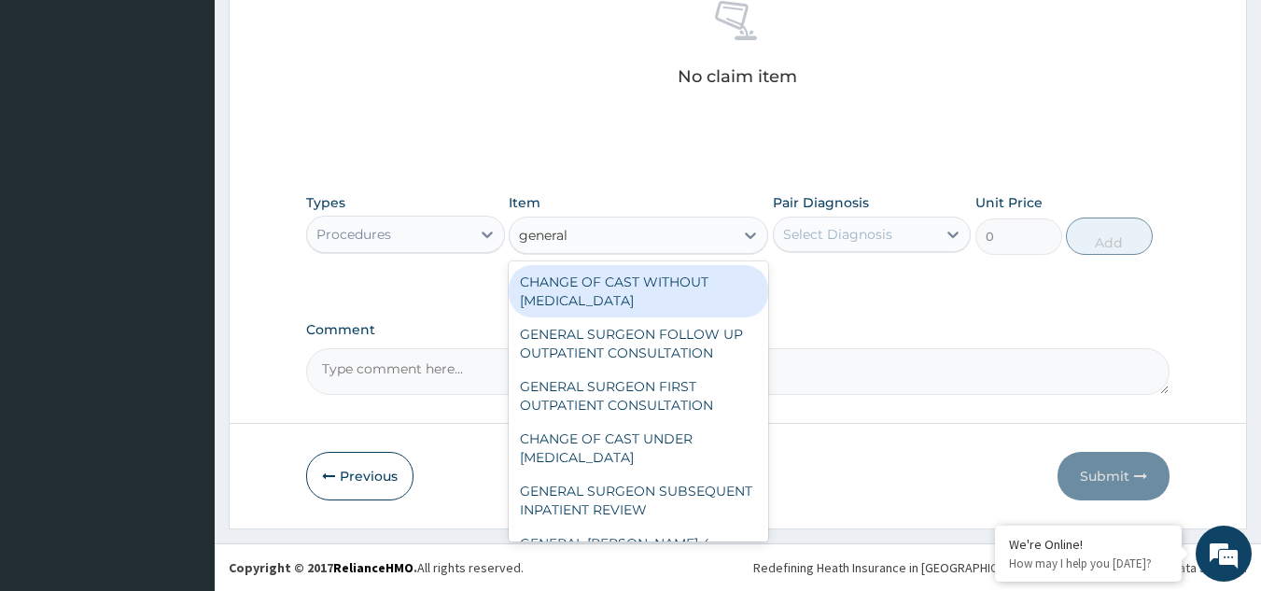
type input "general p"
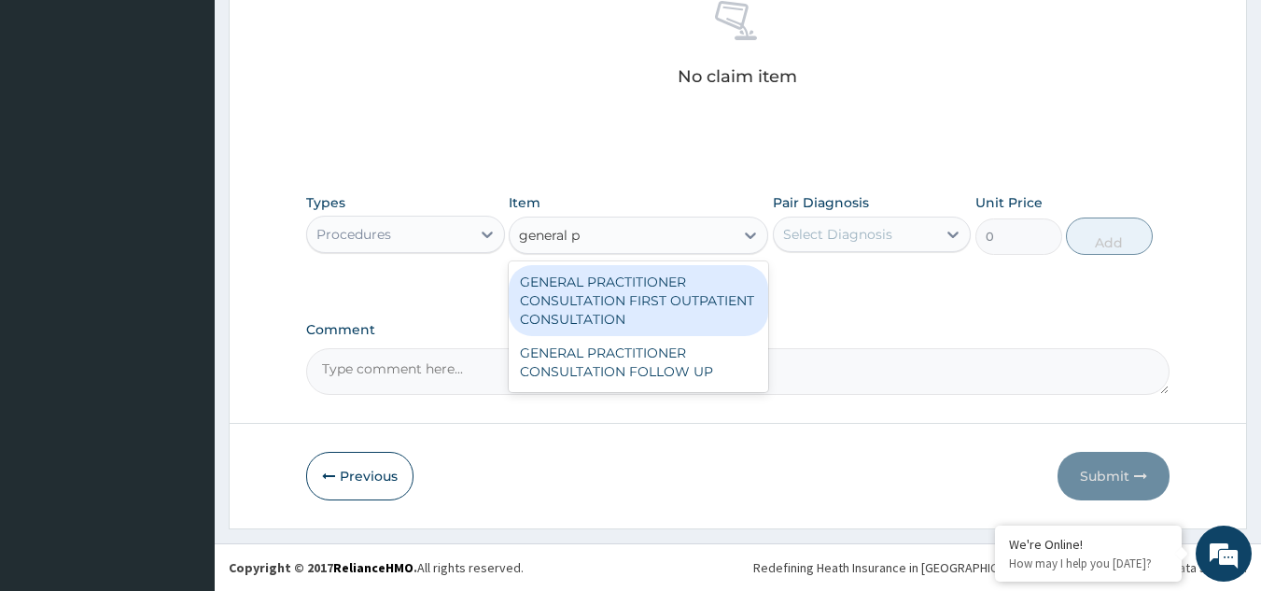
click at [655, 278] on div "GENERAL PRACTITIONER CONSULTATION FIRST OUTPATIENT CONSULTATION" at bounding box center [639, 300] width 260 height 71
type input "3370.125"
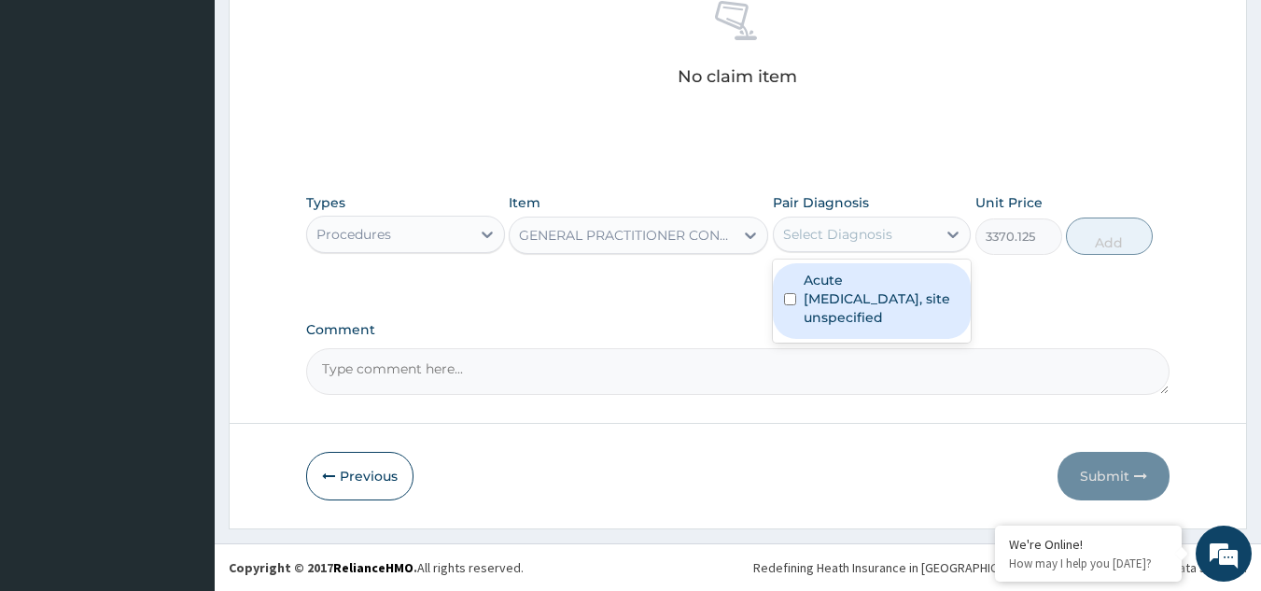
click at [919, 251] on div "Select Diagnosis" at bounding box center [872, 234] width 199 height 35
click at [916, 301] on label "Acute upper respiratory infection, site unspecified" at bounding box center [882, 299] width 157 height 56
checkbox input "true"
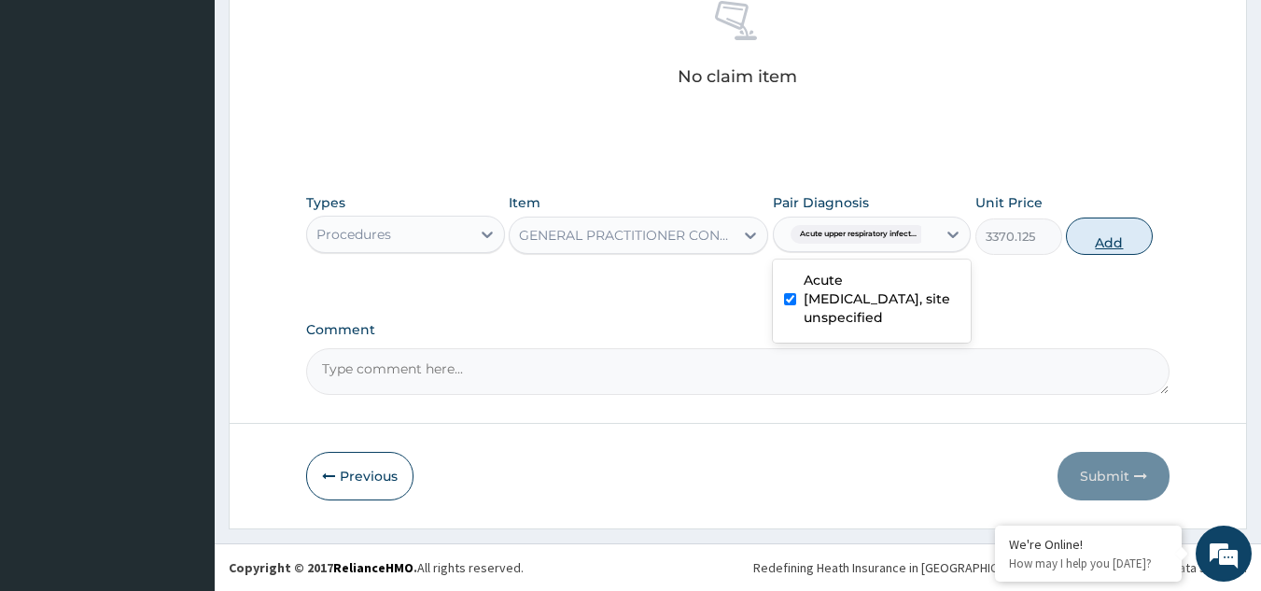
click at [1107, 238] on button "Add" at bounding box center [1109, 236] width 87 height 37
type input "0"
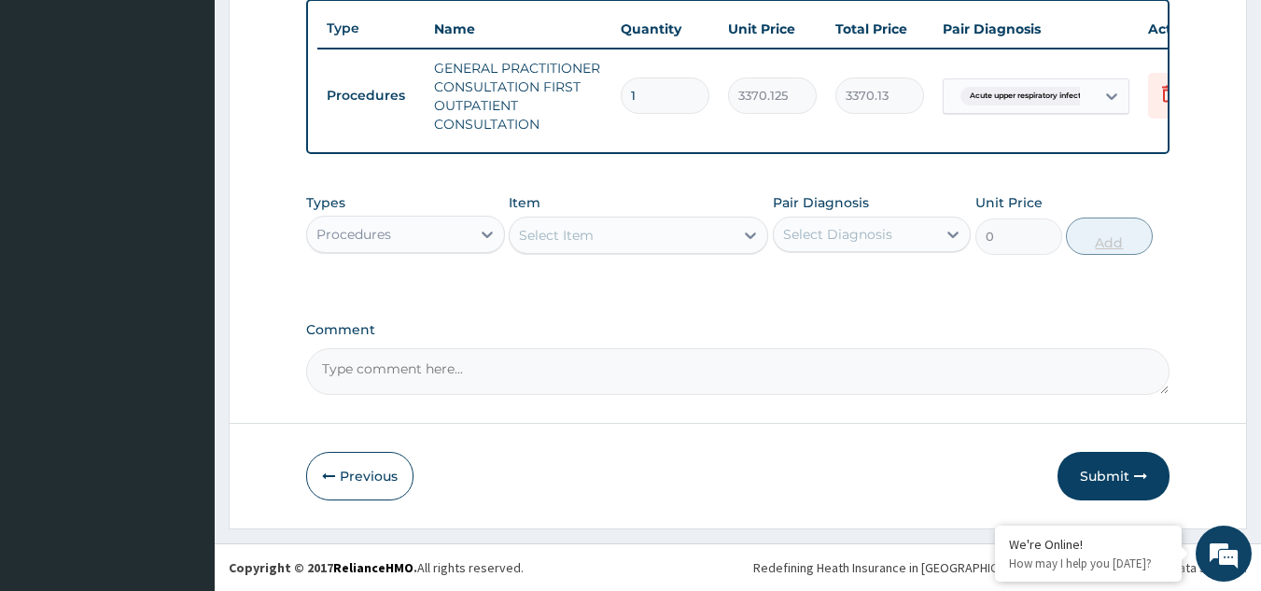
scroll to position [710, 0]
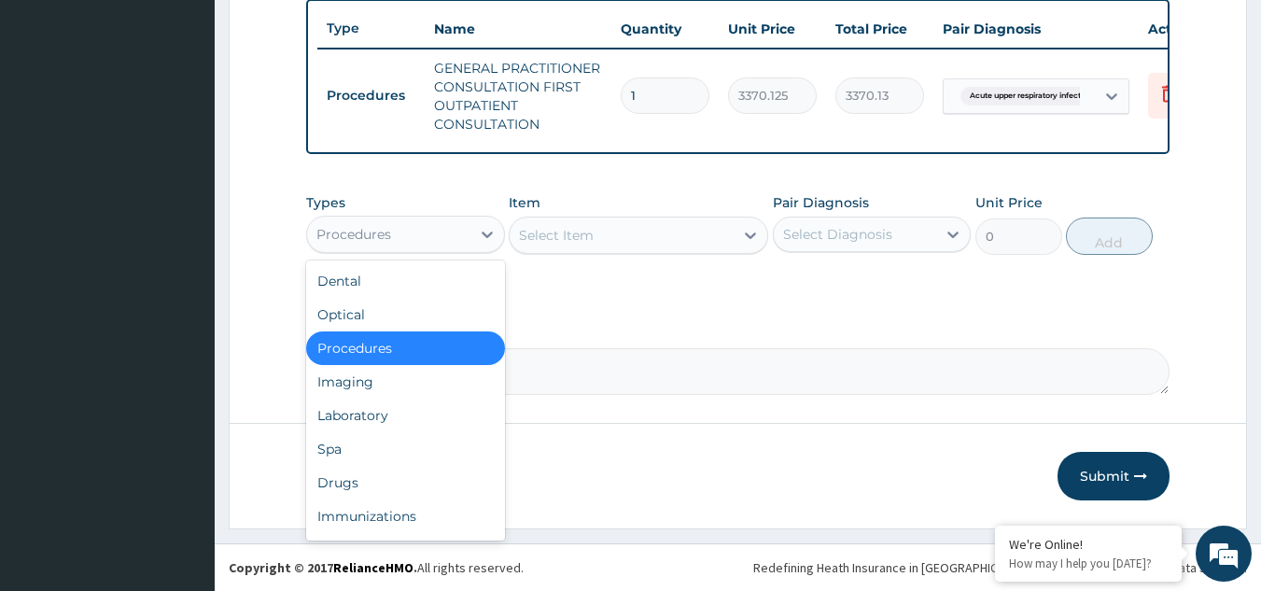
click at [398, 235] on div "Procedures" at bounding box center [388, 234] width 163 height 30
click at [389, 479] on div "Drugs" at bounding box center [405, 483] width 199 height 34
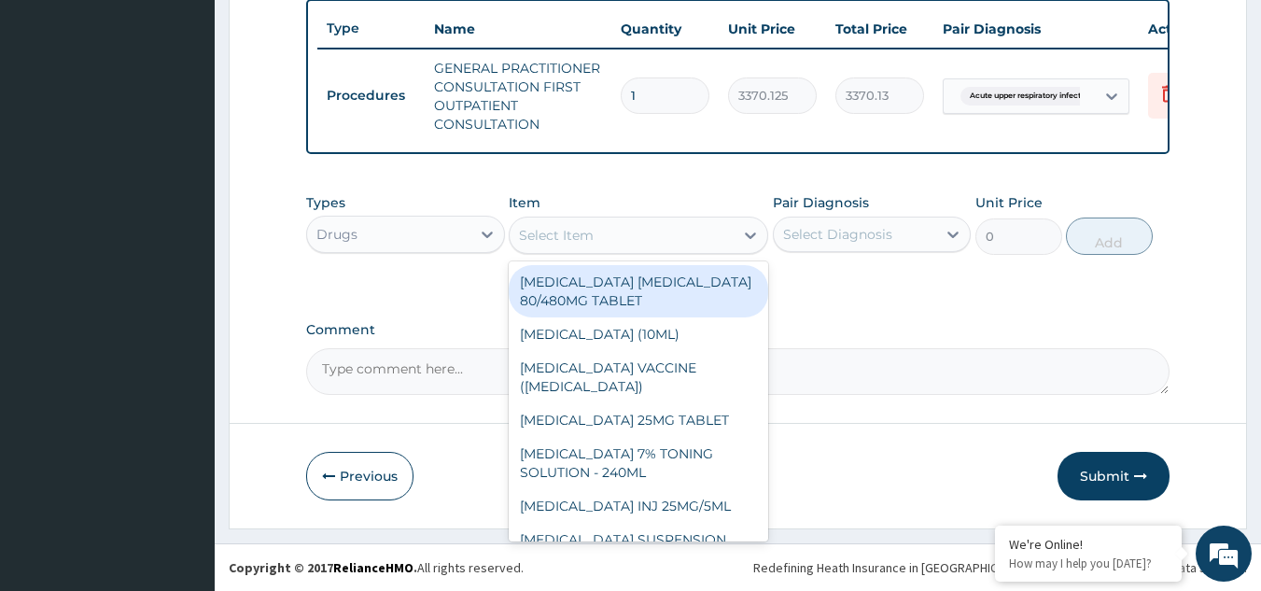
click at [580, 240] on div "Select Item" at bounding box center [556, 235] width 75 height 19
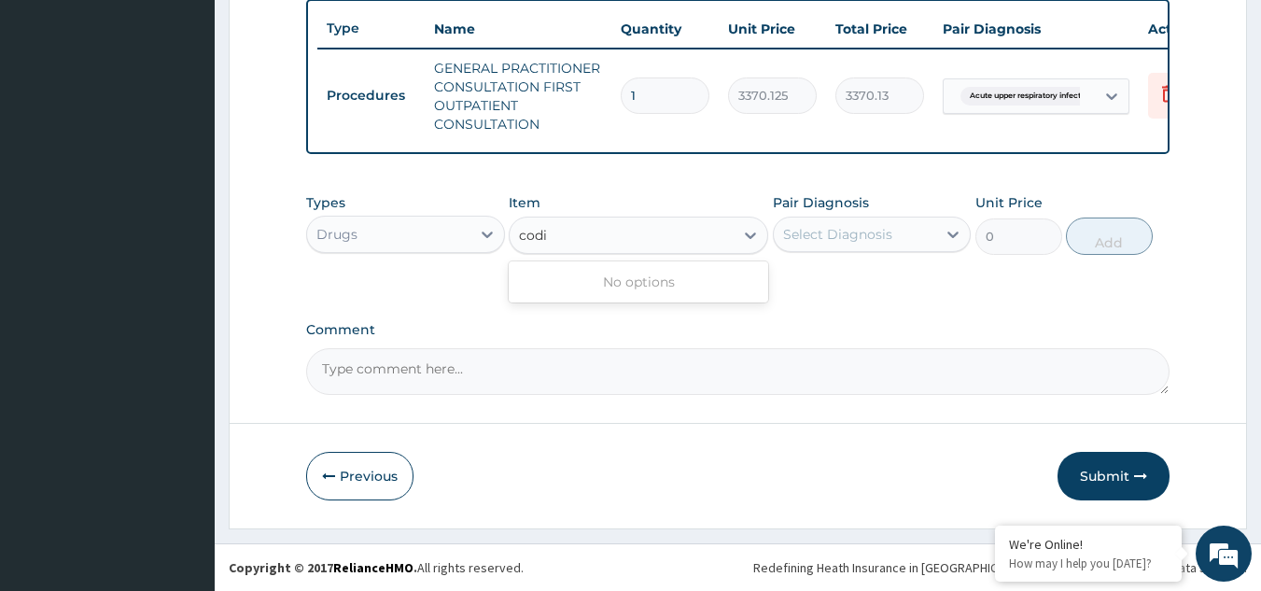
type input "cod"
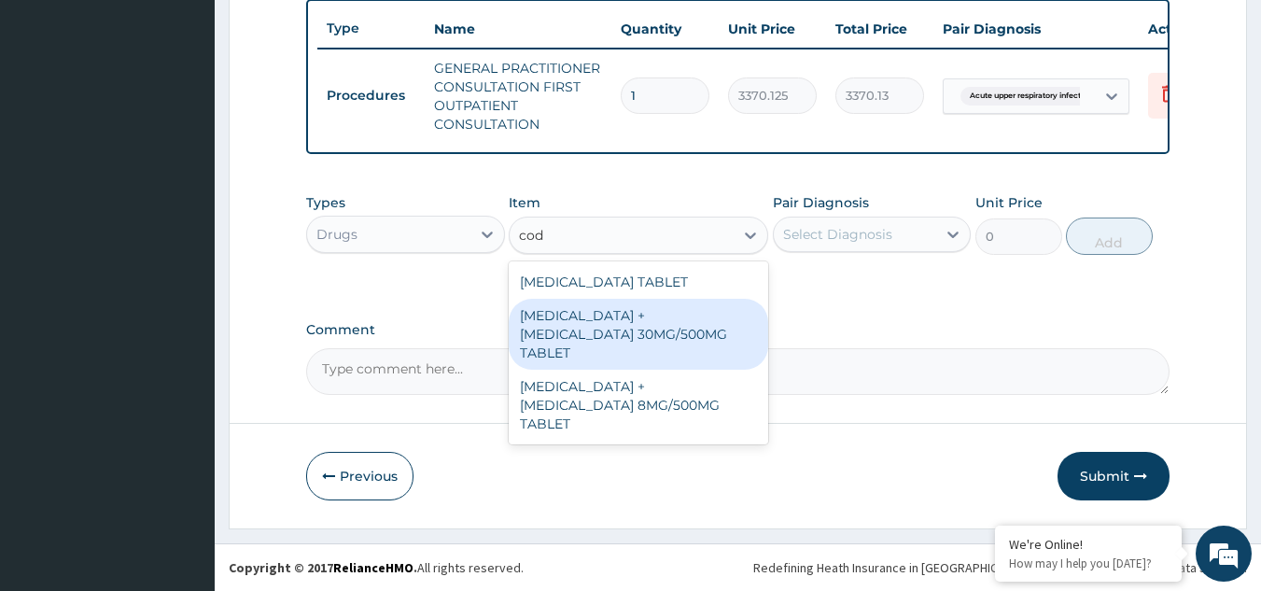
click at [613, 333] on div "PARACETAMOL + CODEINE 30MG/500MG TABLET" at bounding box center [639, 334] width 260 height 71
type input "343.2000122070312"
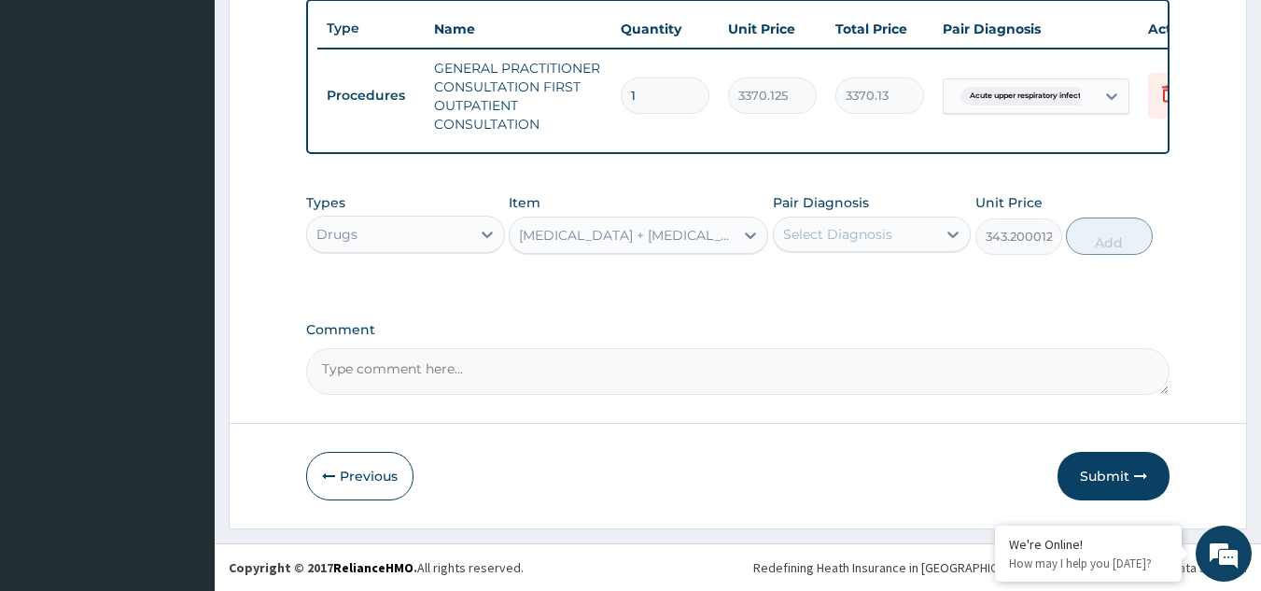
click at [840, 236] on div "Select Diagnosis" at bounding box center [837, 234] width 109 height 19
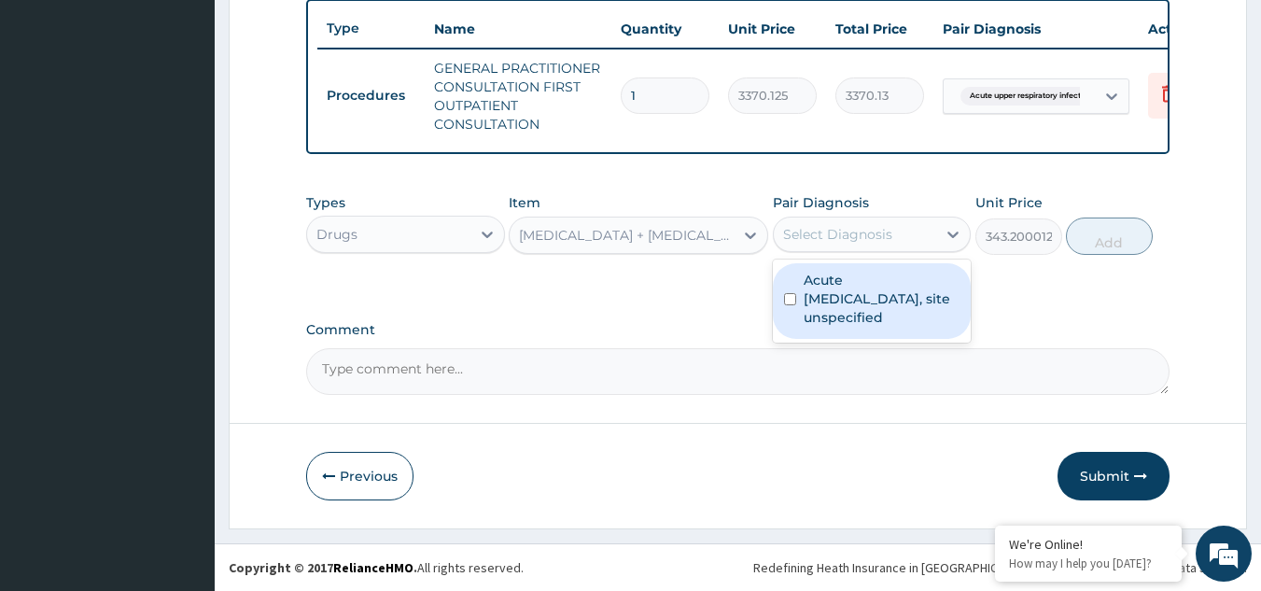
click at [866, 315] on label "Acute upper respiratory infection, site unspecified" at bounding box center [882, 299] width 157 height 56
checkbox input "true"
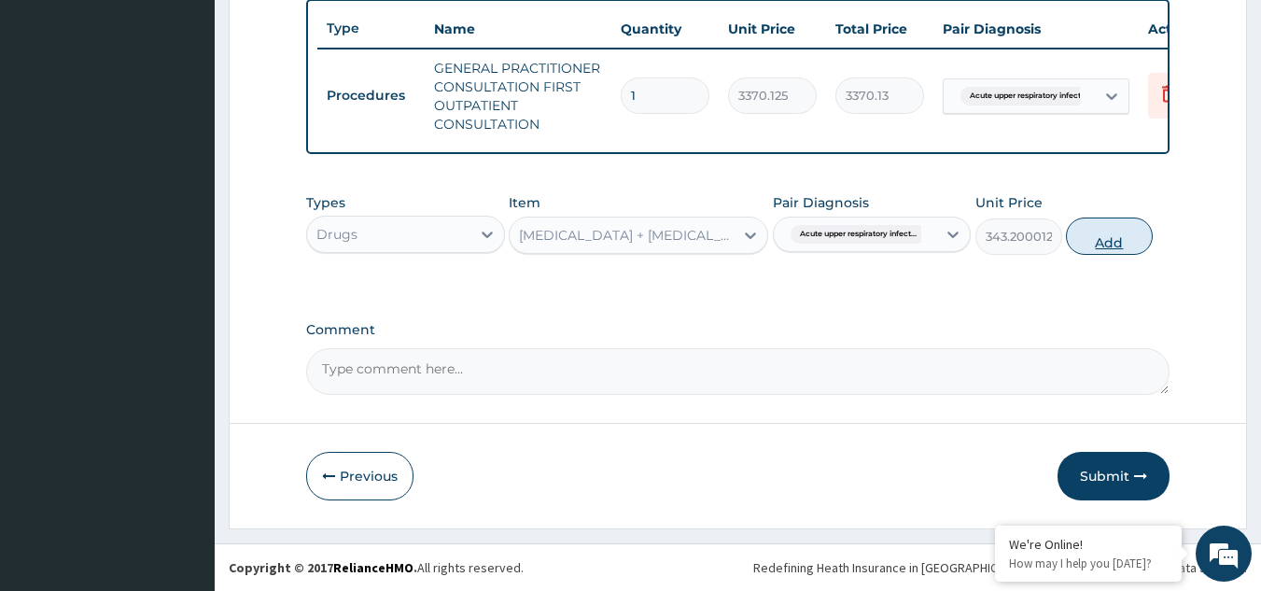
click at [1118, 237] on button "Add" at bounding box center [1109, 236] width 87 height 37
type input "0"
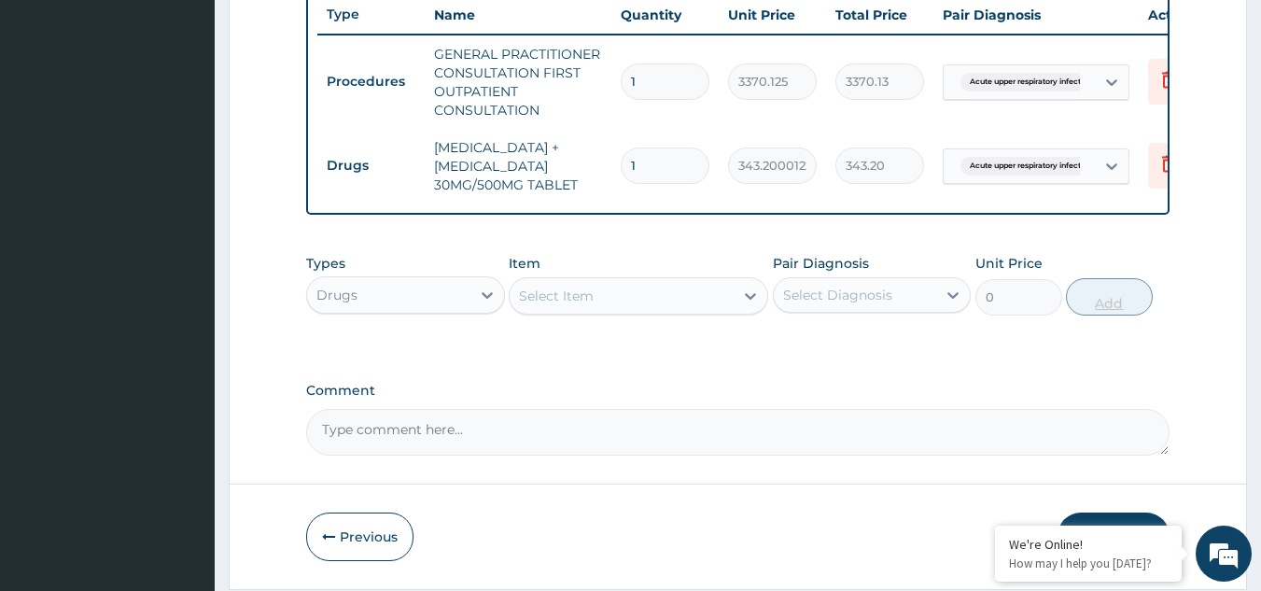
type input "12"
type input "4118.40"
type input "12"
click at [489, 288] on div "Types Drugs" at bounding box center [405, 285] width 199 height 62
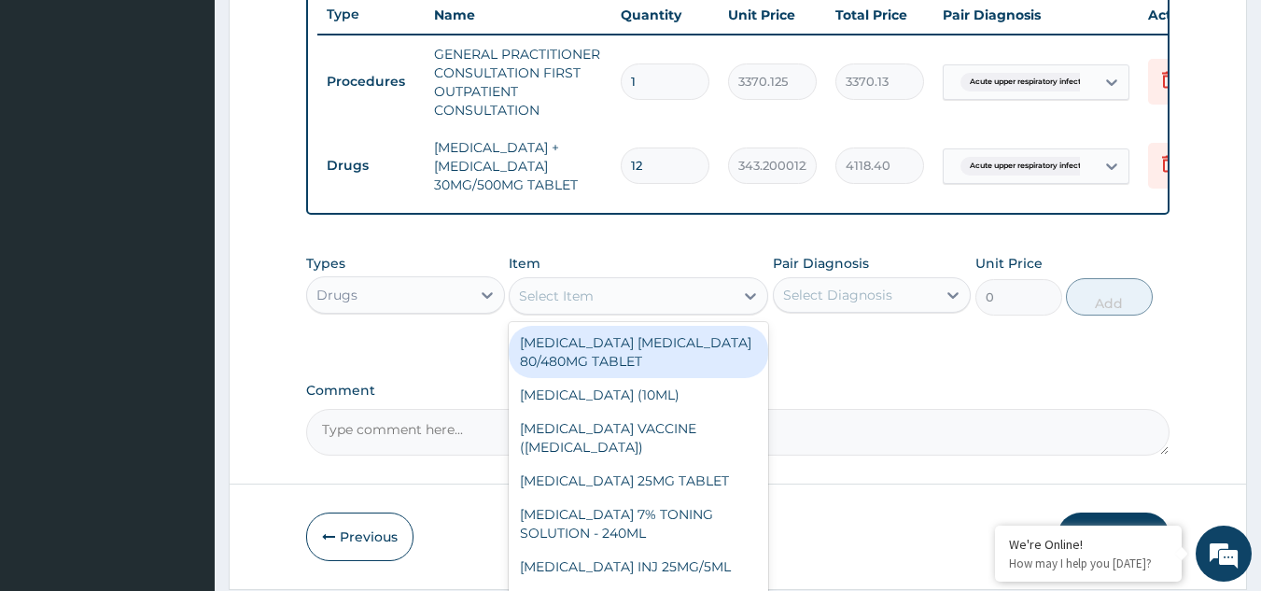
click at [613, 311] on div "Select Item" at bounding box center [622, 296] width 224 height 30
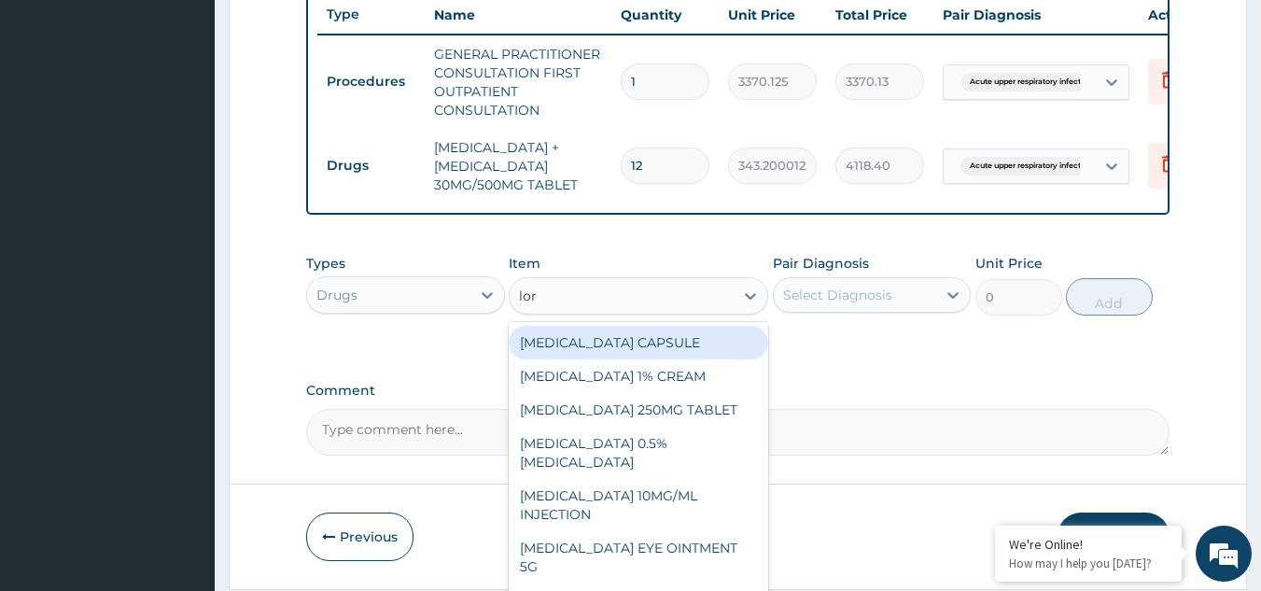
type input "lora"
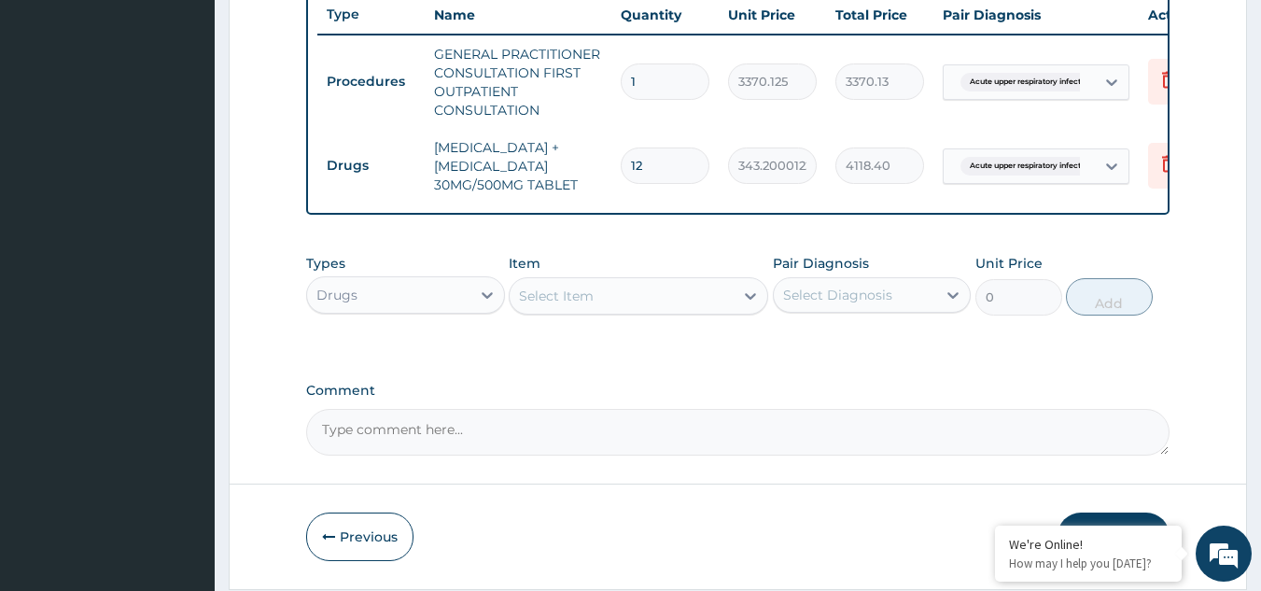
click at [613, 311] on div "Select Item" at bounding box center [622, 296] width 224 height 30
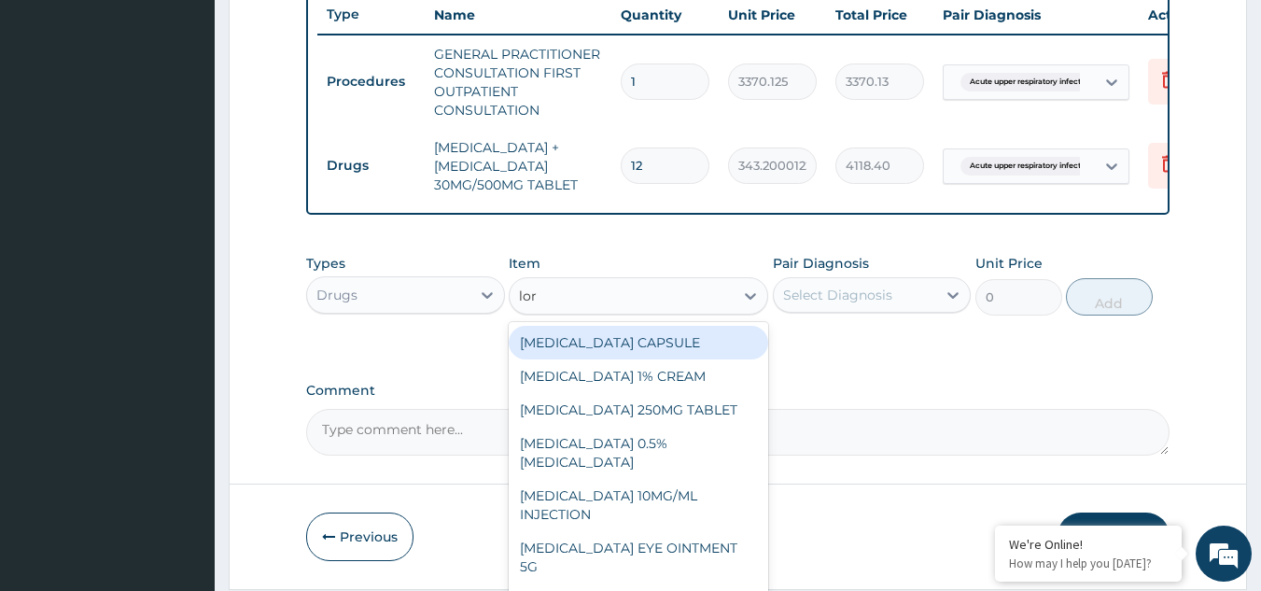
type input "lora"
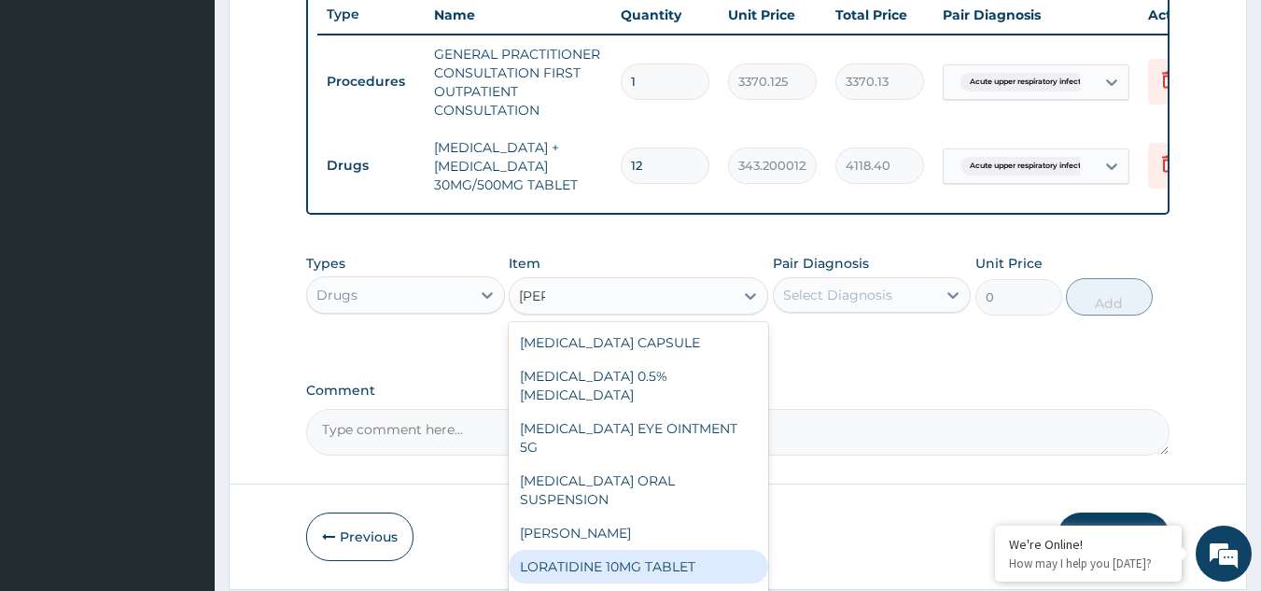
click at [697, 550] on div "LORATIDINE 10MG TABLET" at bounding box center [639, 567] width 260 height 34
type input "96"
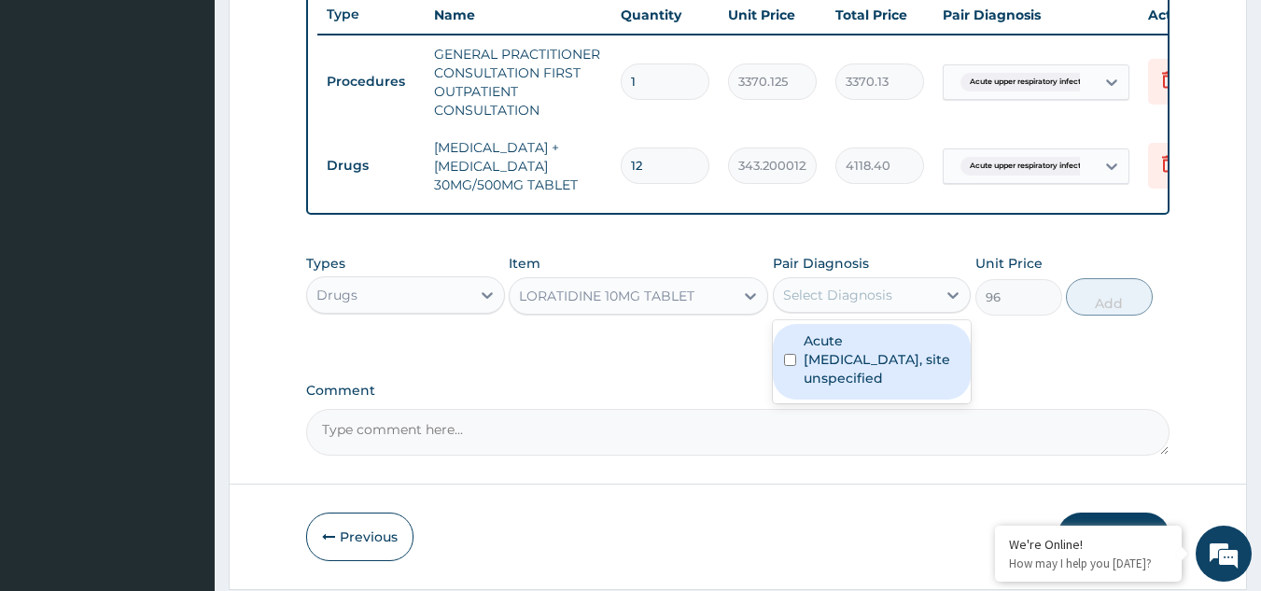
click at [837, 304] on div "Select Diagnosis" at bounding box center [837, 295] width 109 height 19
click at [848, 373] on label "Acute upper respiratory infection, site unspecified" at bounding box center [882, 359] width 157 height 56
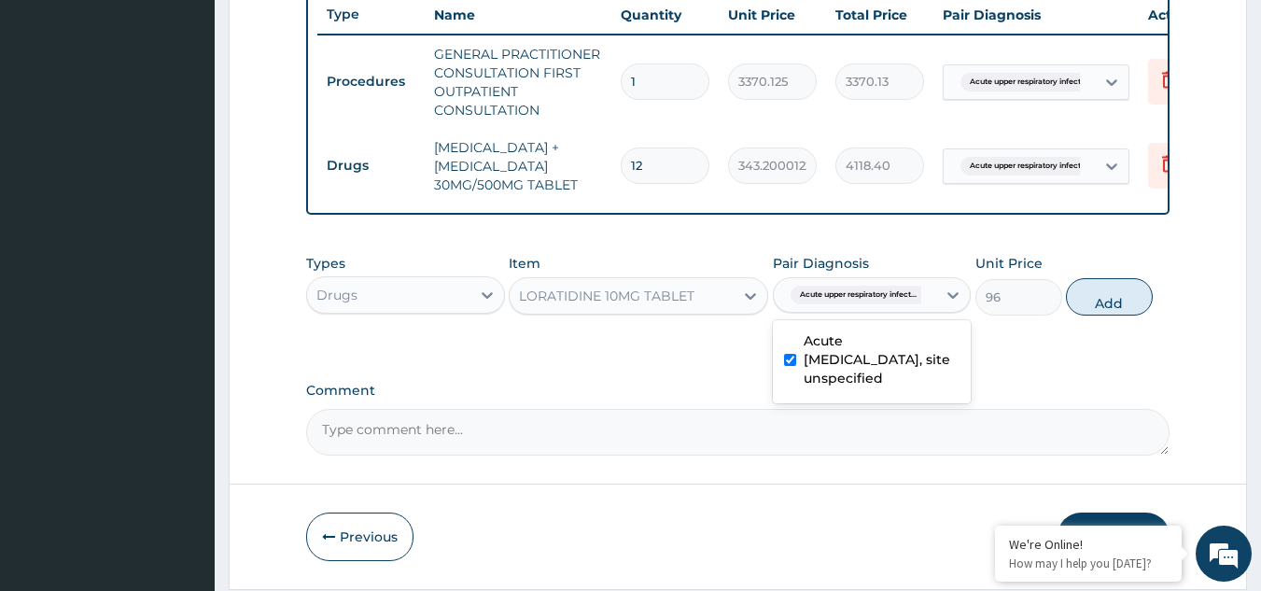
checkbox input "true"
click at [1086, 316] on button "Add" at bounding box center [1109, 296] width 87 height 37
type input "0"
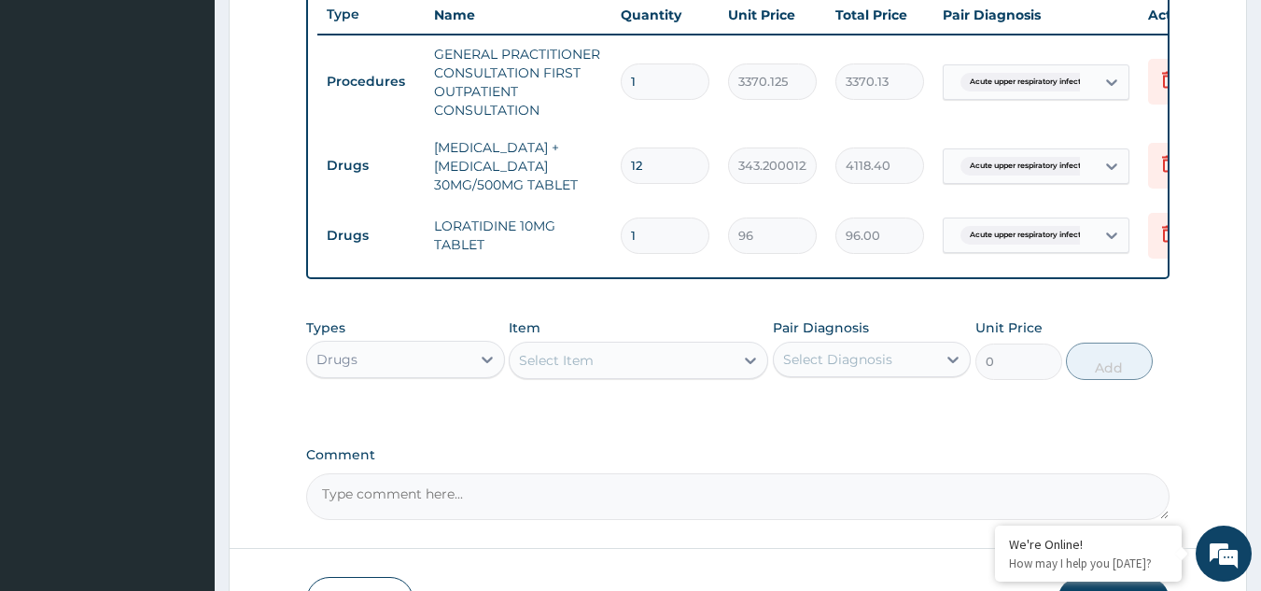
scroll to position [849, 0]
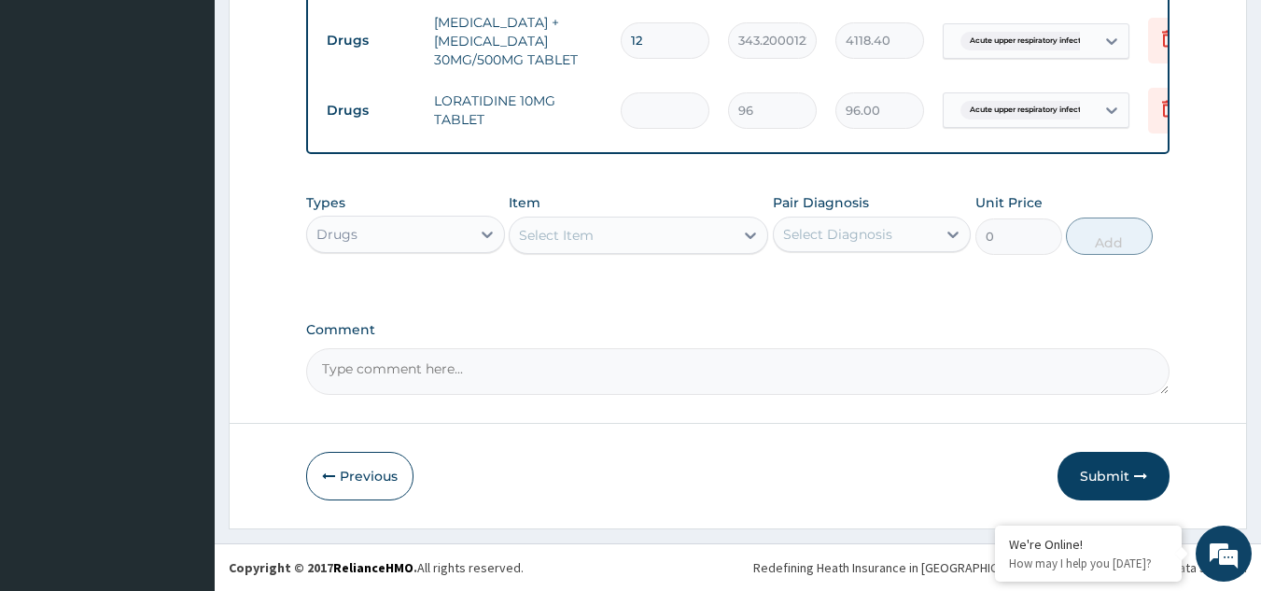
type input "0.00"
type input "5"
type input "480.00"
type input "5"
click at [607, 239] on div "Select Item" at bounding box center [622, 235] width 224 height 30
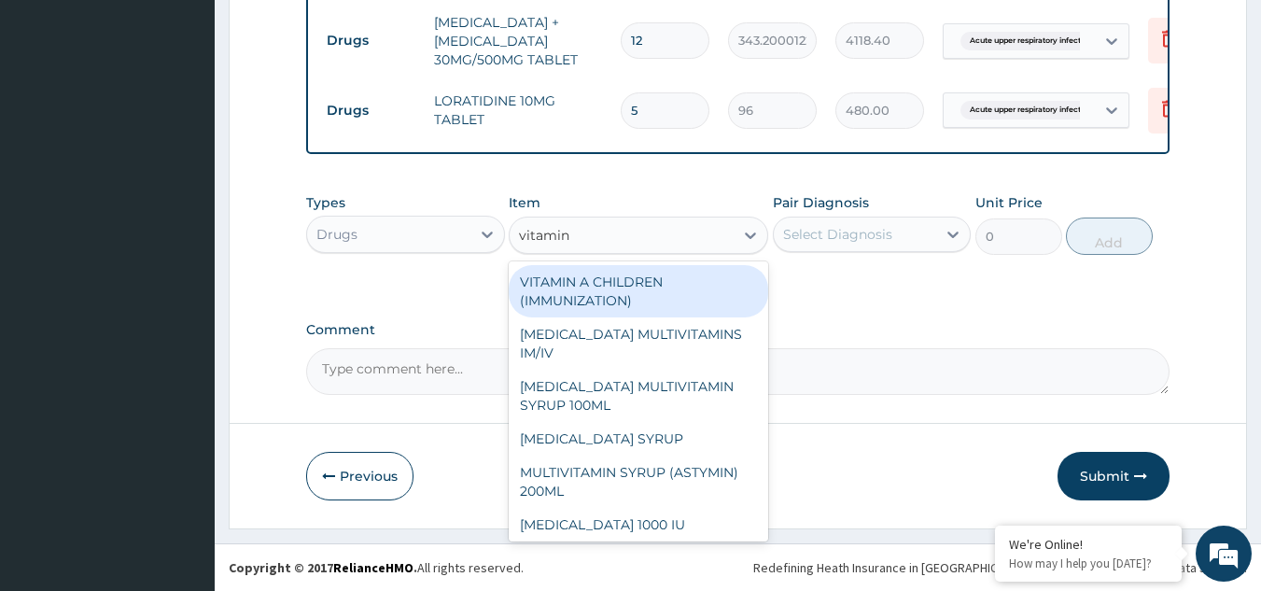
type input "vitamin c"
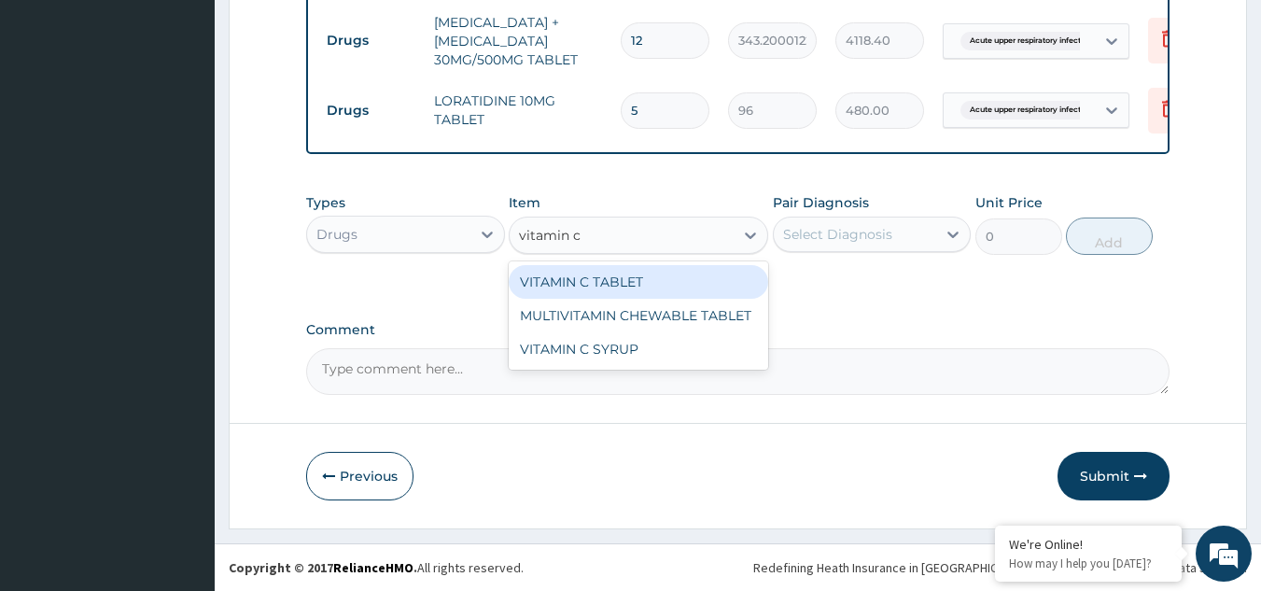
click at [609, 283] on div "VITAMIN C TABLET" at bounding box center [639, 282] width 260 height 34
type input "20"
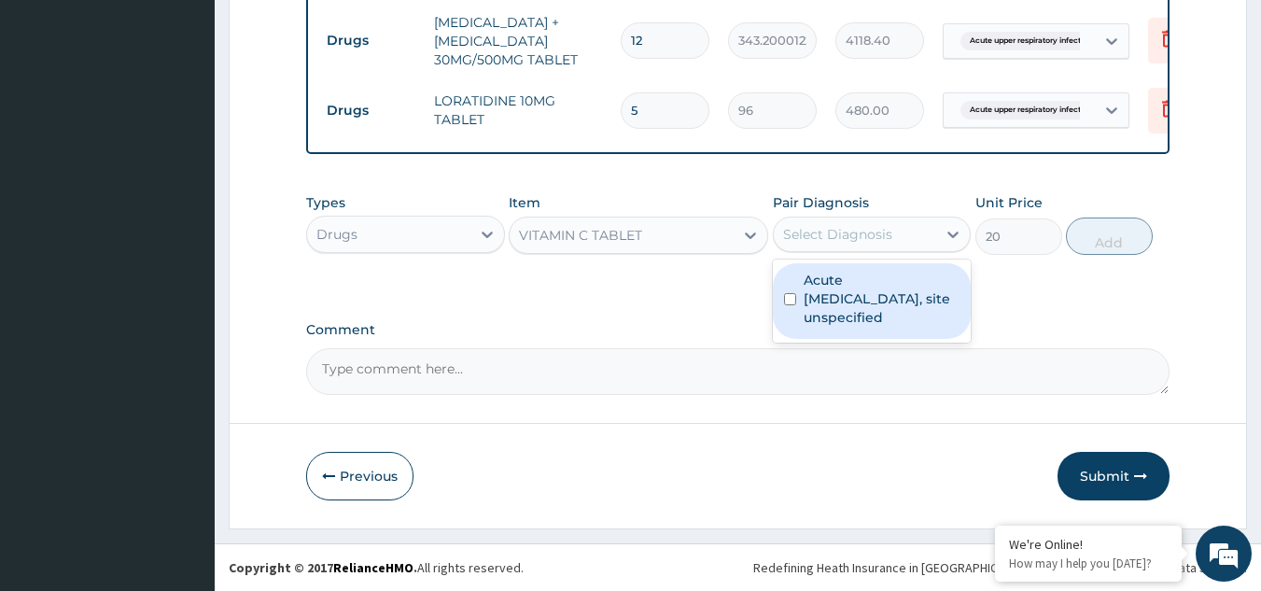
click at [846, 233] on div "Select Diagnosis" at bounding box center [837, 234] width 109 height 19
click at [862, 277] on label "Acute upper respiratory infection, site unspecified" at bounding box center [882, 299] width 157 height 56
checkbox input "true"
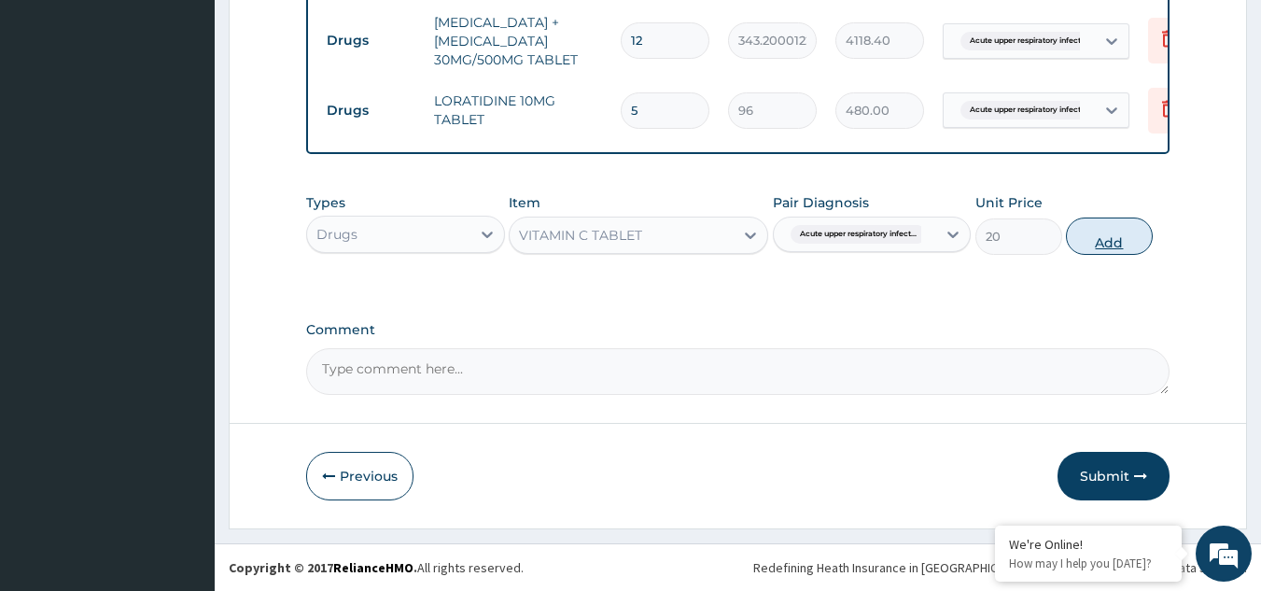
click at [1126, 242] on button "Add" at bounding box center [1109, 236] width 87 height 37
type input "0"
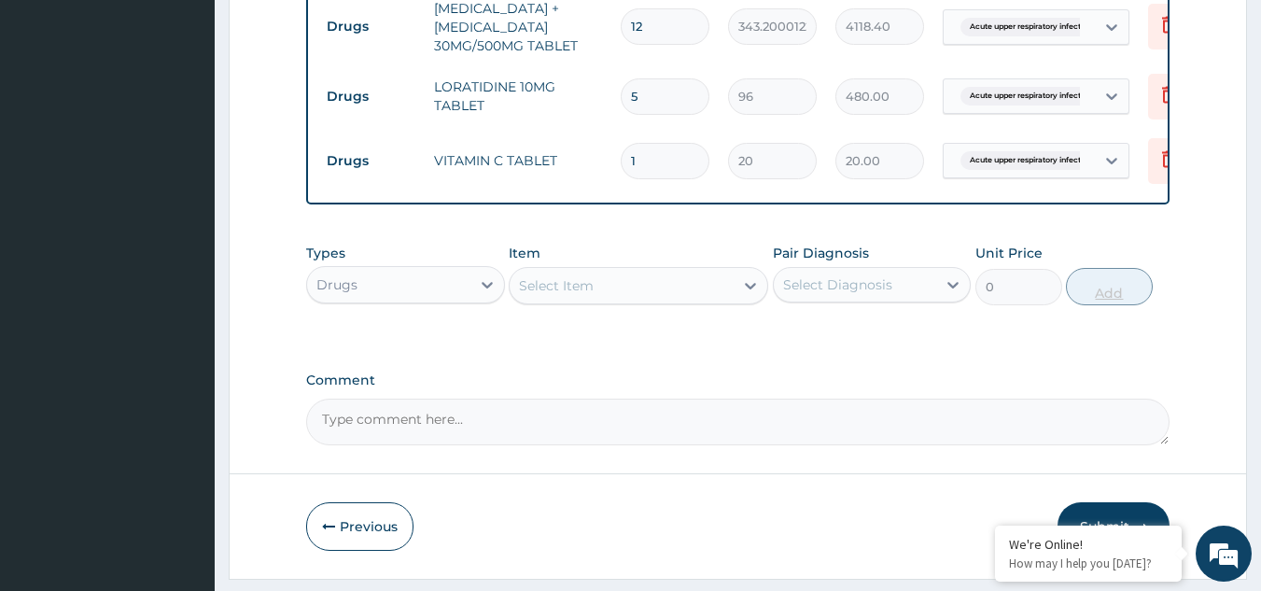
type input "0.00"
type input "3"
type input "60.00"
type input "30"
type input "600.00"
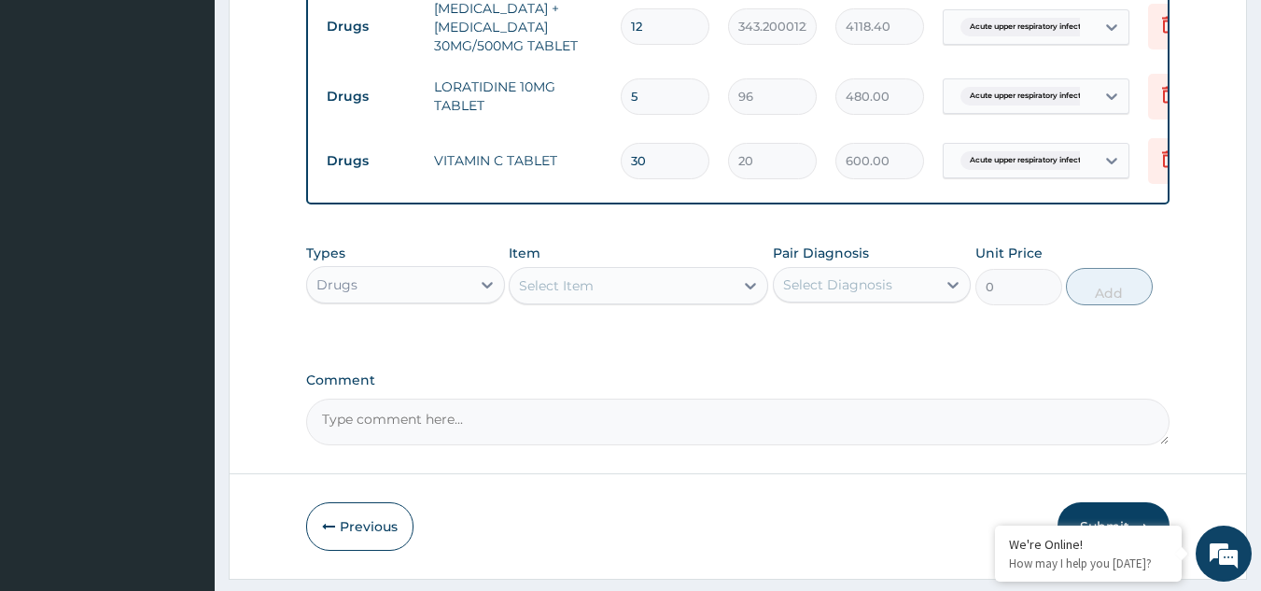
type input "30"
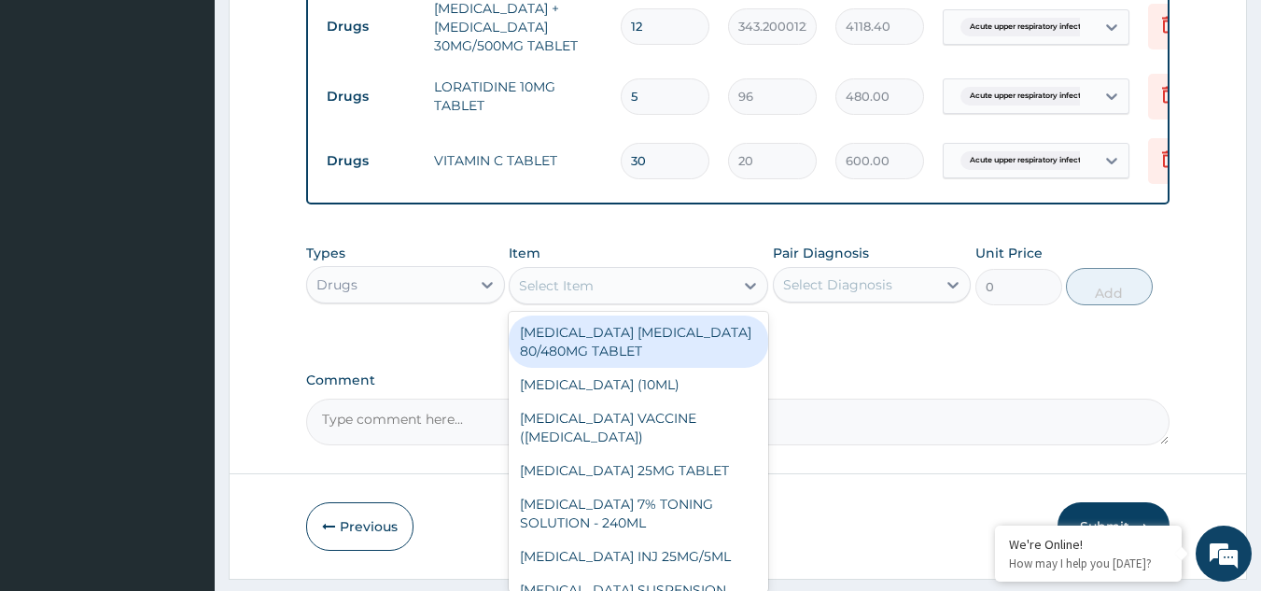
click at [587, 301] on div "Select Item" at bounding box center [622, 286] width 224 height 30
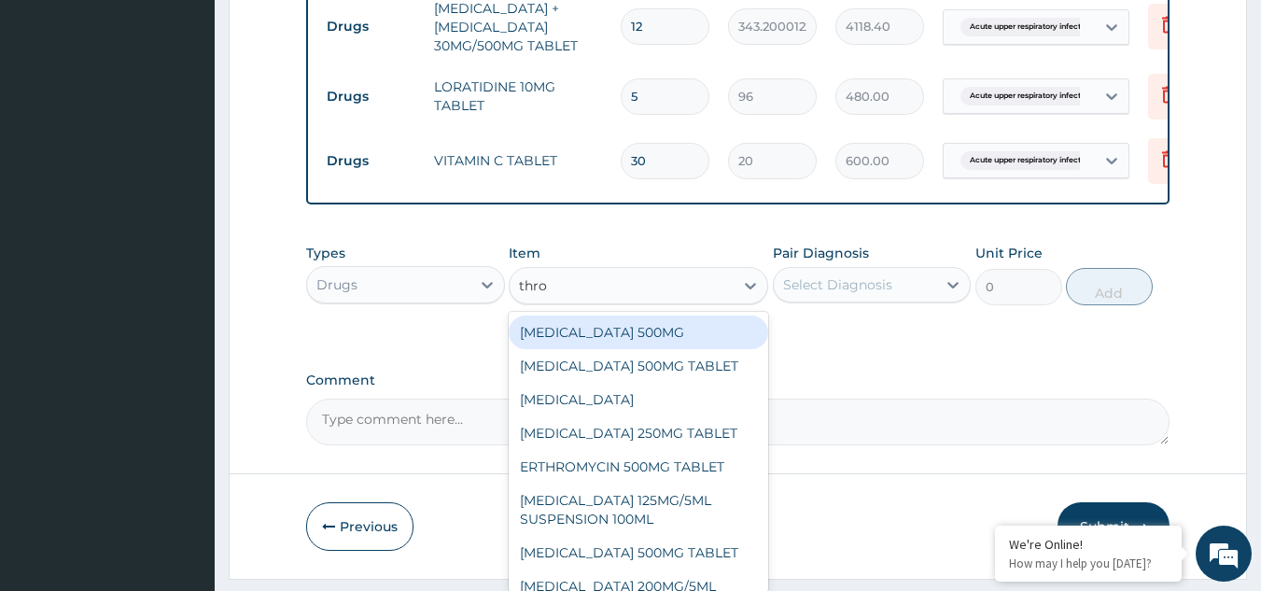
type input "throa"
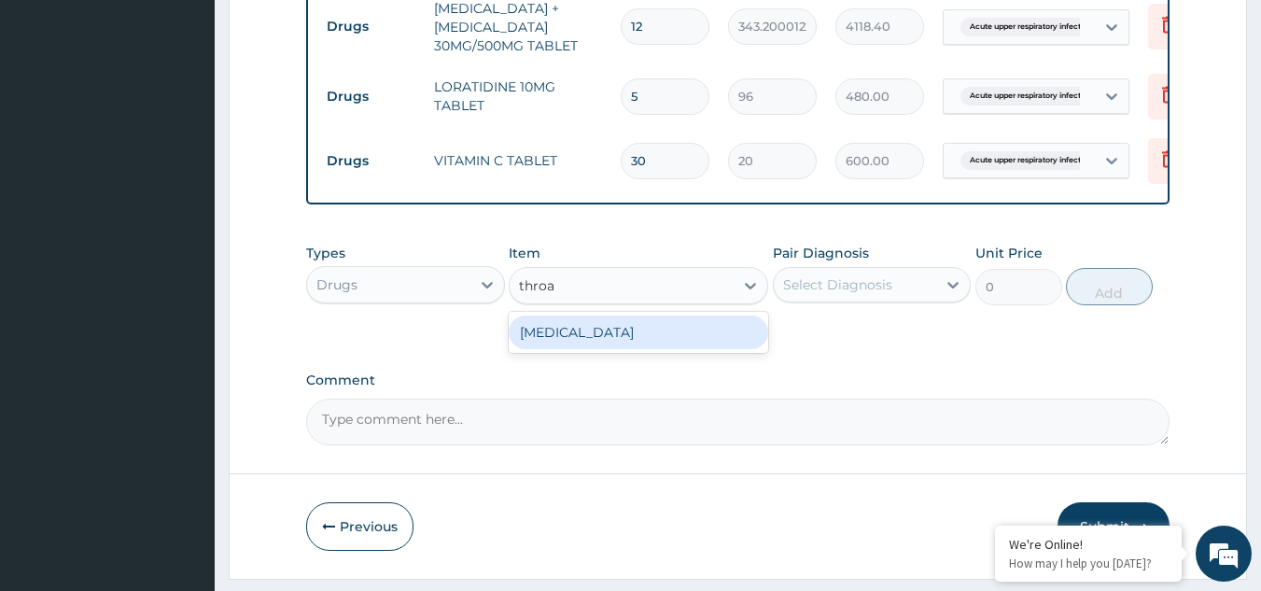
click at [640, 347] on div "THROAT LOZENGE" at bounding box center [639, 333] width 260 height 34
type input "96"
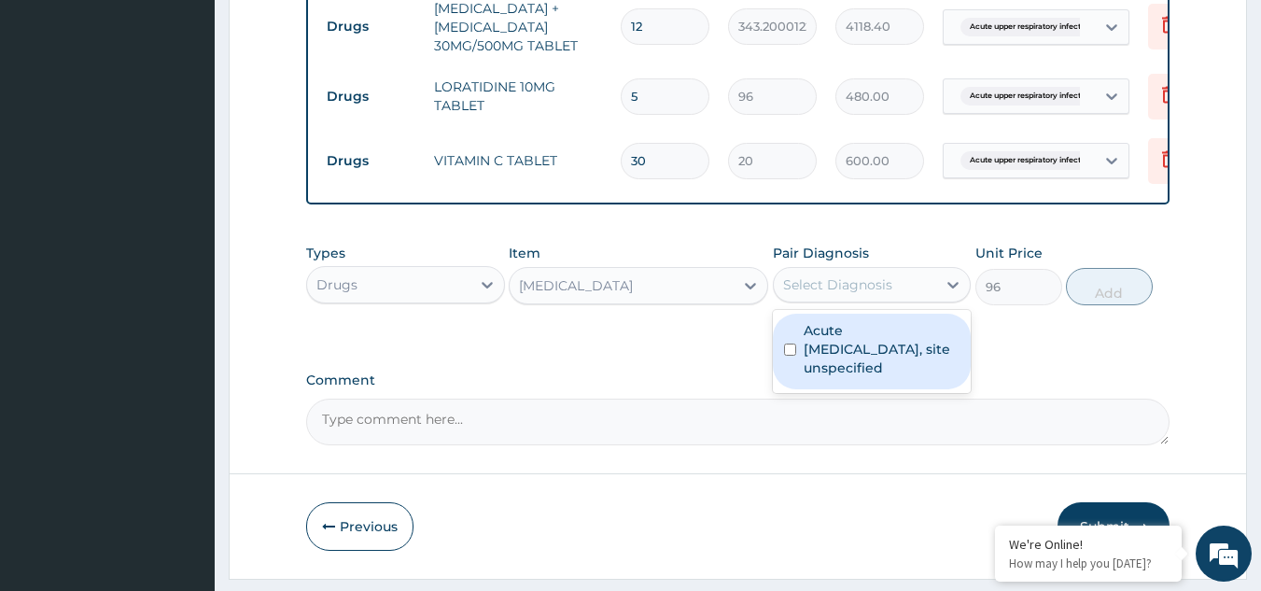
click at [837, 294] on div "Select Diagnosis" at bounding box center [837, 284] width 109 height 19
click at [860, 361] on label "Acute upper respiratory infection, site unspecified" at bounding box center [882, 349] width 157 height 56
checkbox input "true"
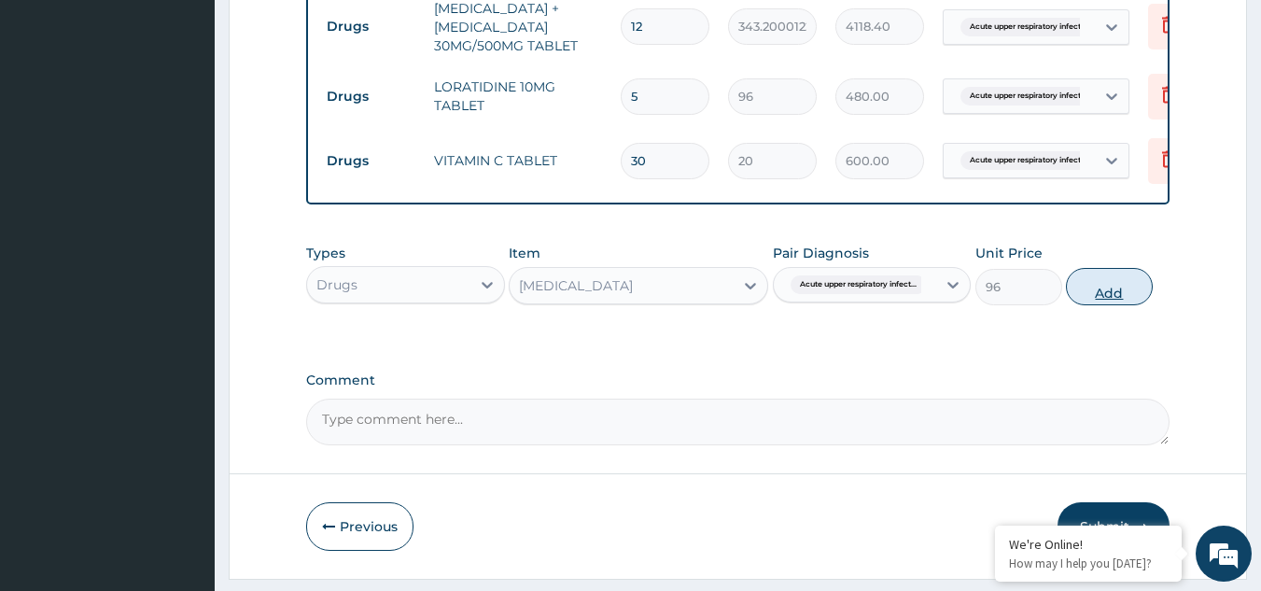
click at [1093, 305] on button "Add" at bounding box center [1109, 286] width 87 height 37
type input "0"
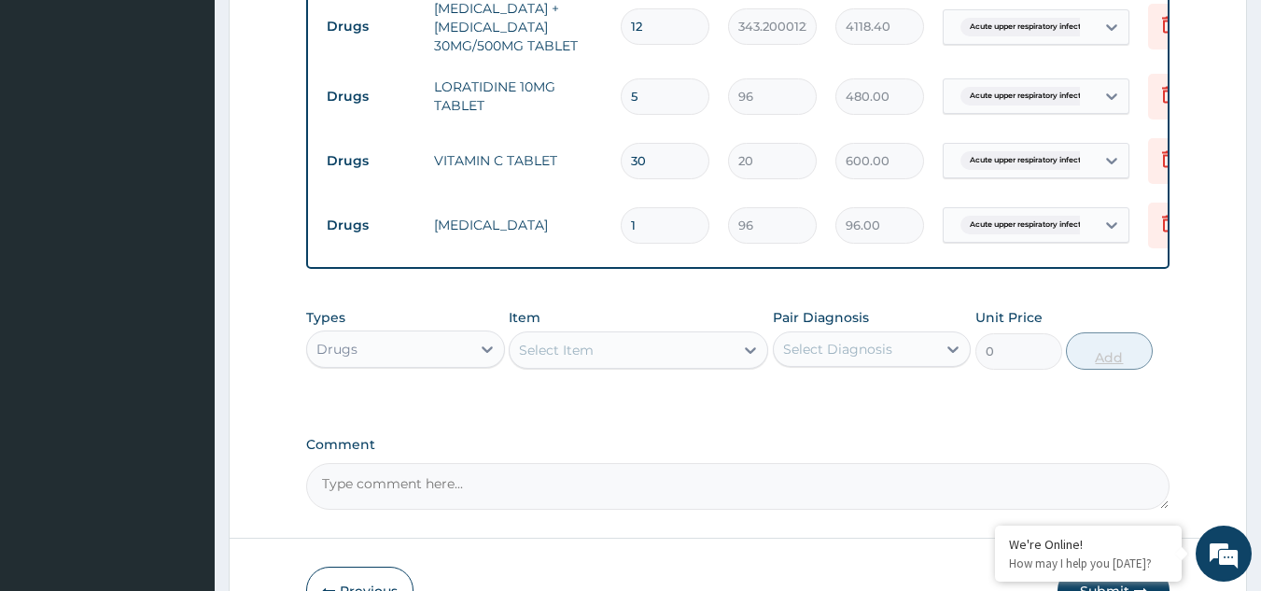
type input "12"
type input "1152.00"
type input "12"
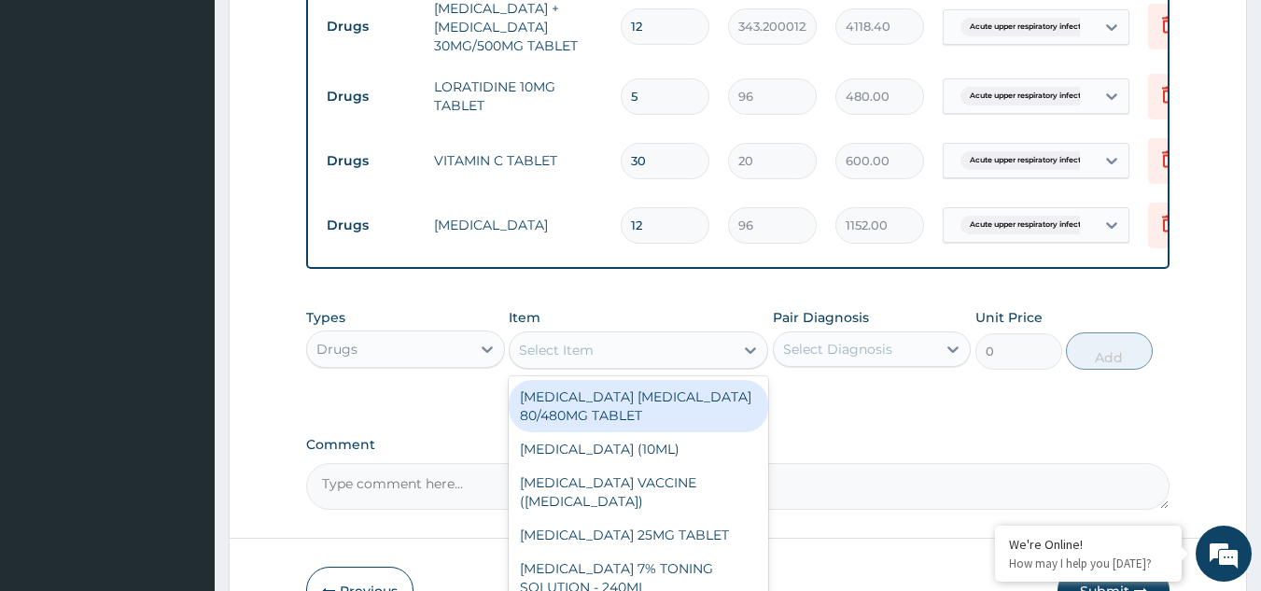
click at [645, 358] on div "Select Item" at bounding box center [622, 350] width 224 height 30
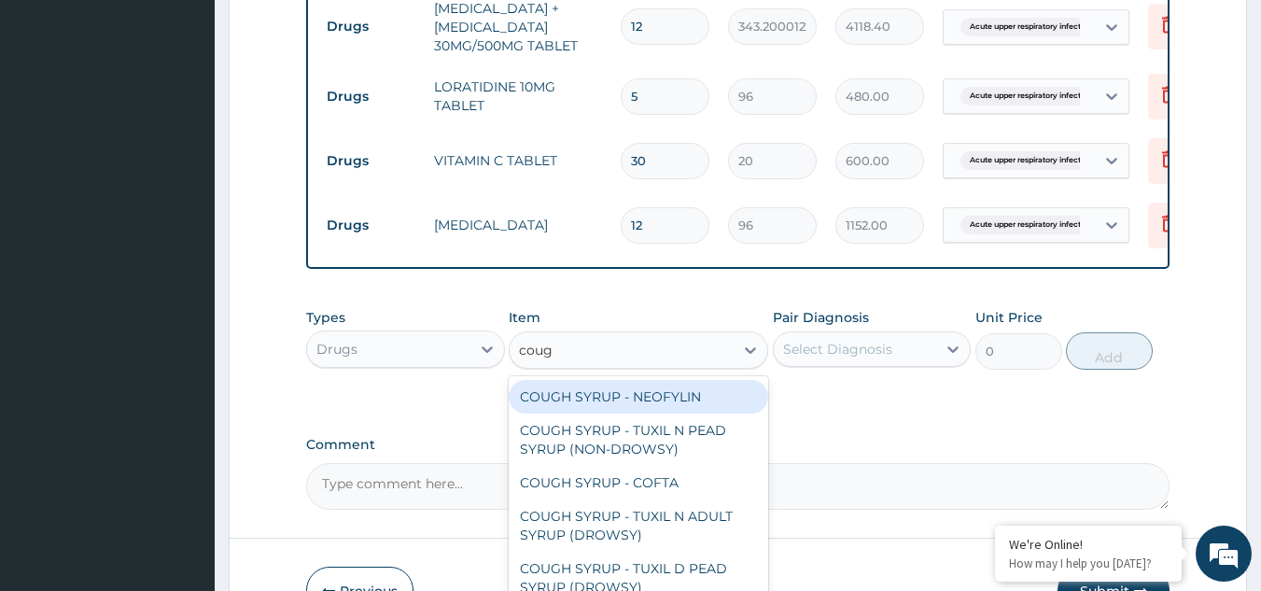
type input "cough"
click at [650, 402] on div "COUGH SYRUP - NEOFYLIN" at bounding box center [639, 397] width 260 height 34
type input "2000"
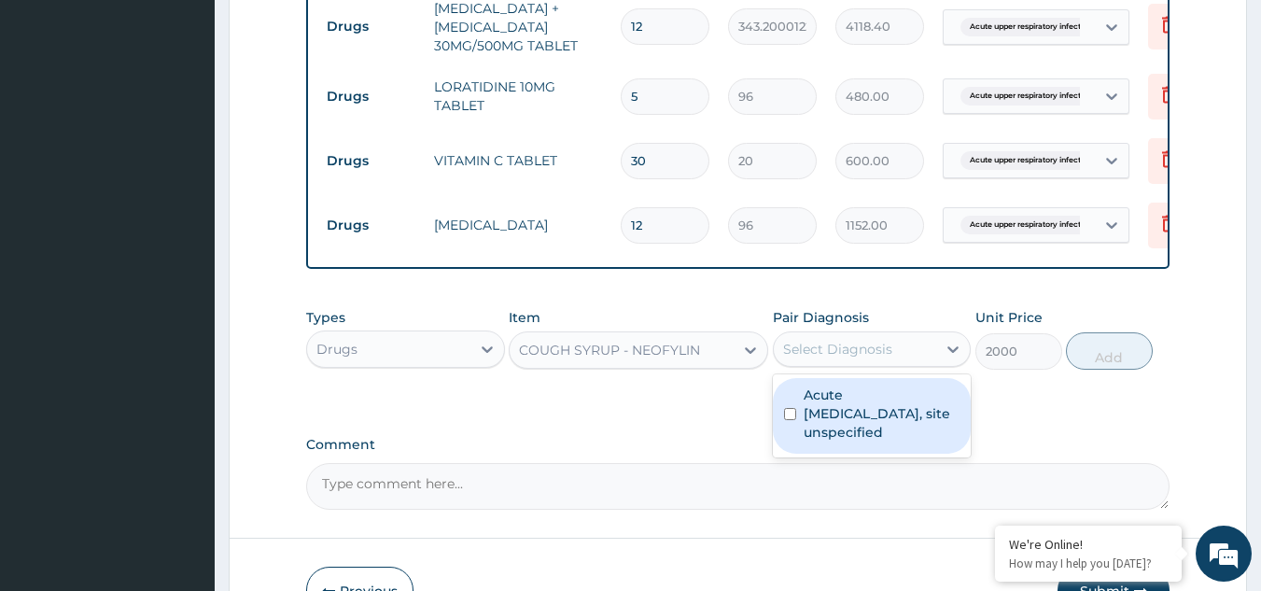
click at [836, 359] on div "Select Diagnosis" at bounding box center [837, 349] width 109 height 19
click at [863, 427] on label "Acute upper respiratory infection, site unspecified" at bounding box center [882, 414] width 157 height 56
checkbox input "true"
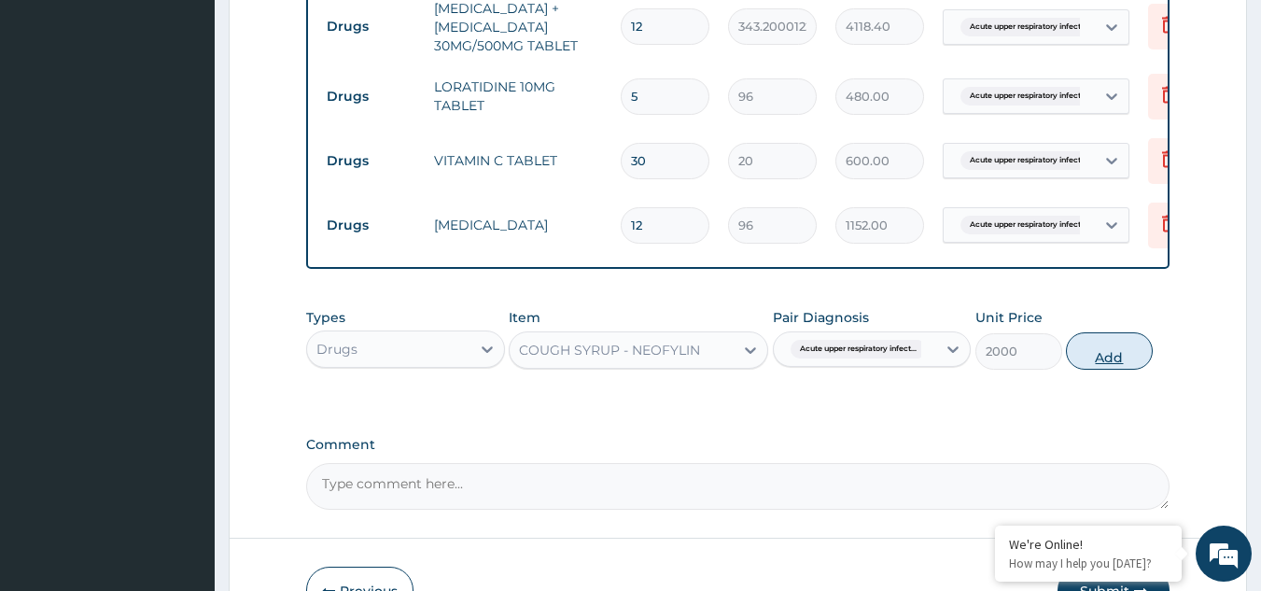
click at [1101, 368] on button "Add" at bounding box center [1109, 350] width 87 height 37
type input "0"
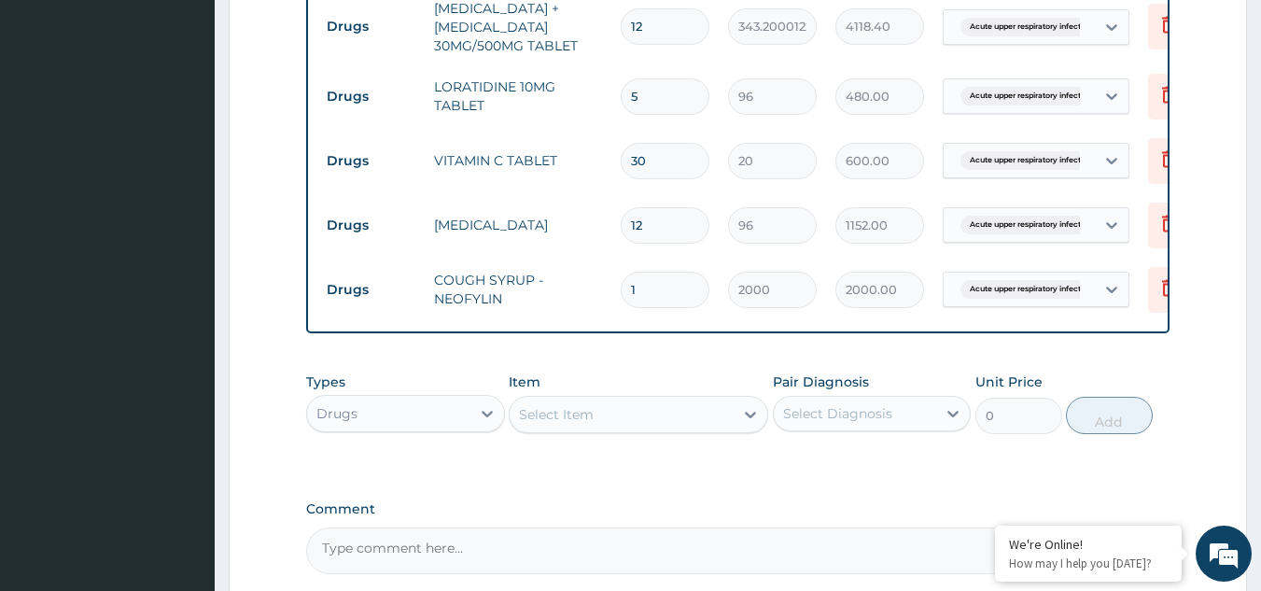
scroll to position [1042, 0]
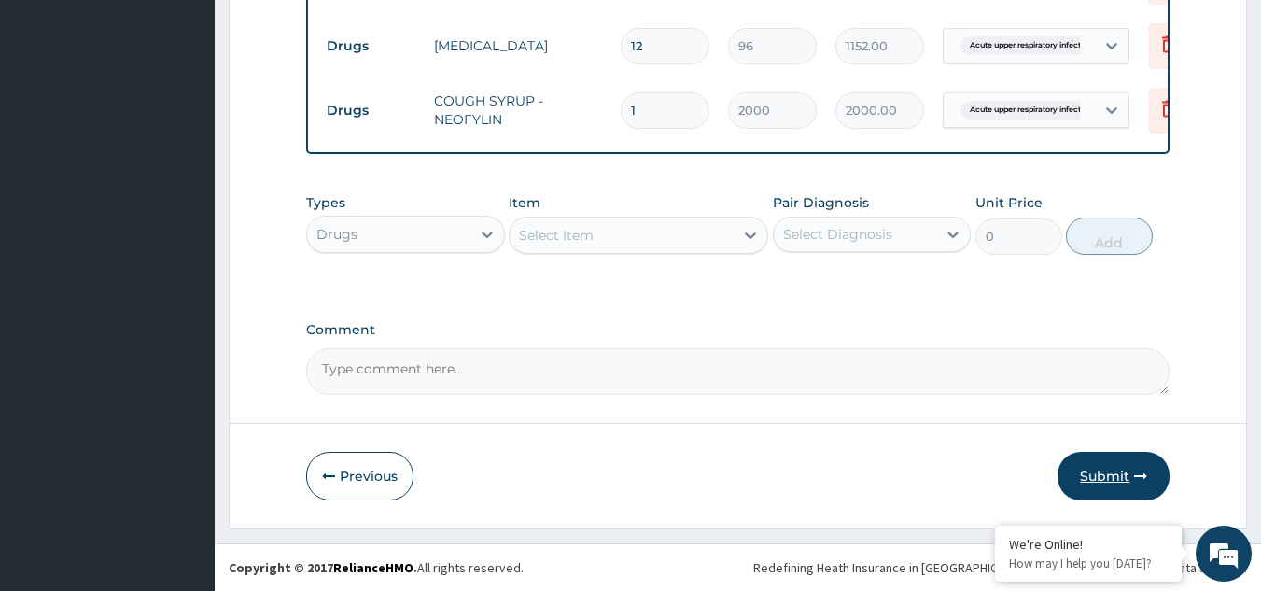
click at [1076, 464] on button "Submit" at bounding box center [1114, 476] width 112 height 49
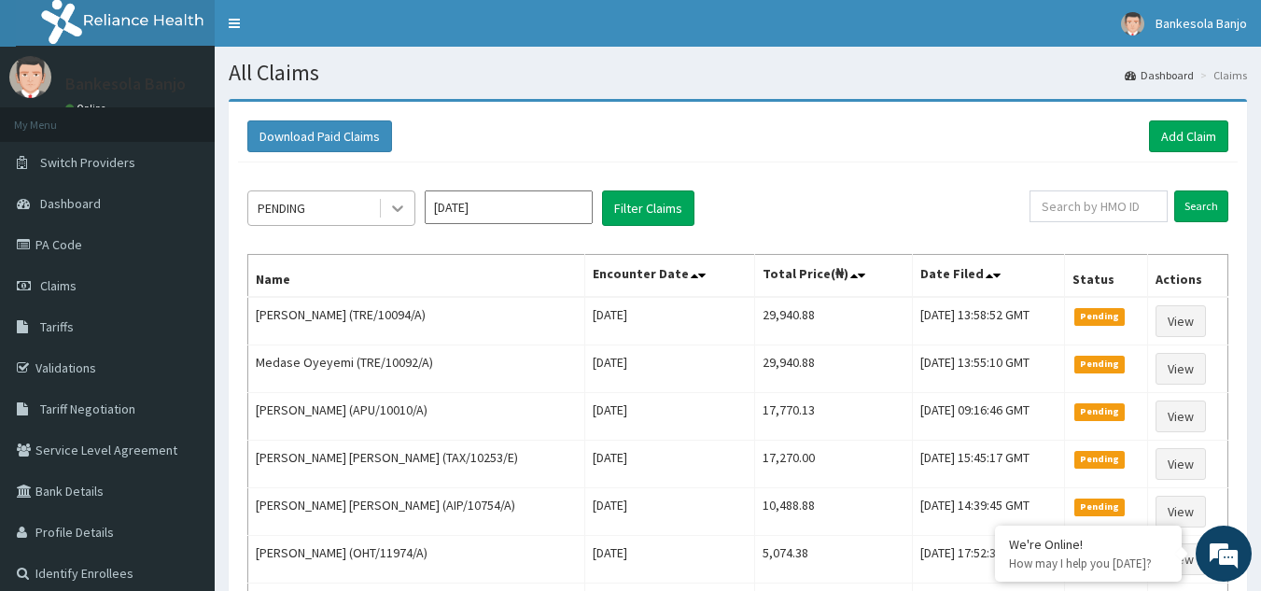
click at [397, 214] on icon at bounding box center [397, 208] width 19 height 19
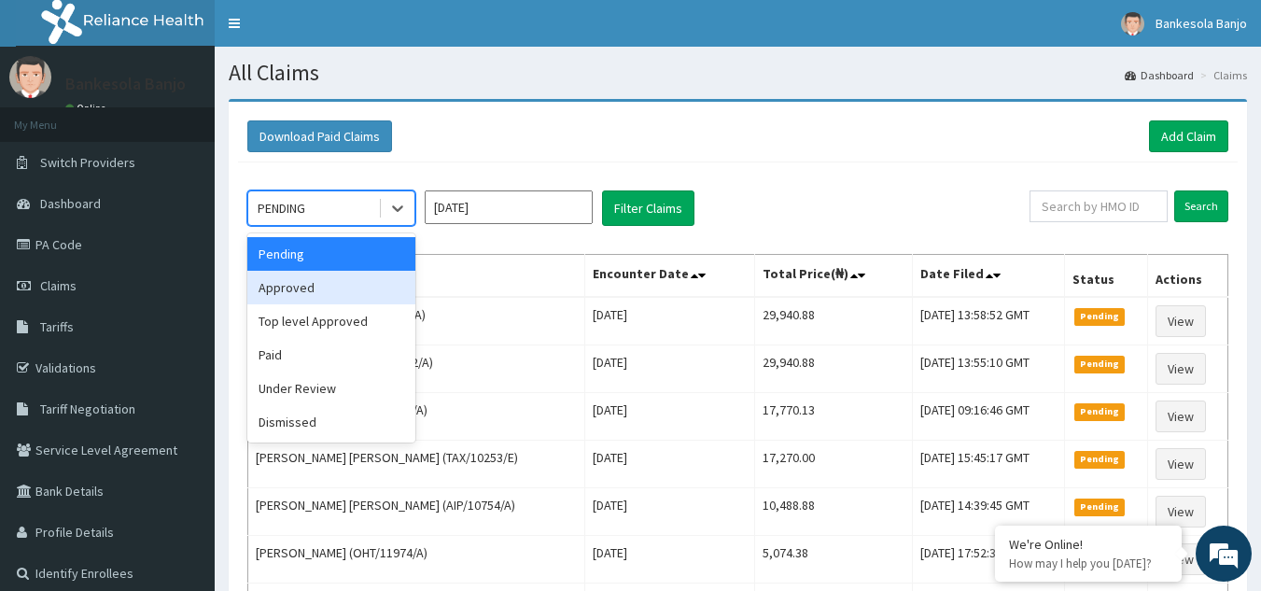
click at [374, 283] on div "Approved" at bounding box center [331, 288] width 168 height 34
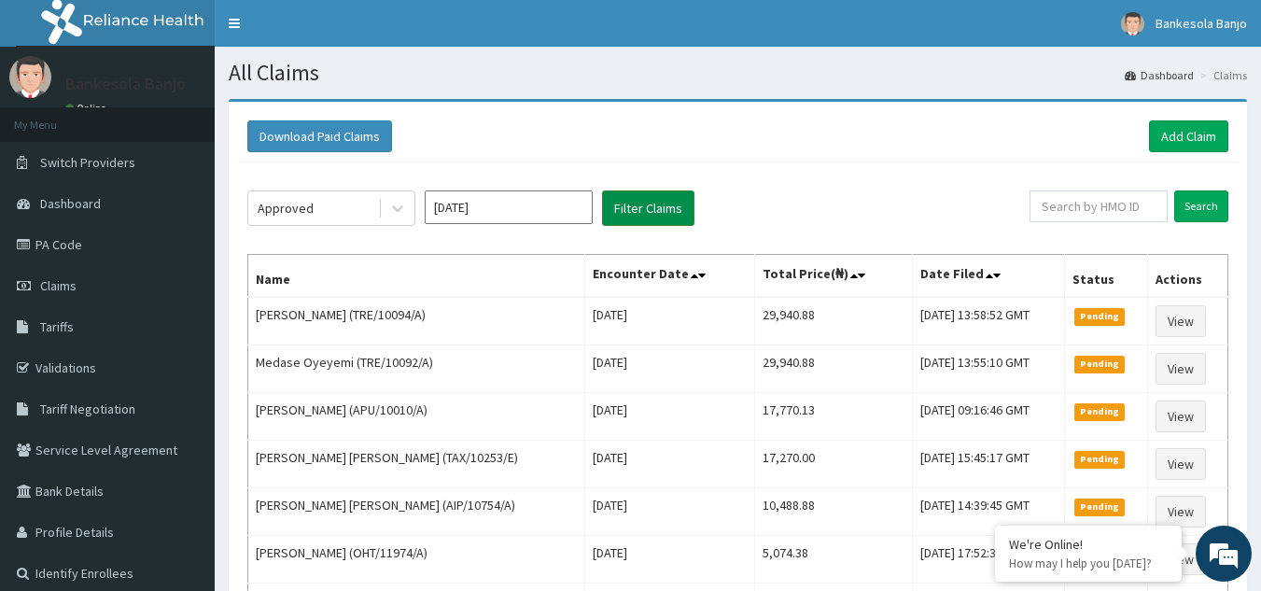
click at [629, 208] on button "Filter Claims" at bounding box center [648, 207] width 92 height 35
